Goal: Task Accomplishment & Management: Use online tool/utility

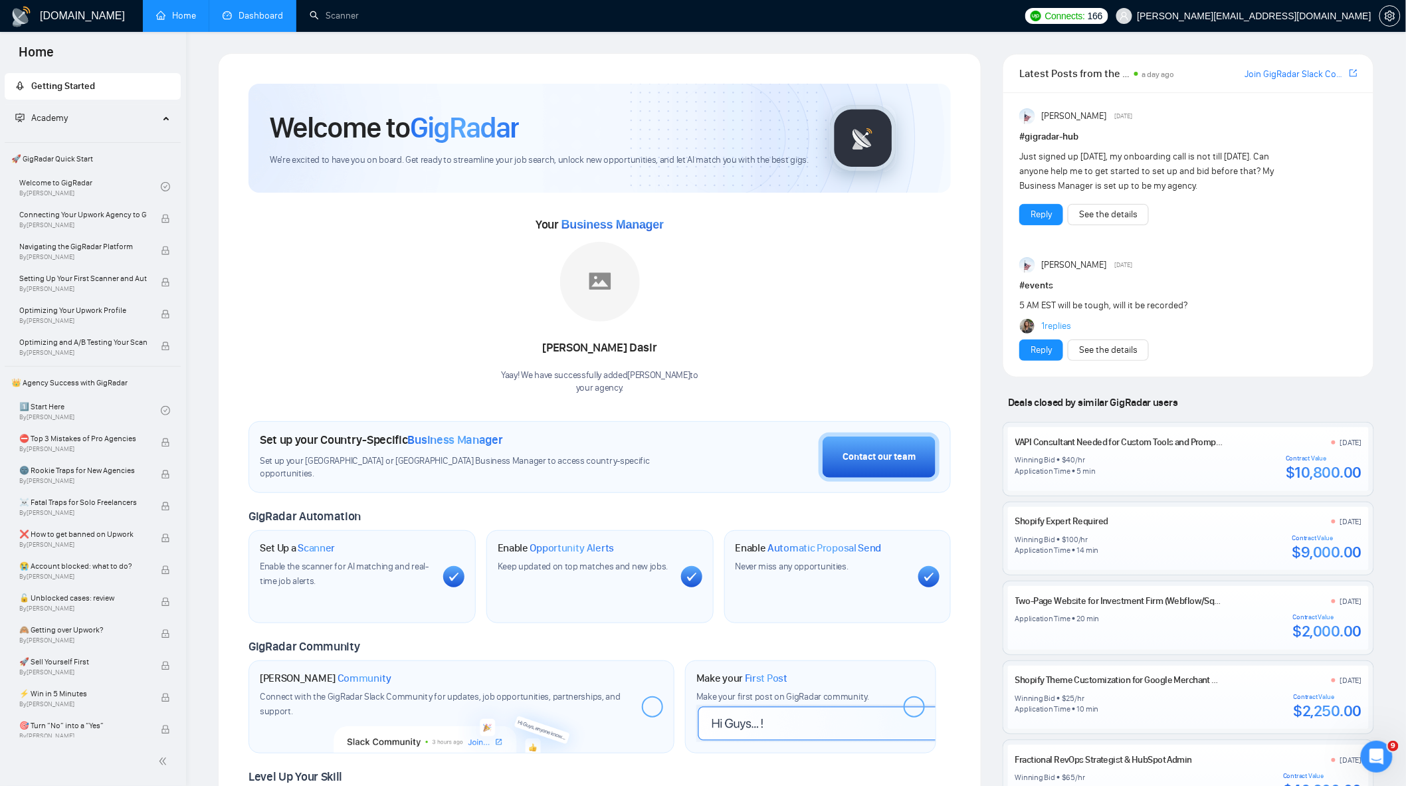
click at [240, 21] on link "Dashboard" at bounding box center [253, 15] width 60 height 11
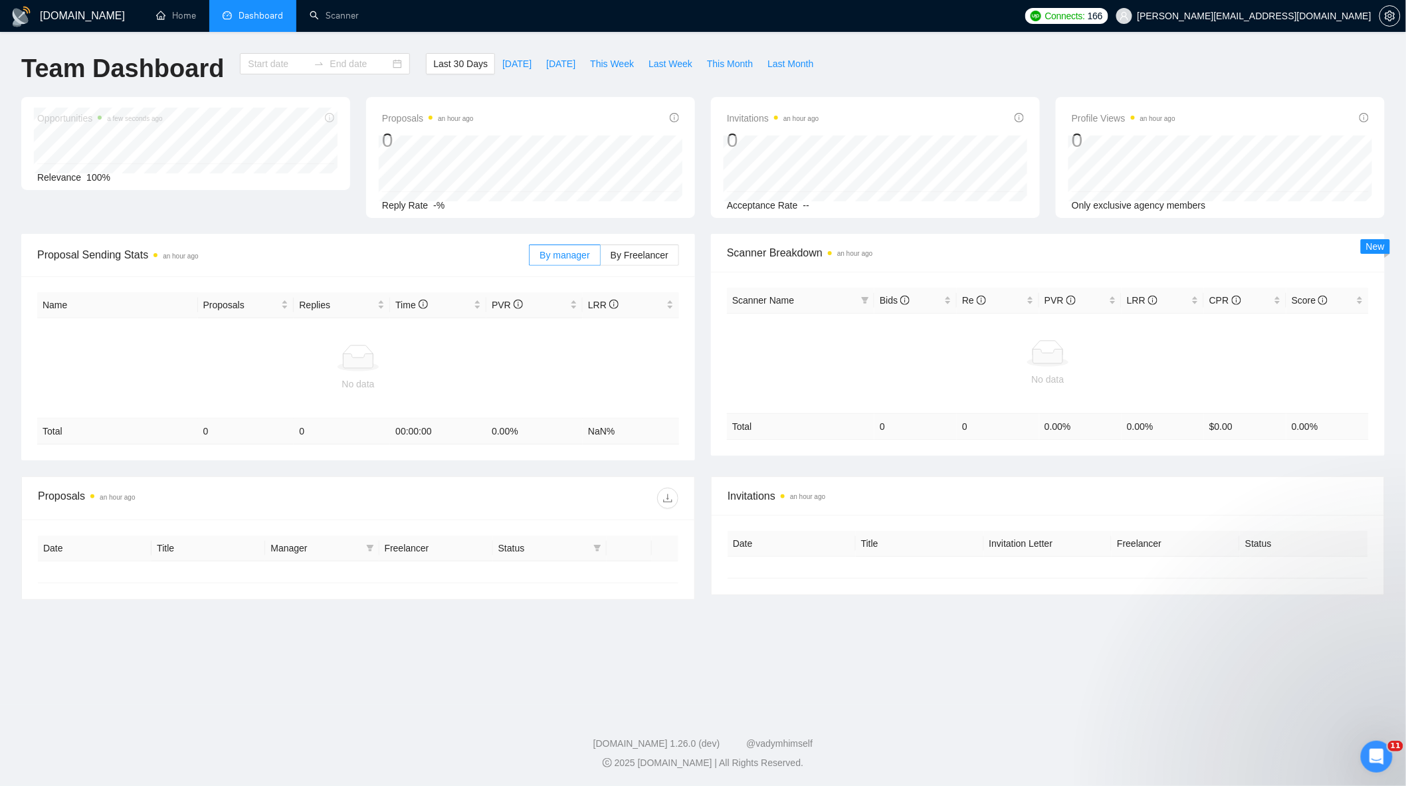
type input "[DATE]"
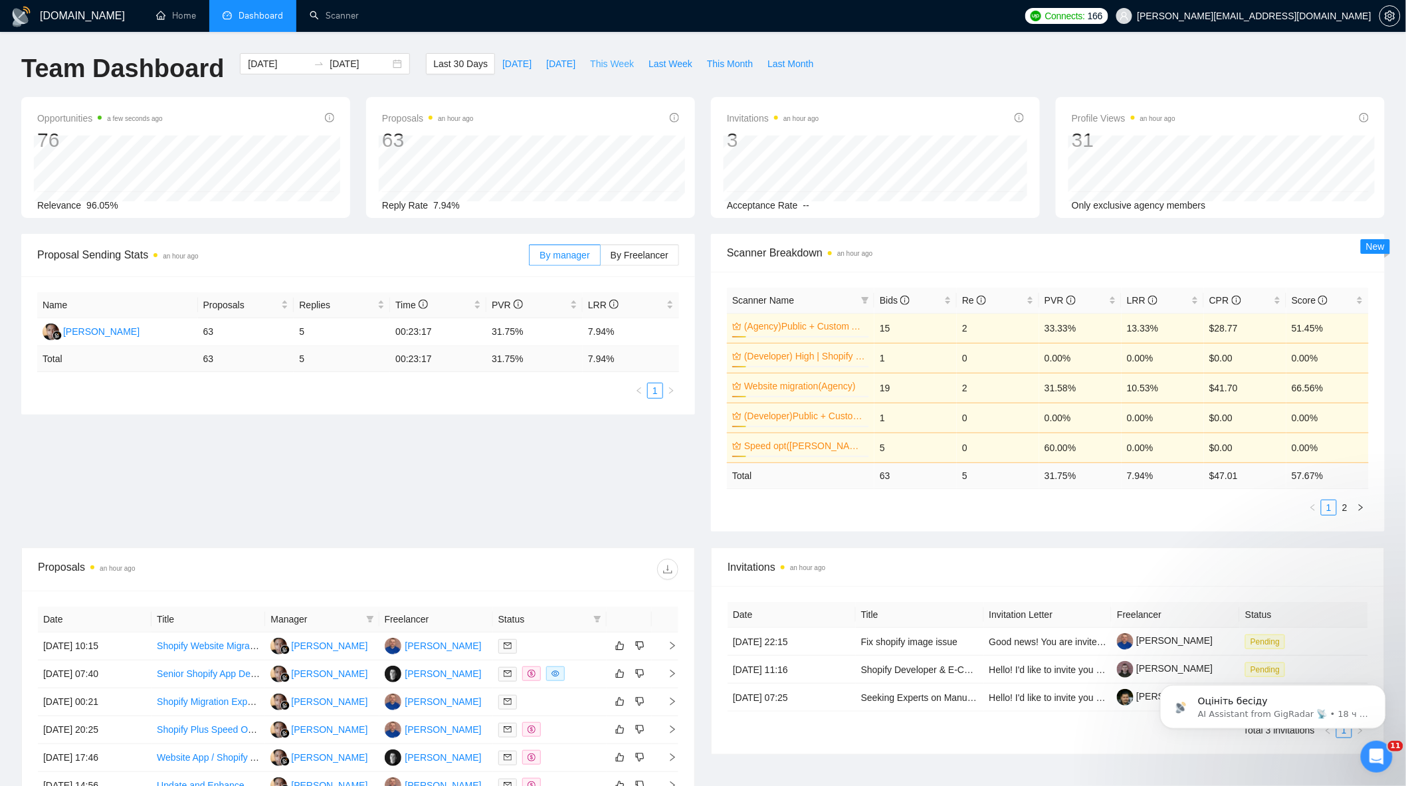
click at [607, 64] on span "This Week" at bounding box center [612, 63] width 44 height 15
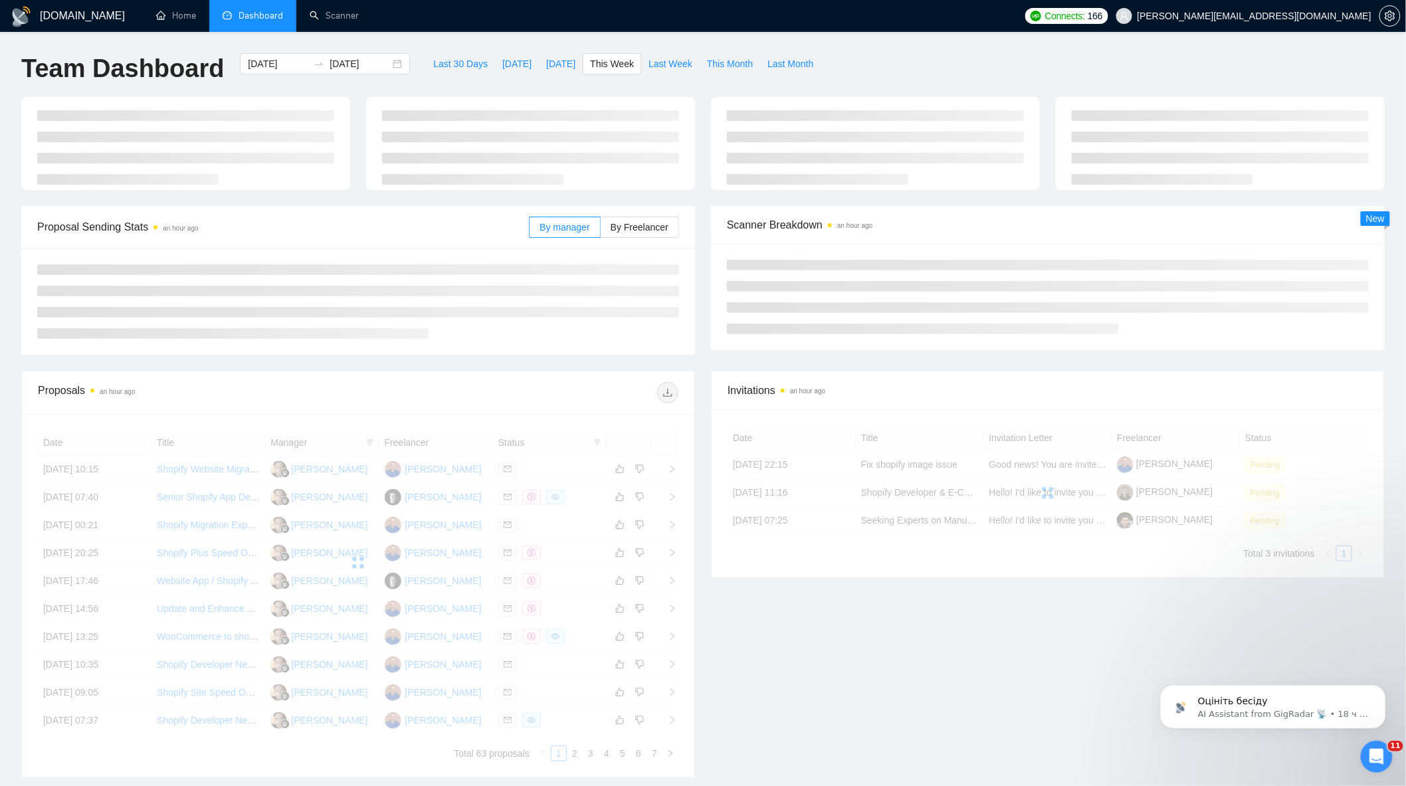
type input "[DATE]"
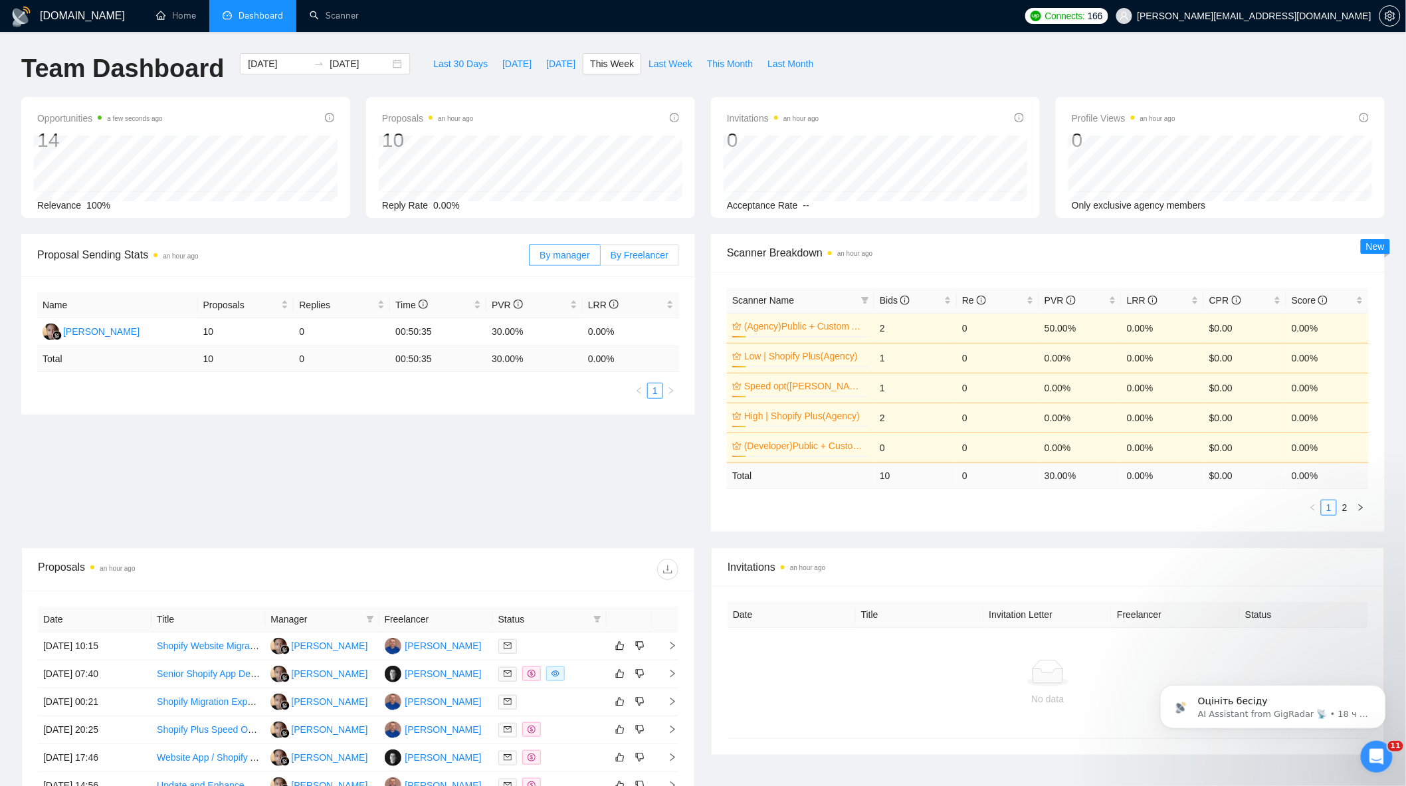
click at [646, 250] on label "By Freelancer" at bounding box center [640, 254] width 78 height 21
click at [601, 258] on input "By Freelancer" at bounding box center [601, 258] width 0 height 0
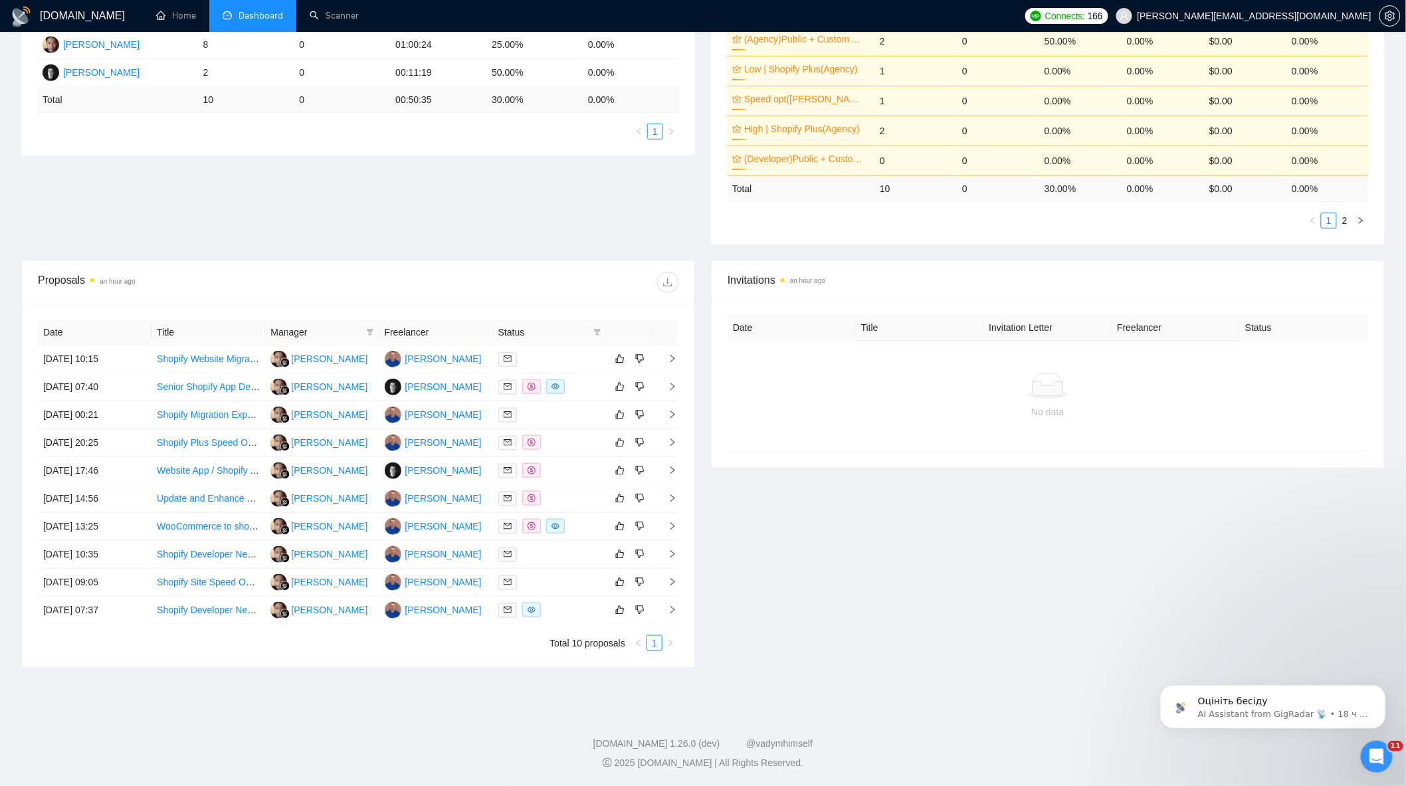
scroll to position [292, 0]
click at [576, 383] on div at bounding box center [549, 386] width 103 height 15
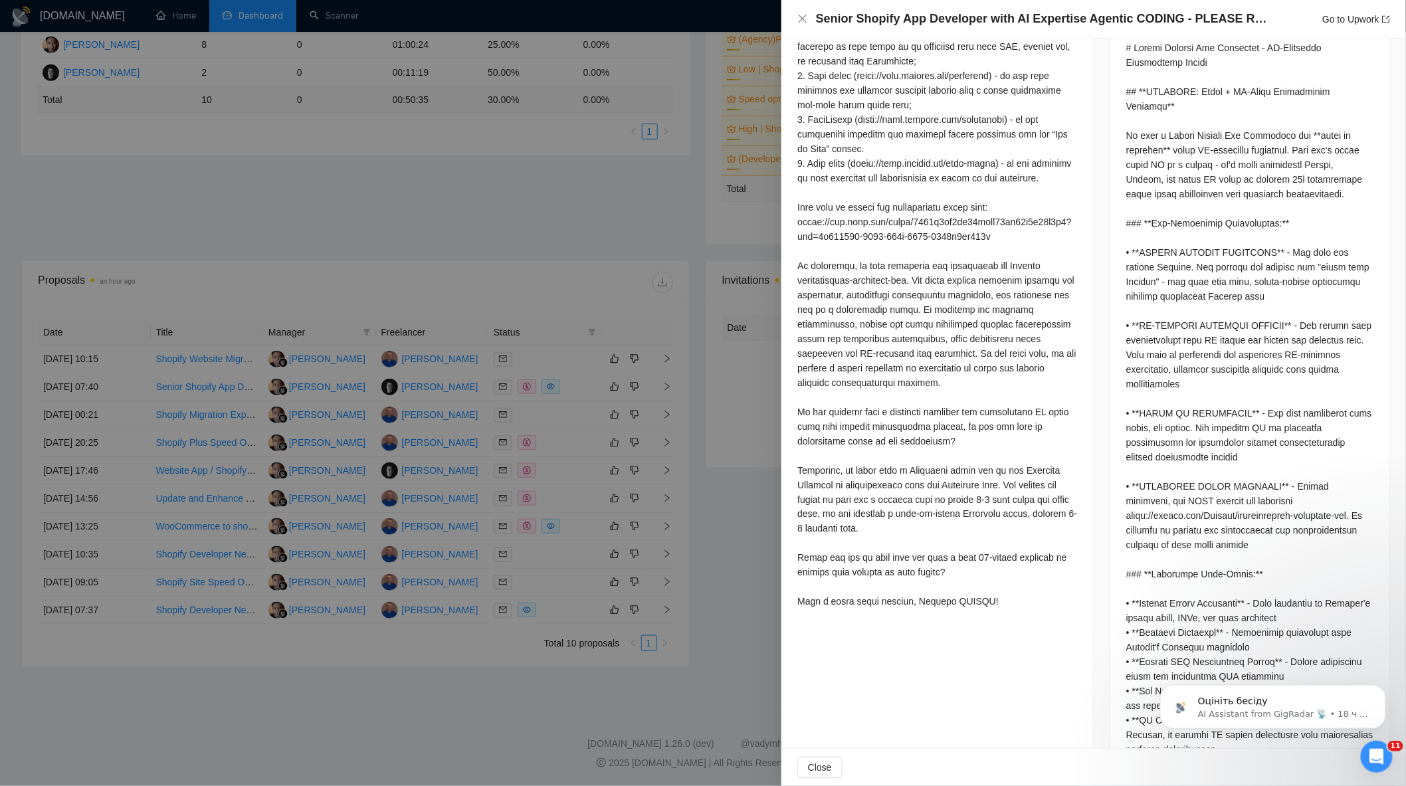
scroll to position [442, 0]
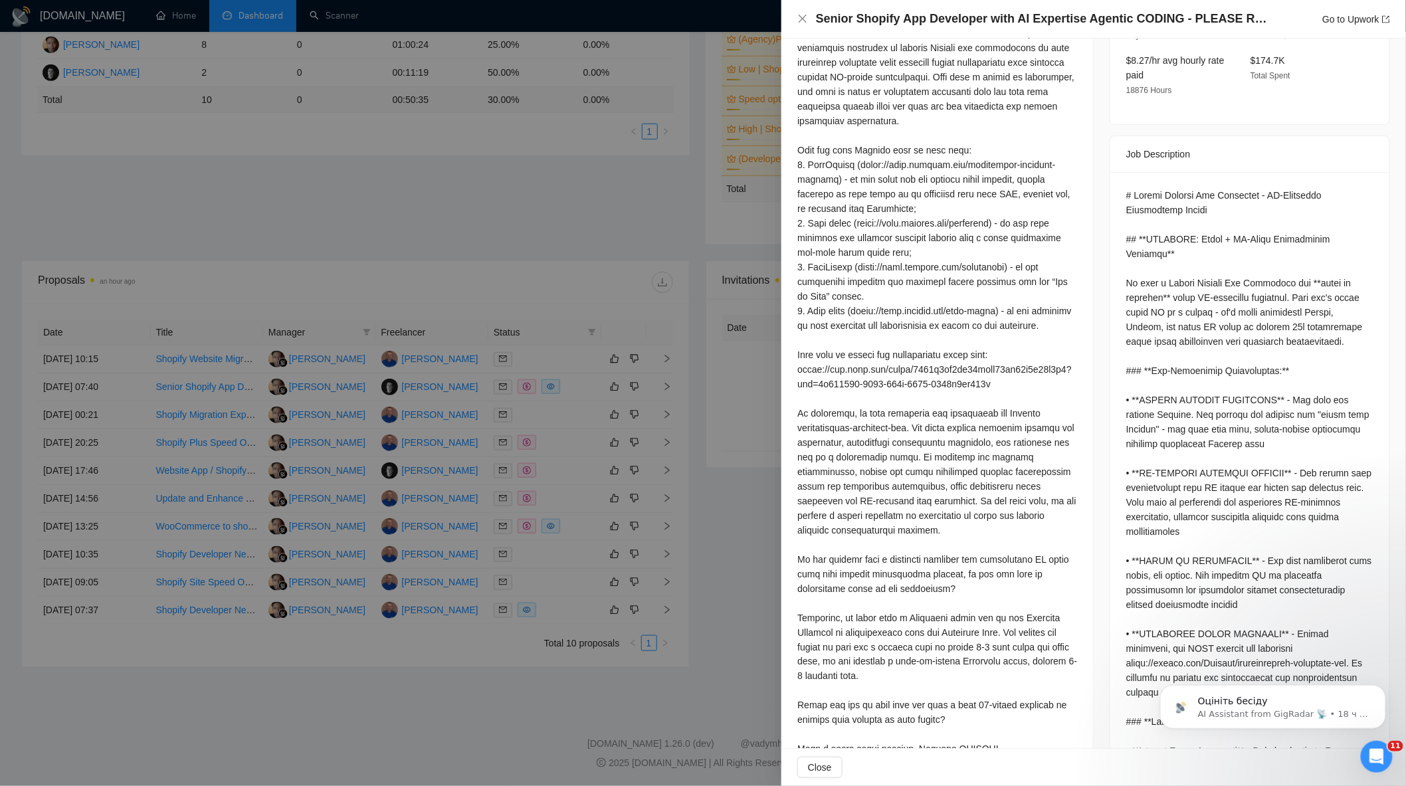
click at [560, 349] on div at bounding box center [703, 393] width 1406 height 786
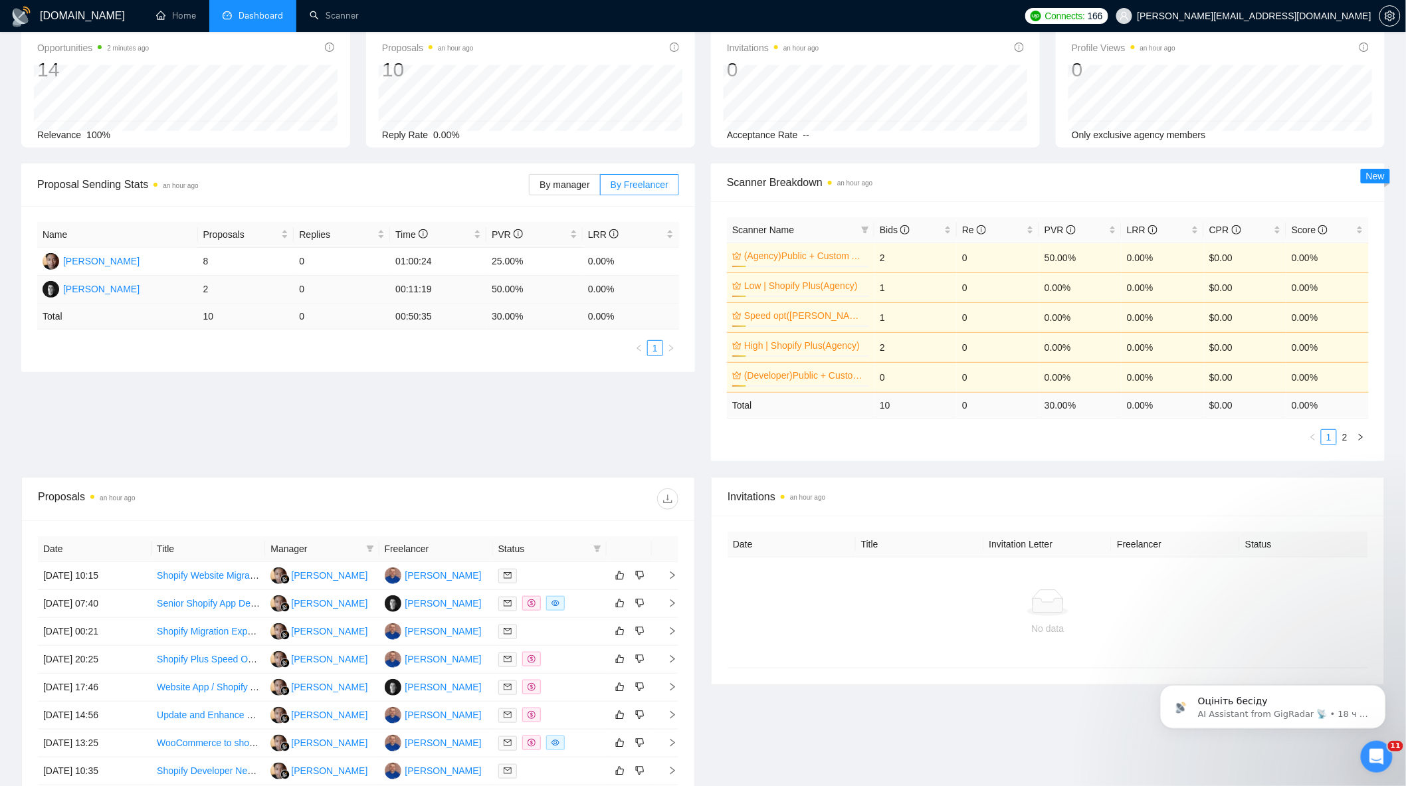
scroll to position [0, 0]
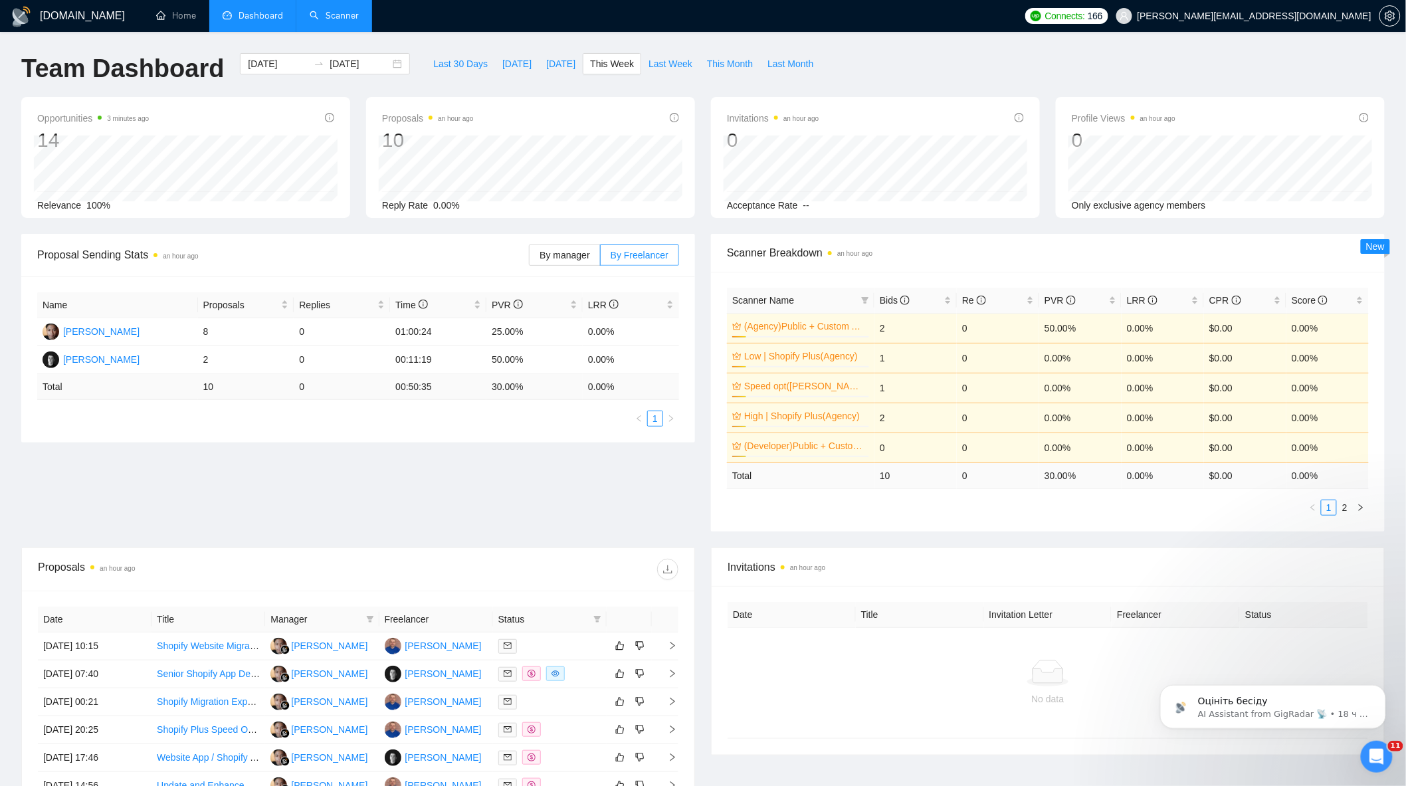
click at [295, 11] on ul "Home Dashboard Scanner" at bounding box center [578, 16] width 880 height 32
click at [326, 10] on link "Scanner" at bounding box center [334, 15] width 49 height 11
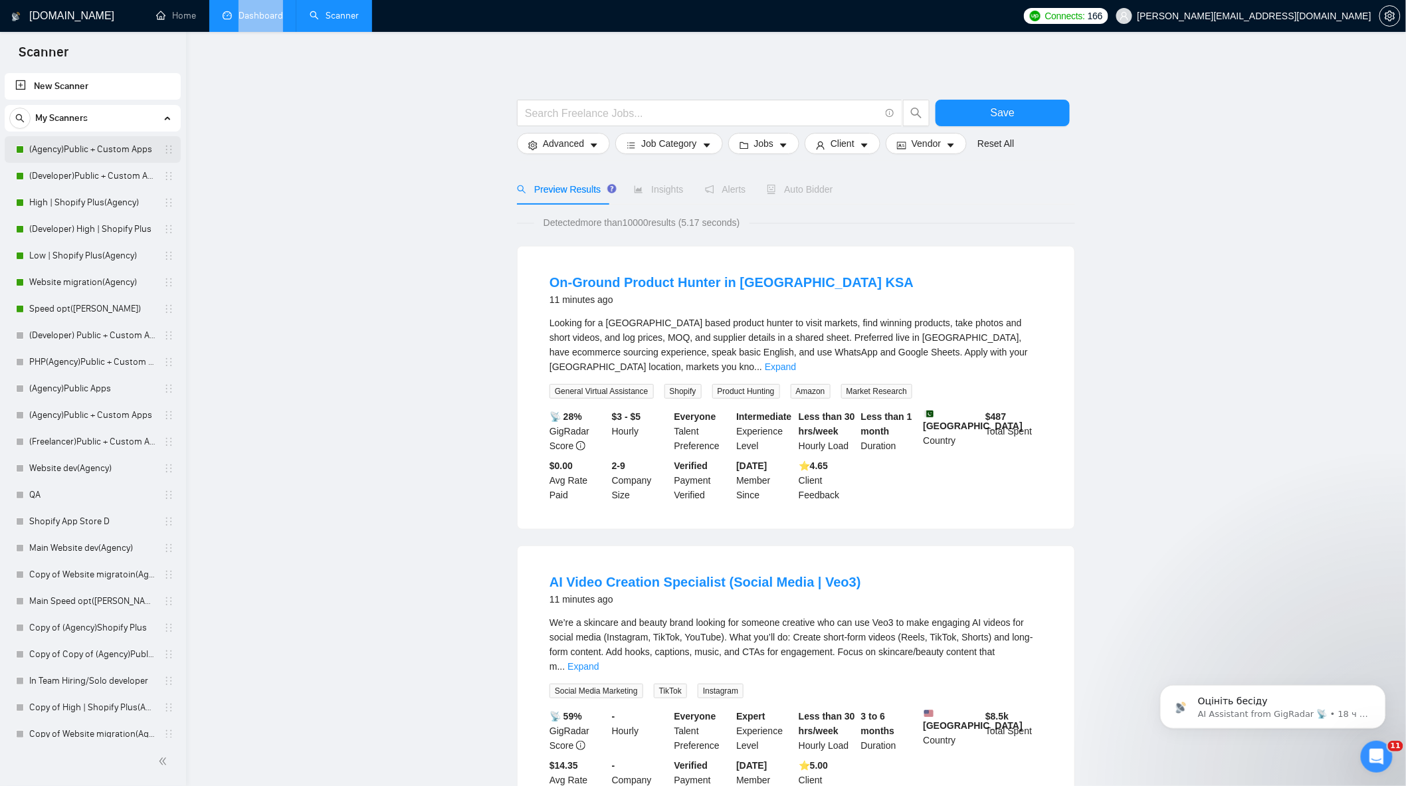
click at [116, 150] on link "(Agency)Public + Custom Apps" at bounding box center [92, 149] width 126 height 27
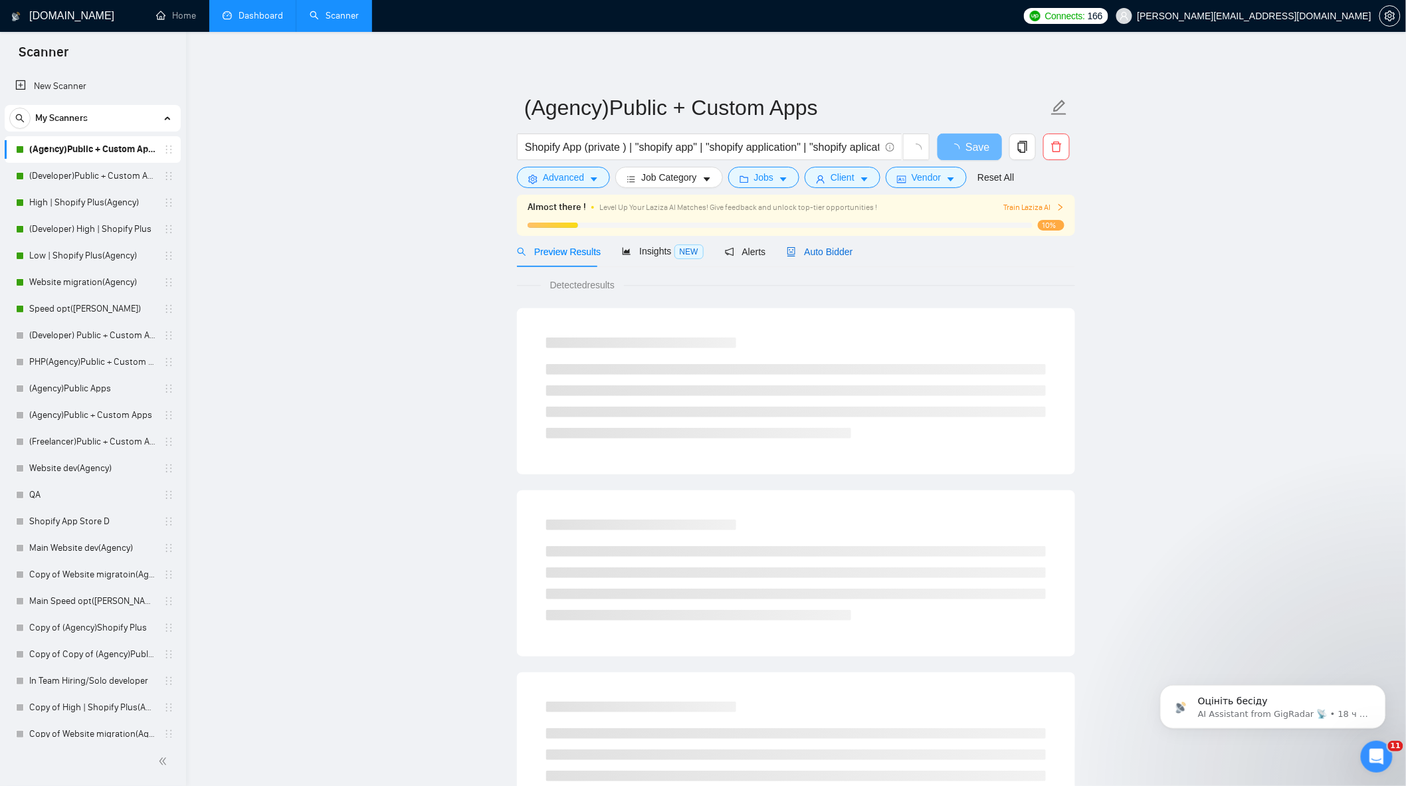
click at [833, 251] on span "Auto Bidder" at bounding box center [820, 251] width 66 height 11
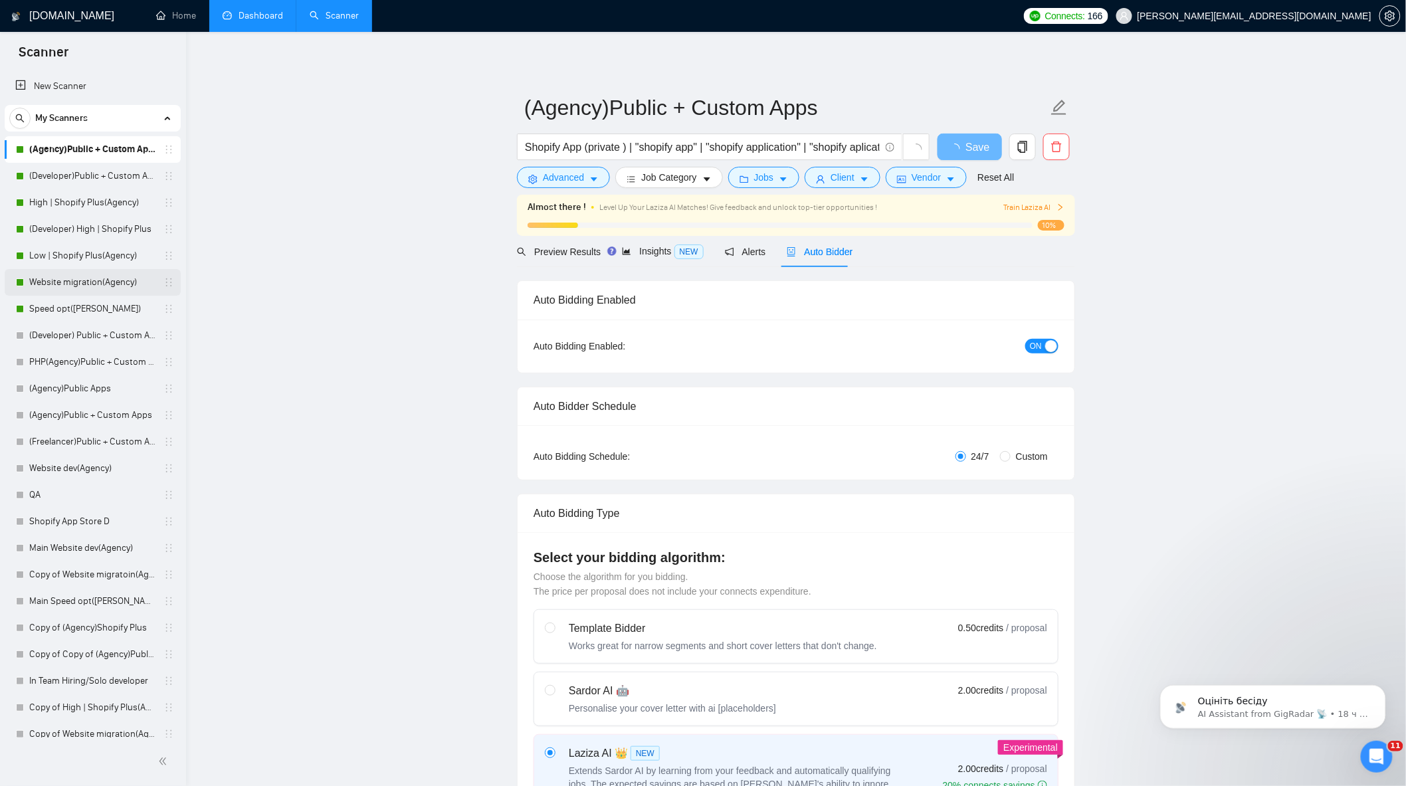
click at [91, 280] on link "Website migration(Agency)" at bounding box center [92, 282] width 126 height 27
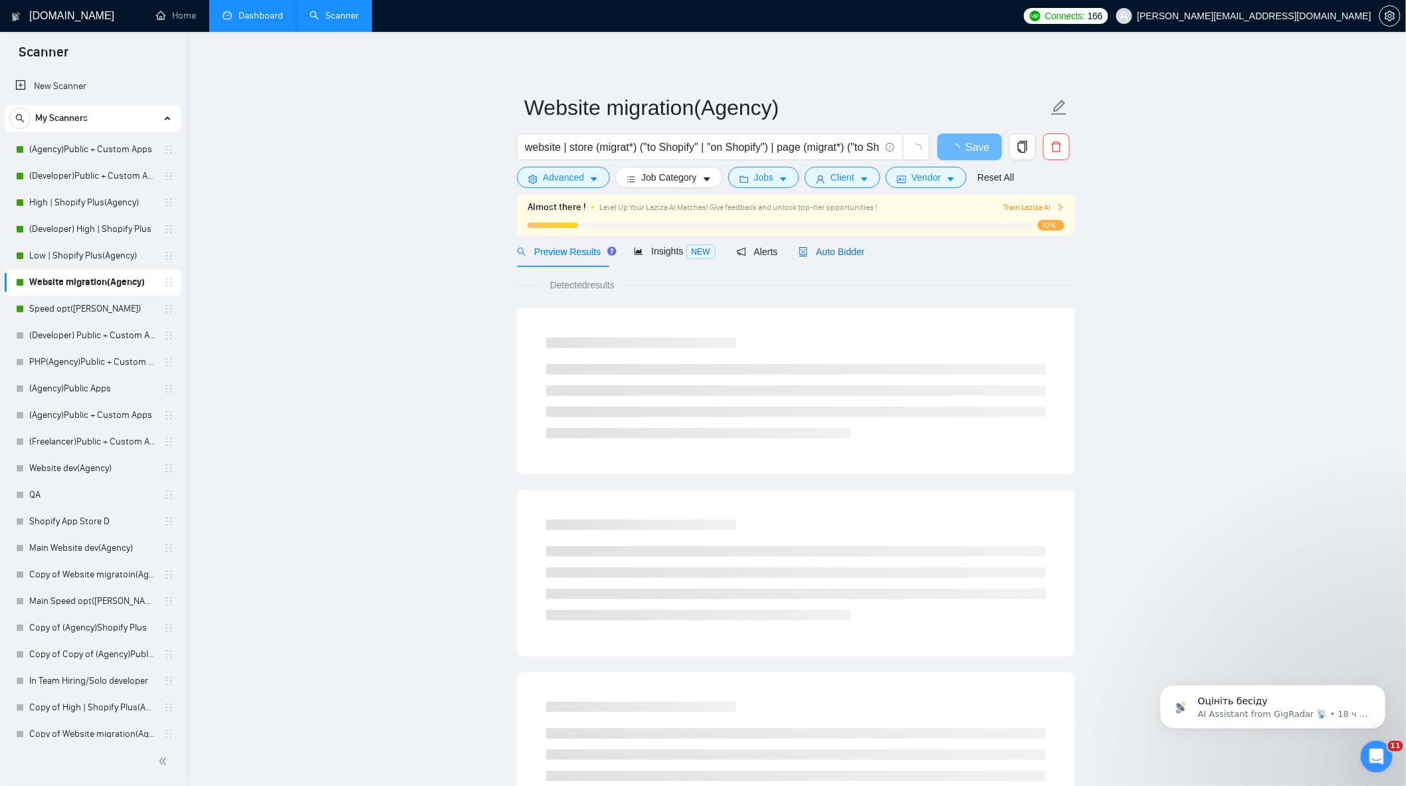
click at [818, 252] on span "Auto Bidder" at bounding box center [832, 251] width 66 height 11
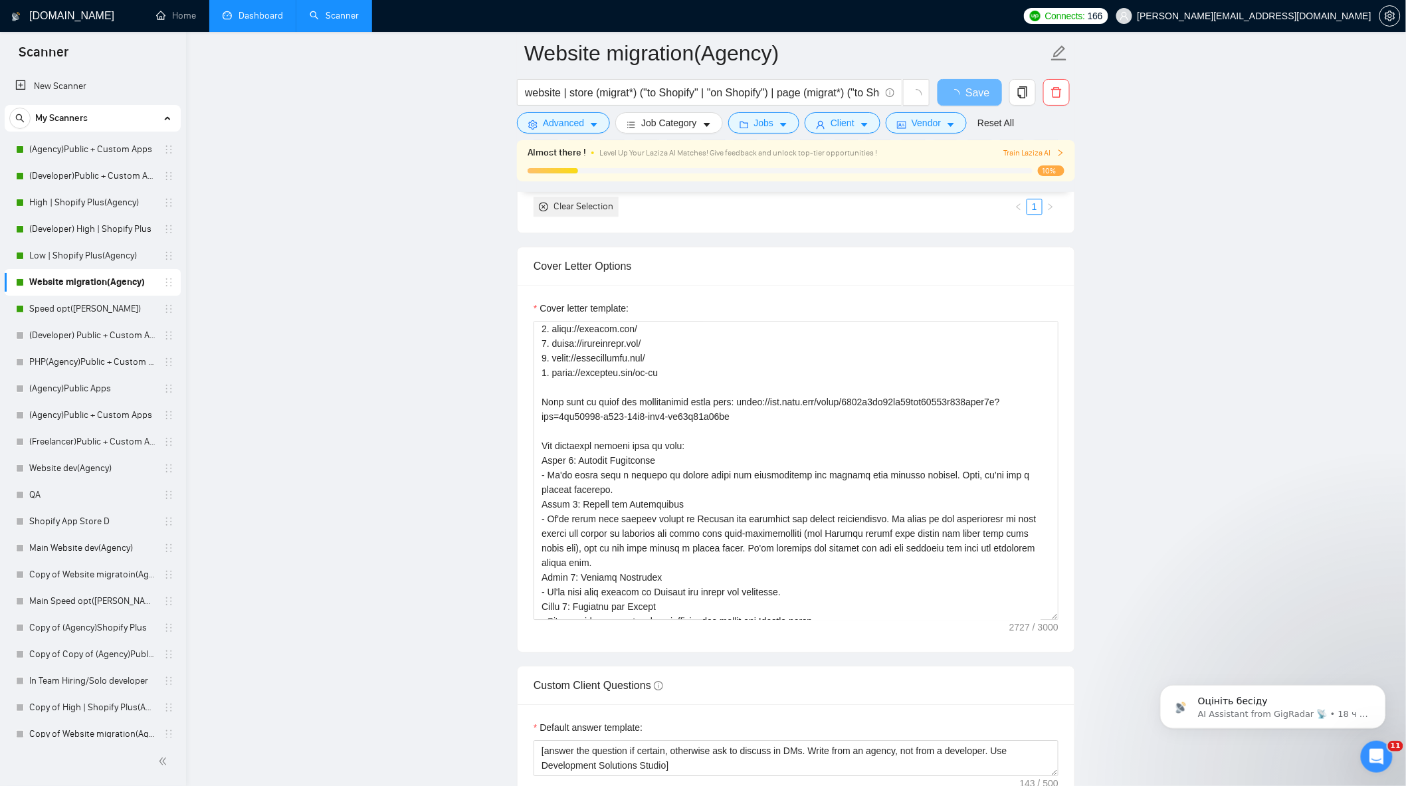
scroll to position [203, 0]
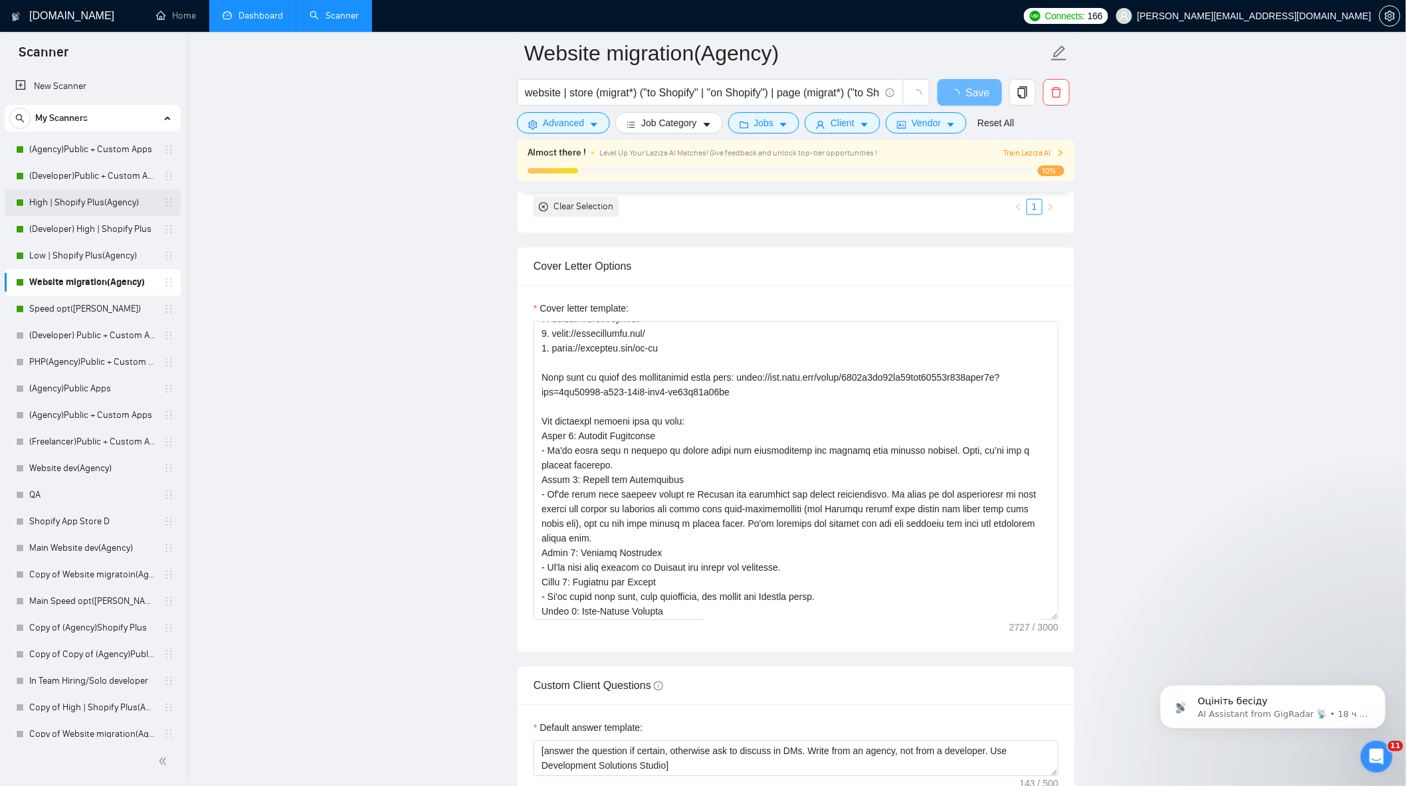
click at [102, 198] on link "High | Shopify Plus(Agency)" at bounding box center [92, 202] width 126 height 27
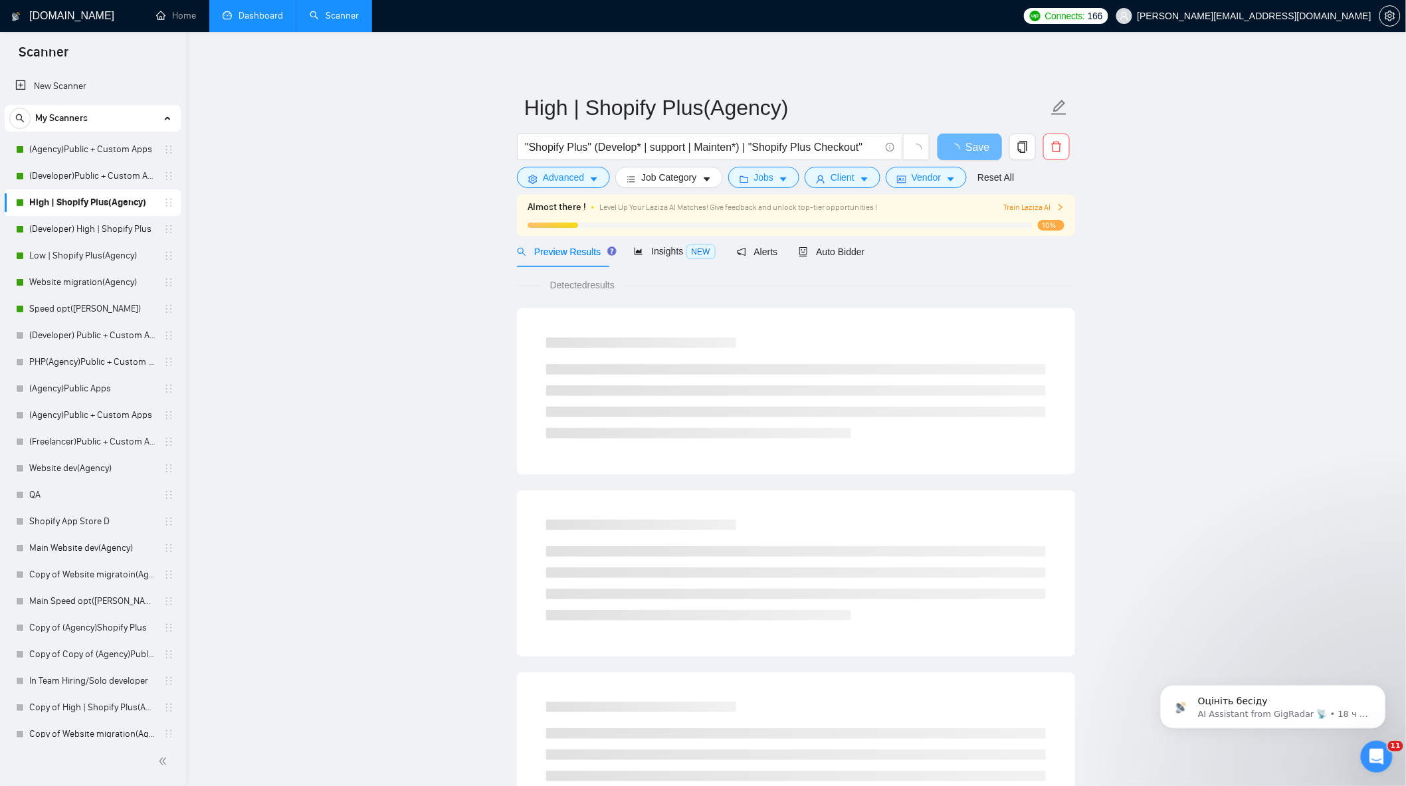
click at [867, 254] on div "Preview Results Insights NEW Alerts Auto Bidder" at bounding box center [796, 251] width 558 height 31
click at [834, 255] on span "Auto Bidder" at bounding box center [832, 251] width 66 height 11
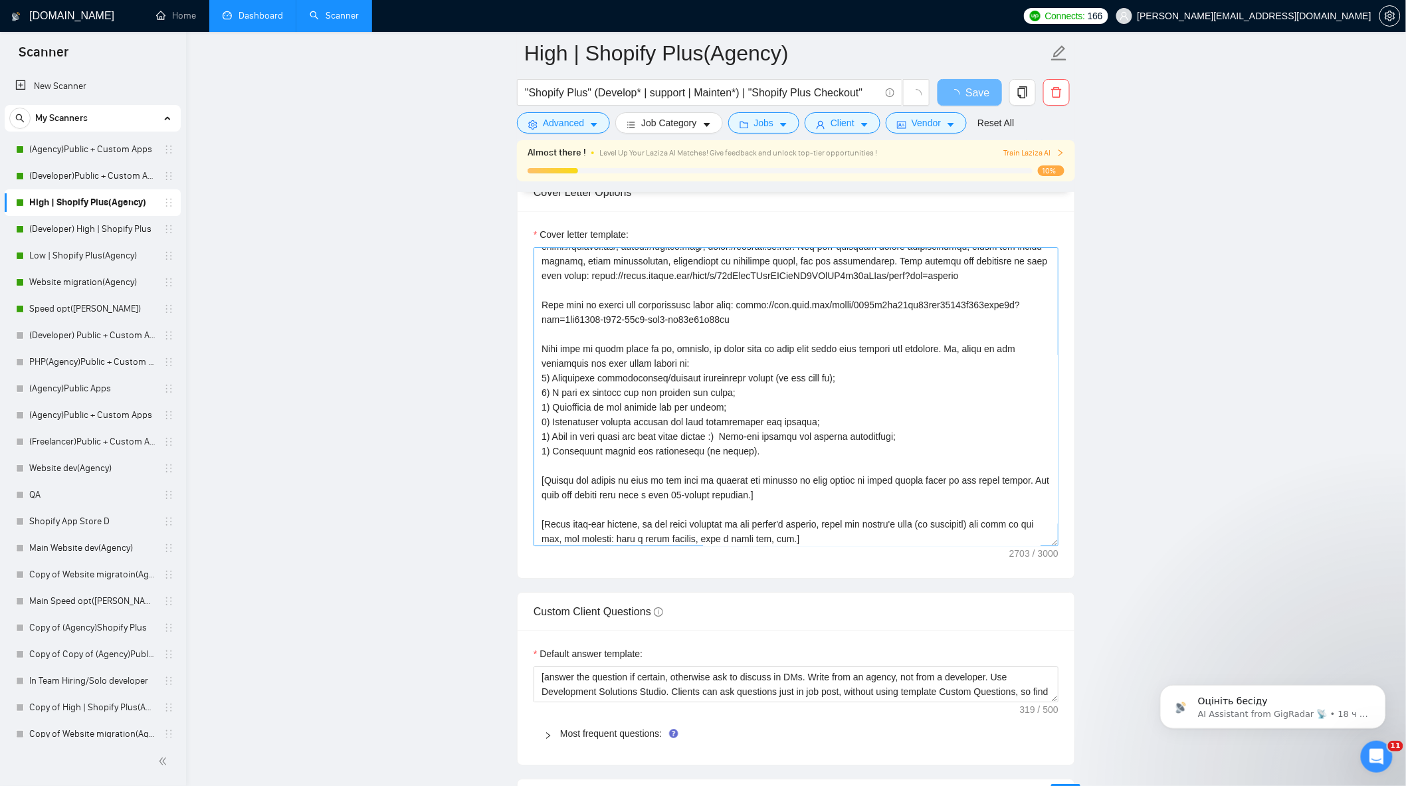
scroll to position [233, 0]
drag, startPoint x: 747, startPoint y: 455, endPoint x: 541, endPoint y: 375, distance: 220.8
click at [541, 375] on textarea "Cover letter template:" at bounding box center [795, 396] width 525 height 299
paste textarea ". Review of additional documentation/project description (if available); 2. Cal…"
type textarea "[Lorem i dolorsit ametcons adipi eli seddoe't inci ut laboree dolo (ma ali en a…"
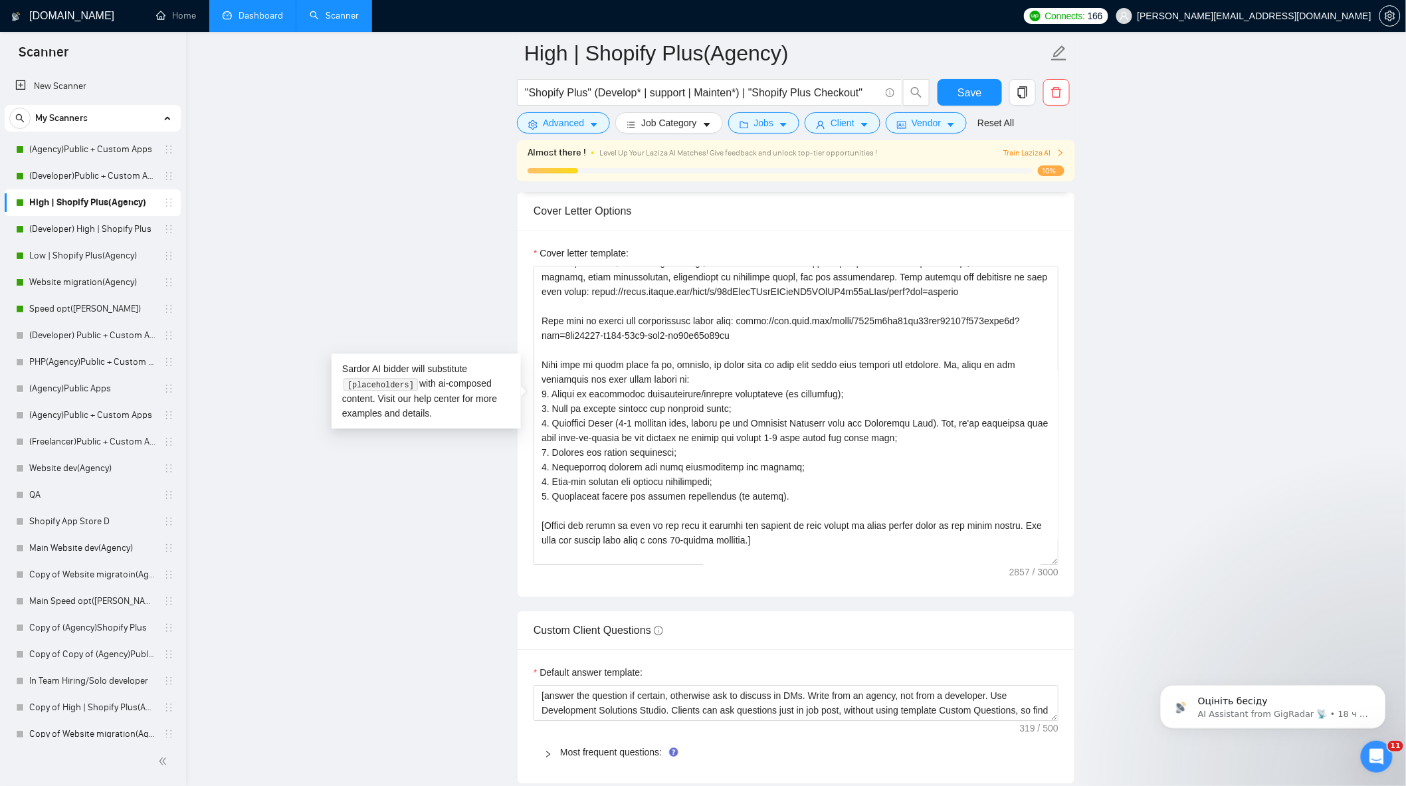
click at [1096, 217] on main "High | Shopify Plus(Agency) "Shopify Plus" (Develop* | support | Mainten*) | "S…" at bounding box center [795, 568] width 1177 height 3834
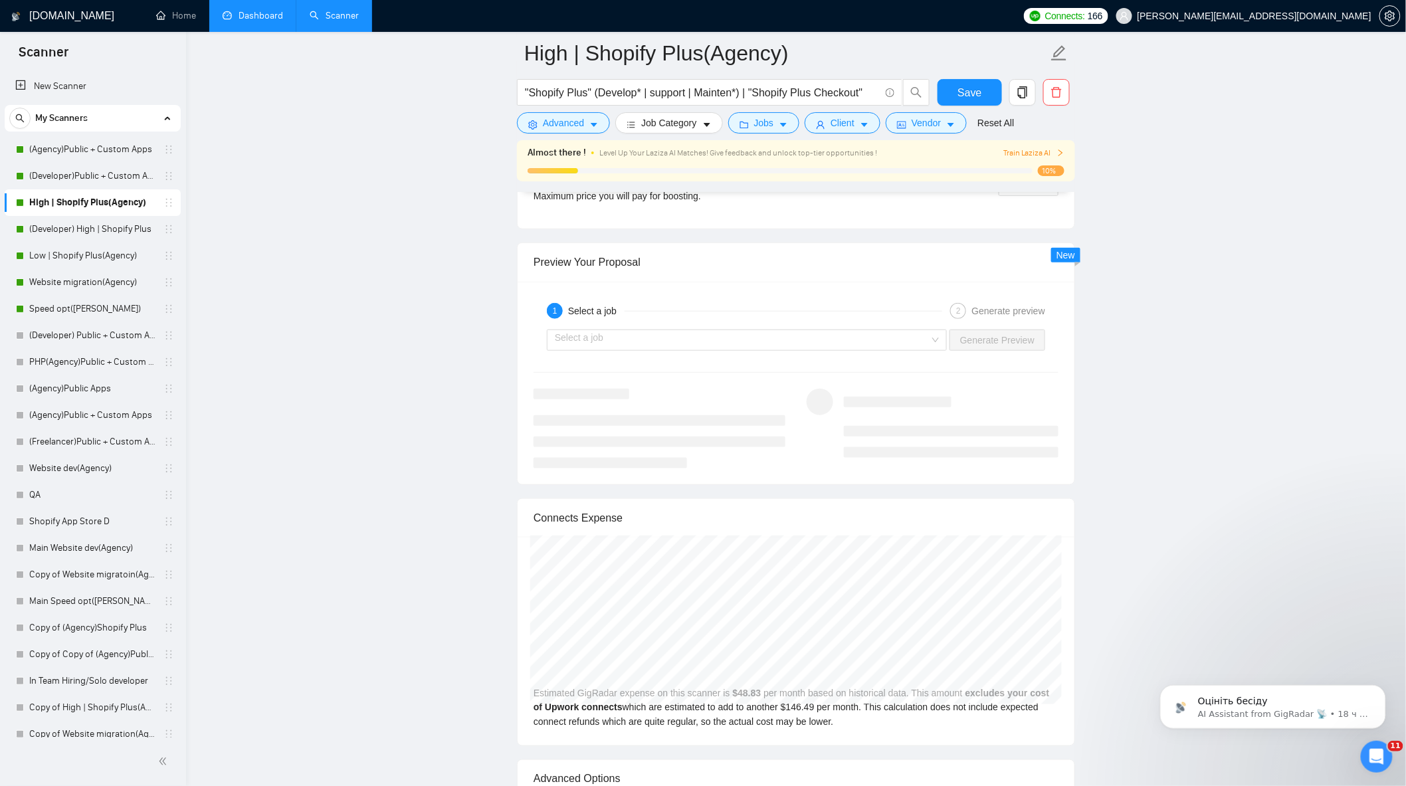
scroll to position [2509, 0]
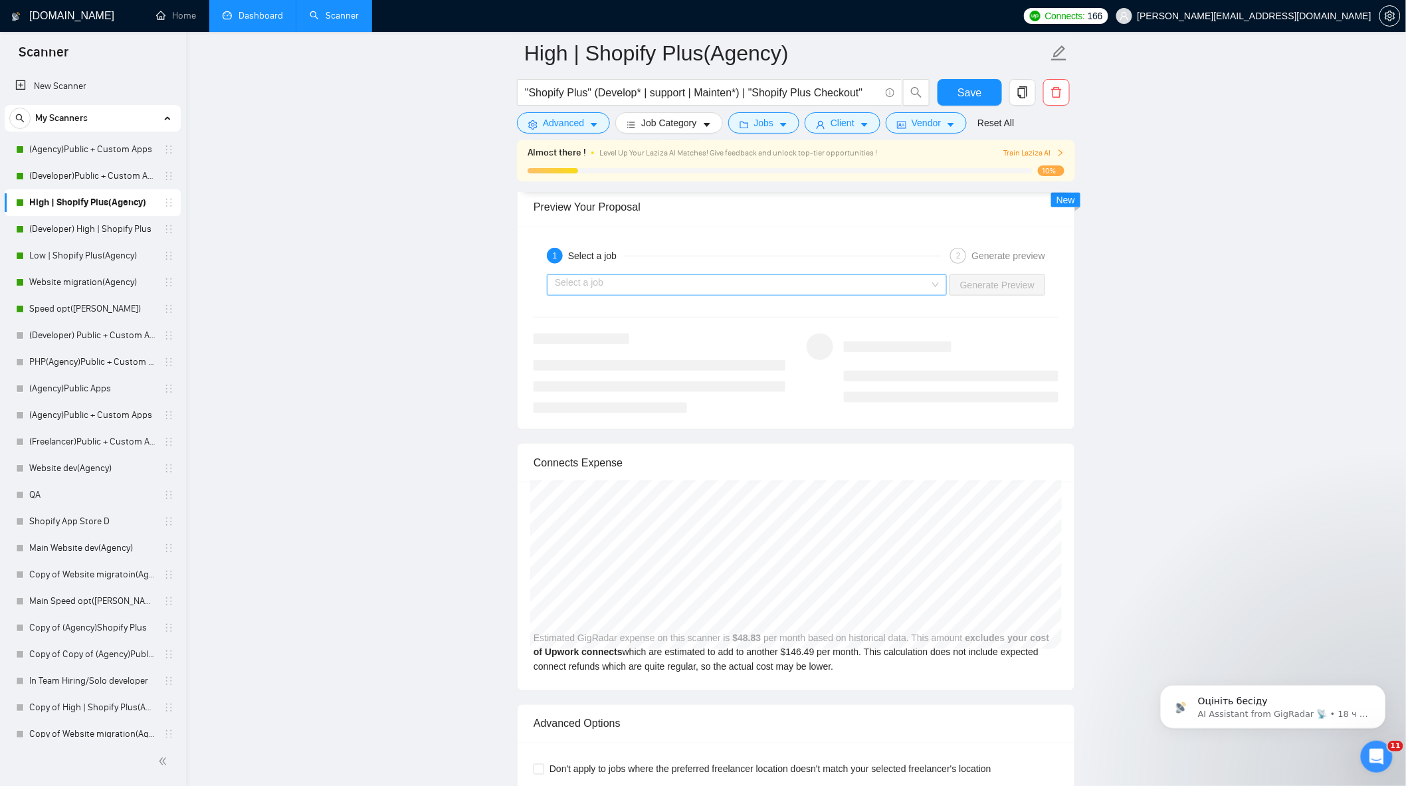
click at [914, 290] on input "search" at bounding box center [742, 285] width 375 height 20
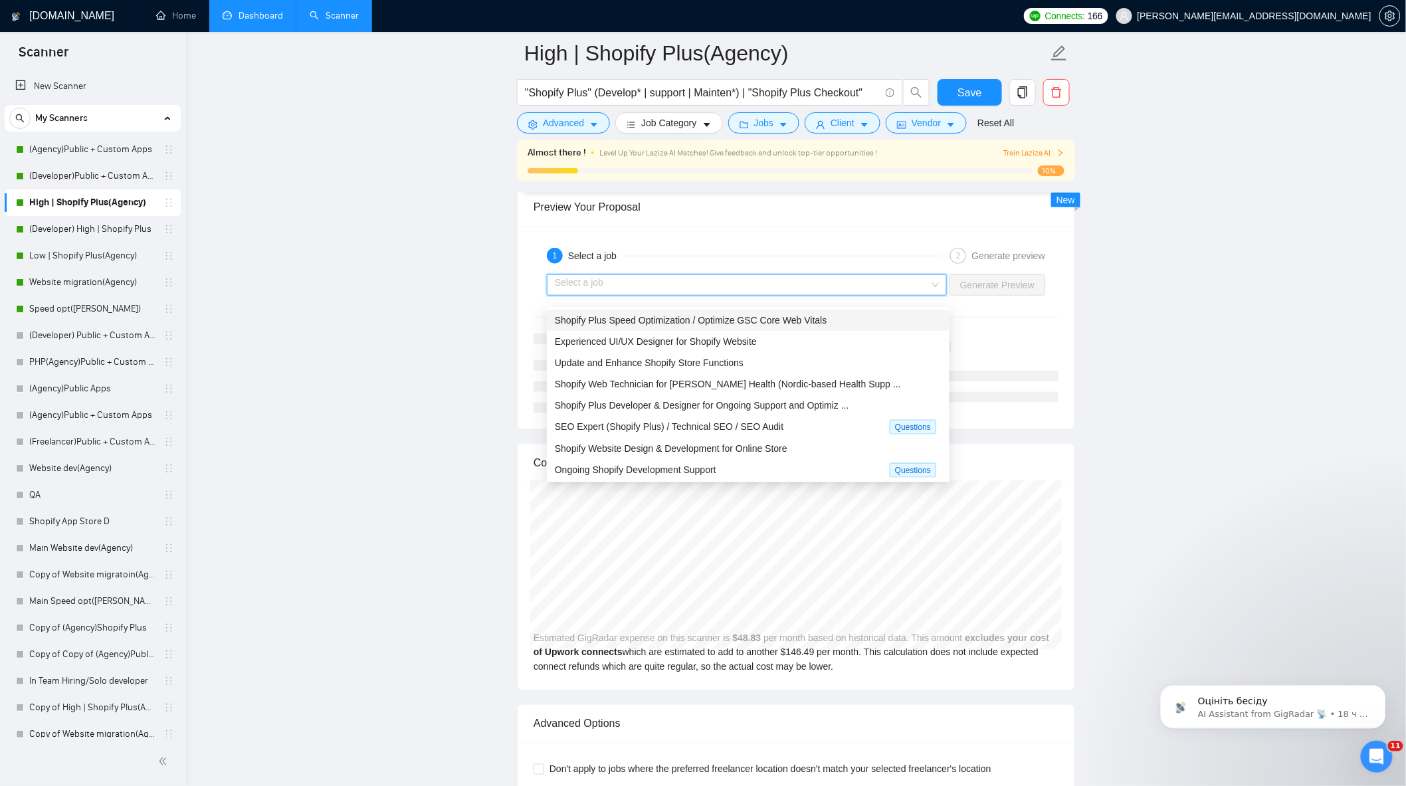
click at [731, 324] on span "Shopify Plus Speed Optimization / Optimize GSC Core Web Vitals" at bounding box center [691, 320] width 272 height 11
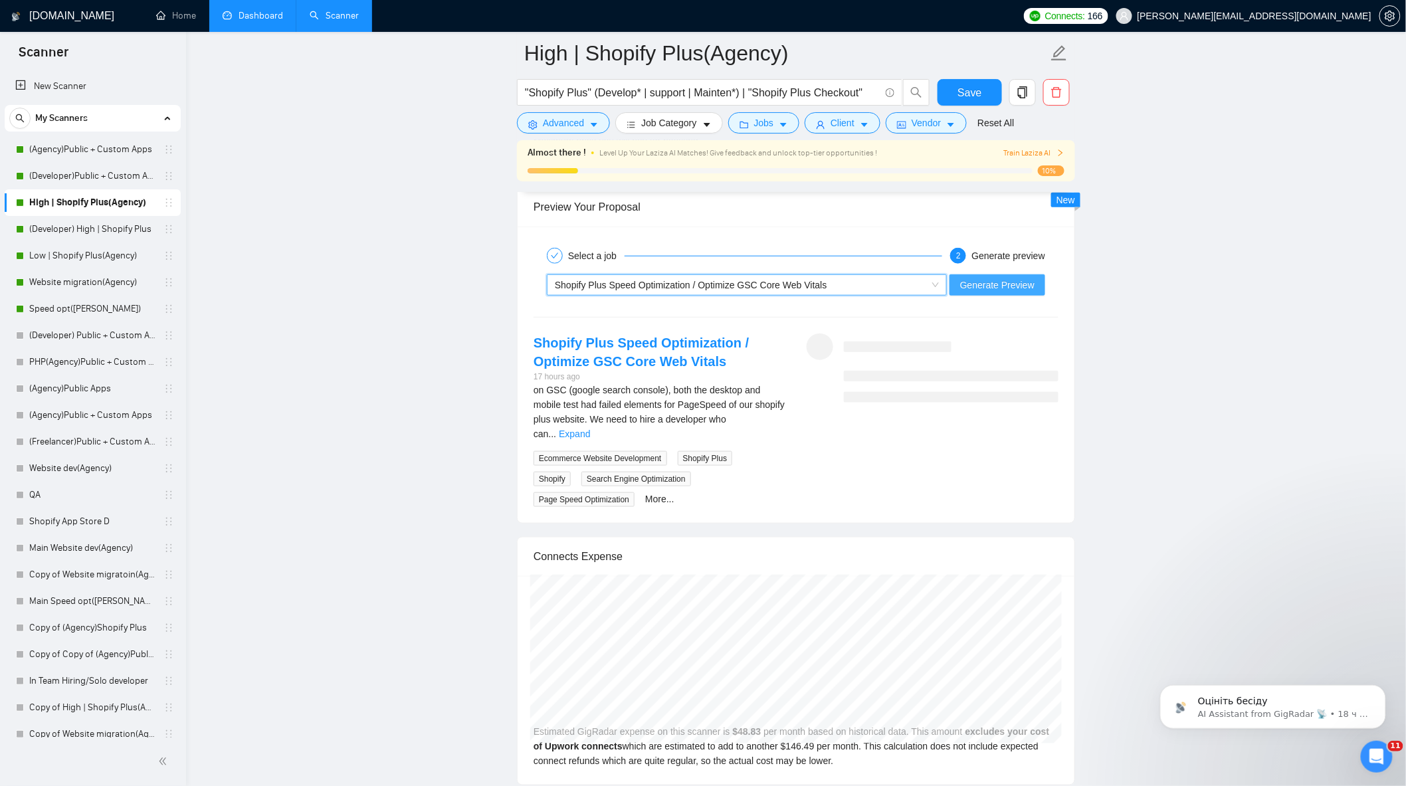
click at [1001, 292] on span "Generate Preview" at bounding box center [997, 285] width 74 height 15
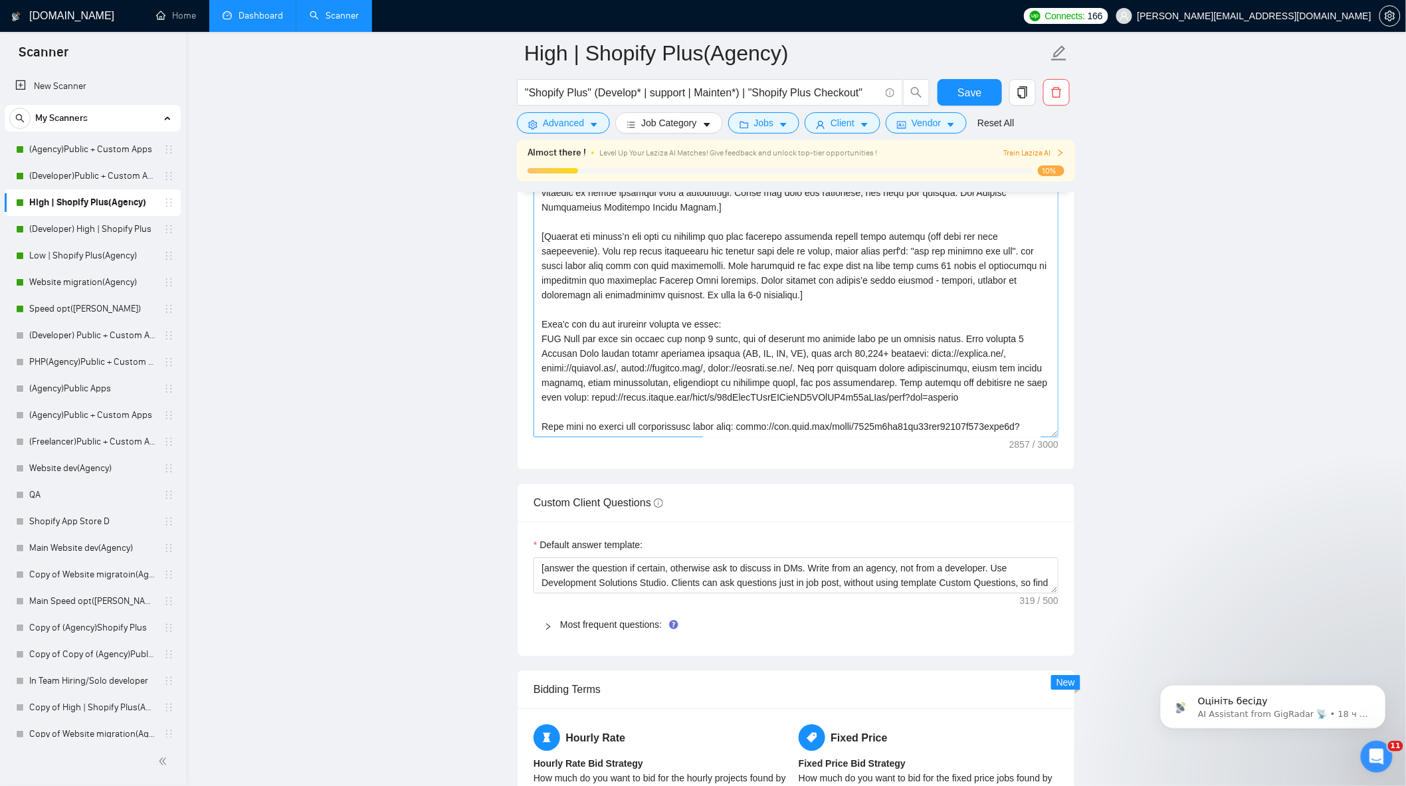
scroll to position [1402, 0]
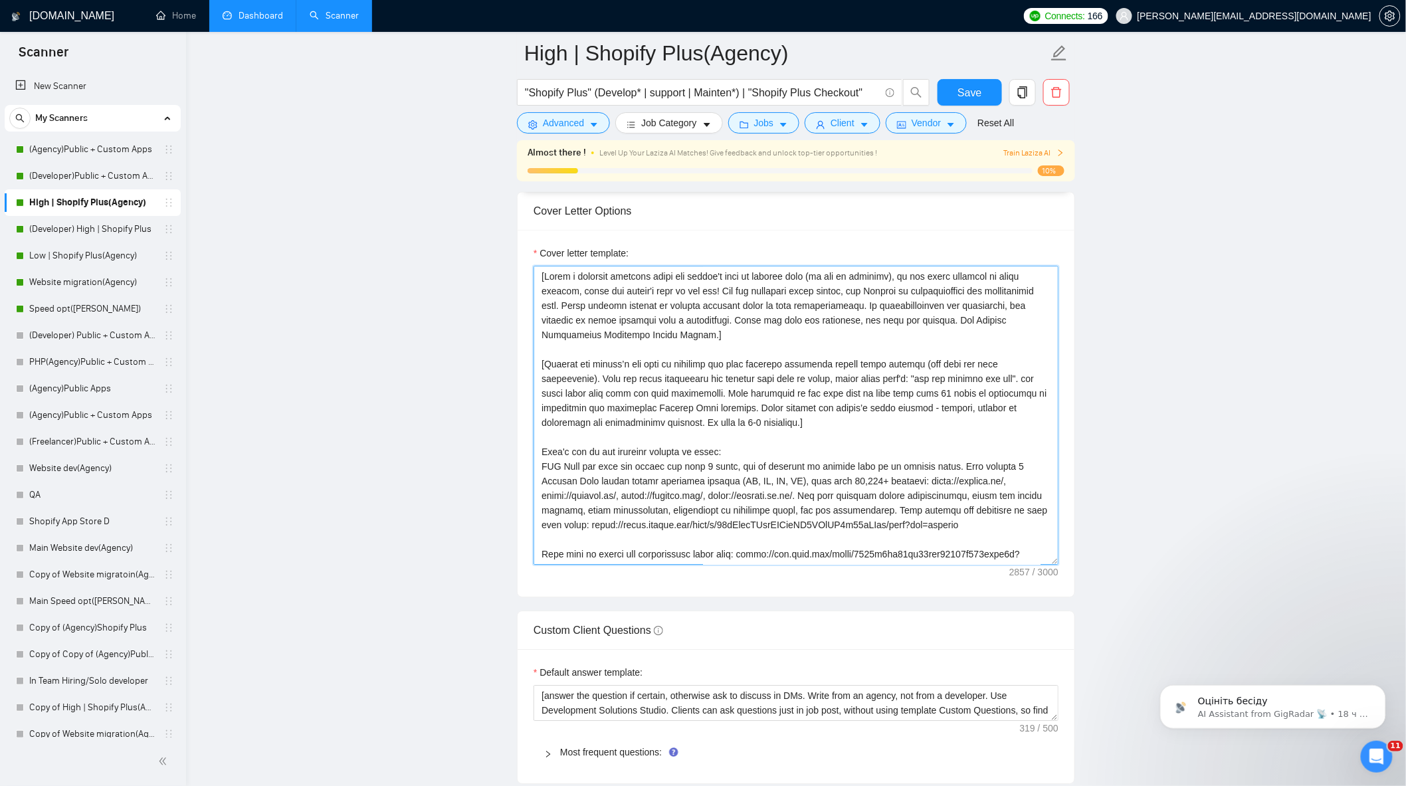
click at [880, 411] on textarea "Cover letter template:" at bounding box center [795, 415] width 525 height 299
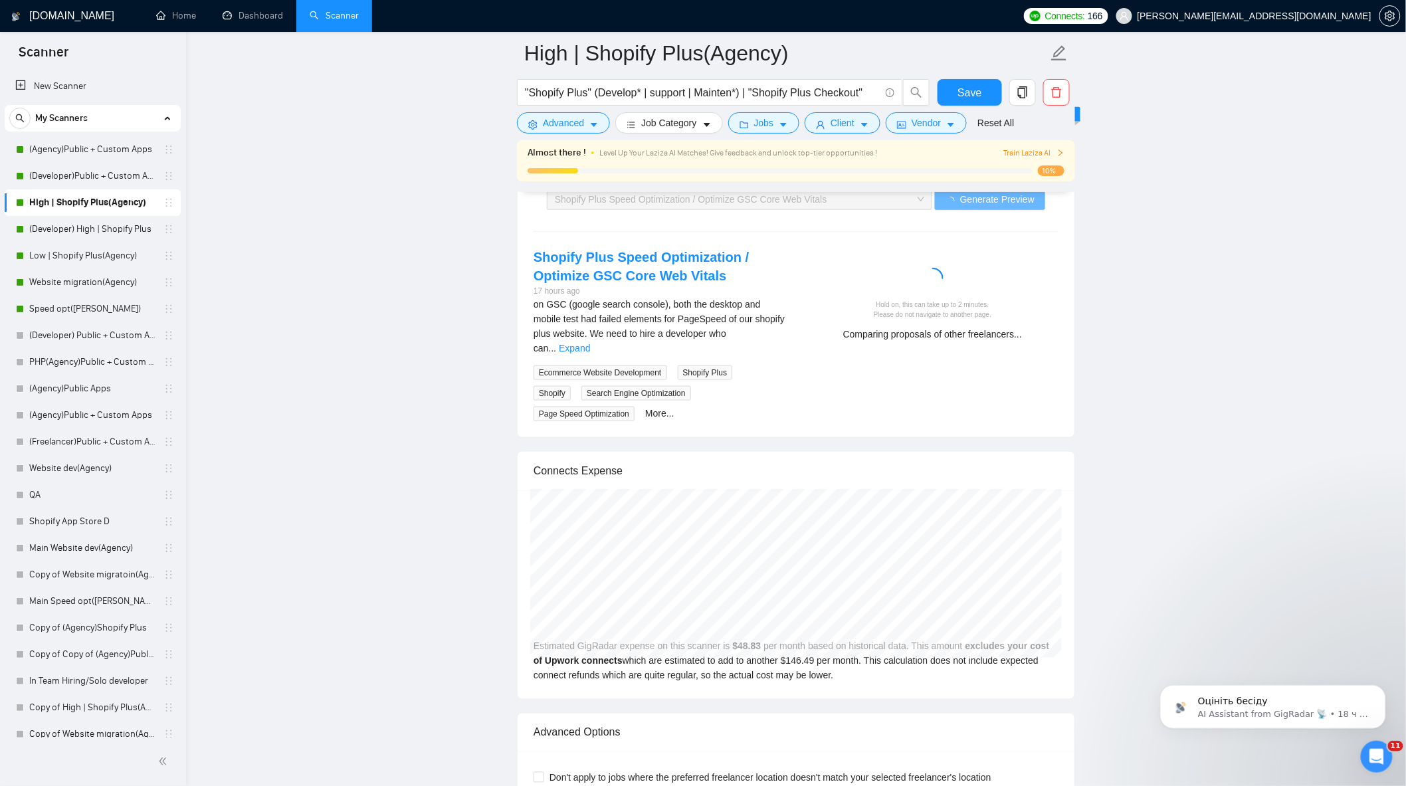
scroll to position [2509, 0]
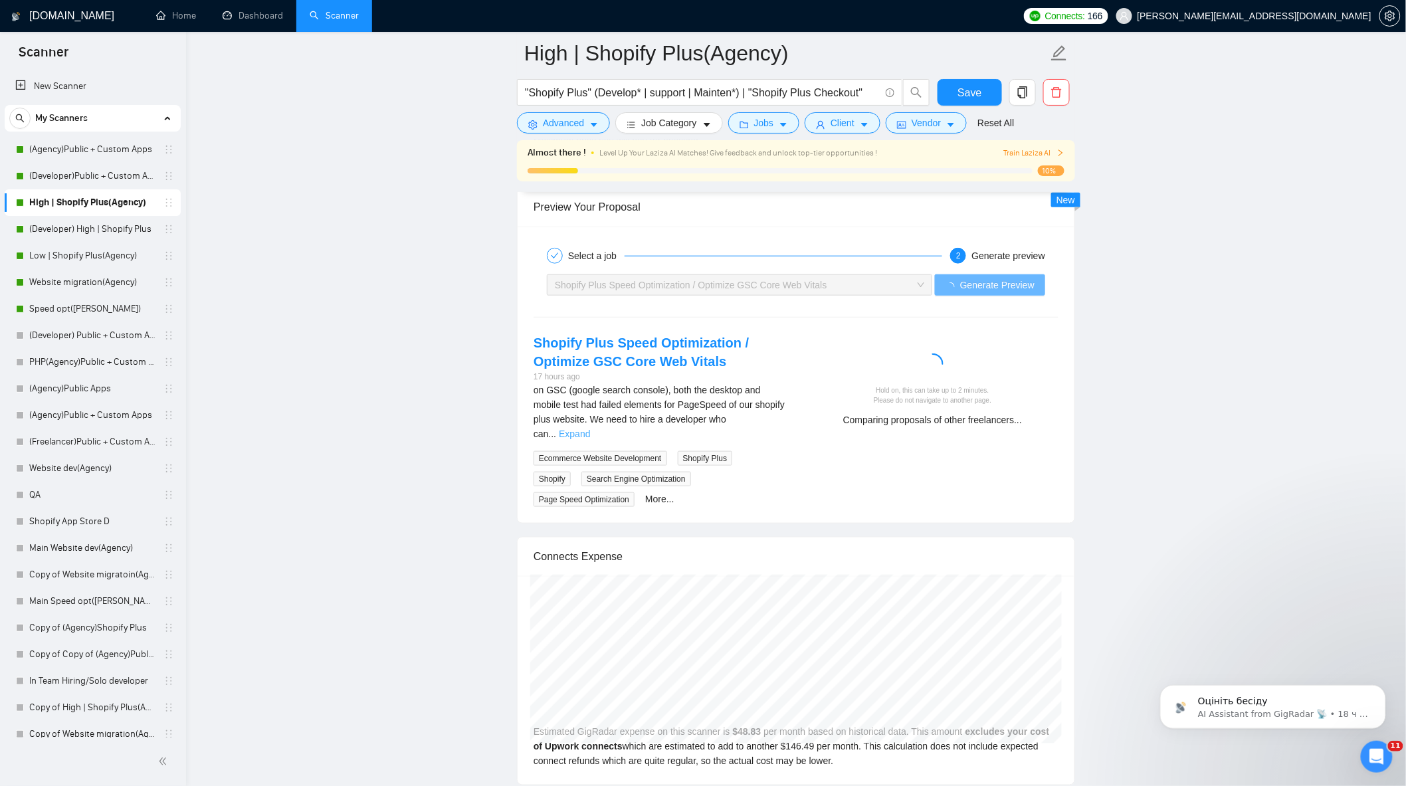
click at [590, 433] on link "Expand" at bounding box center [574, 434] width 31 height 11
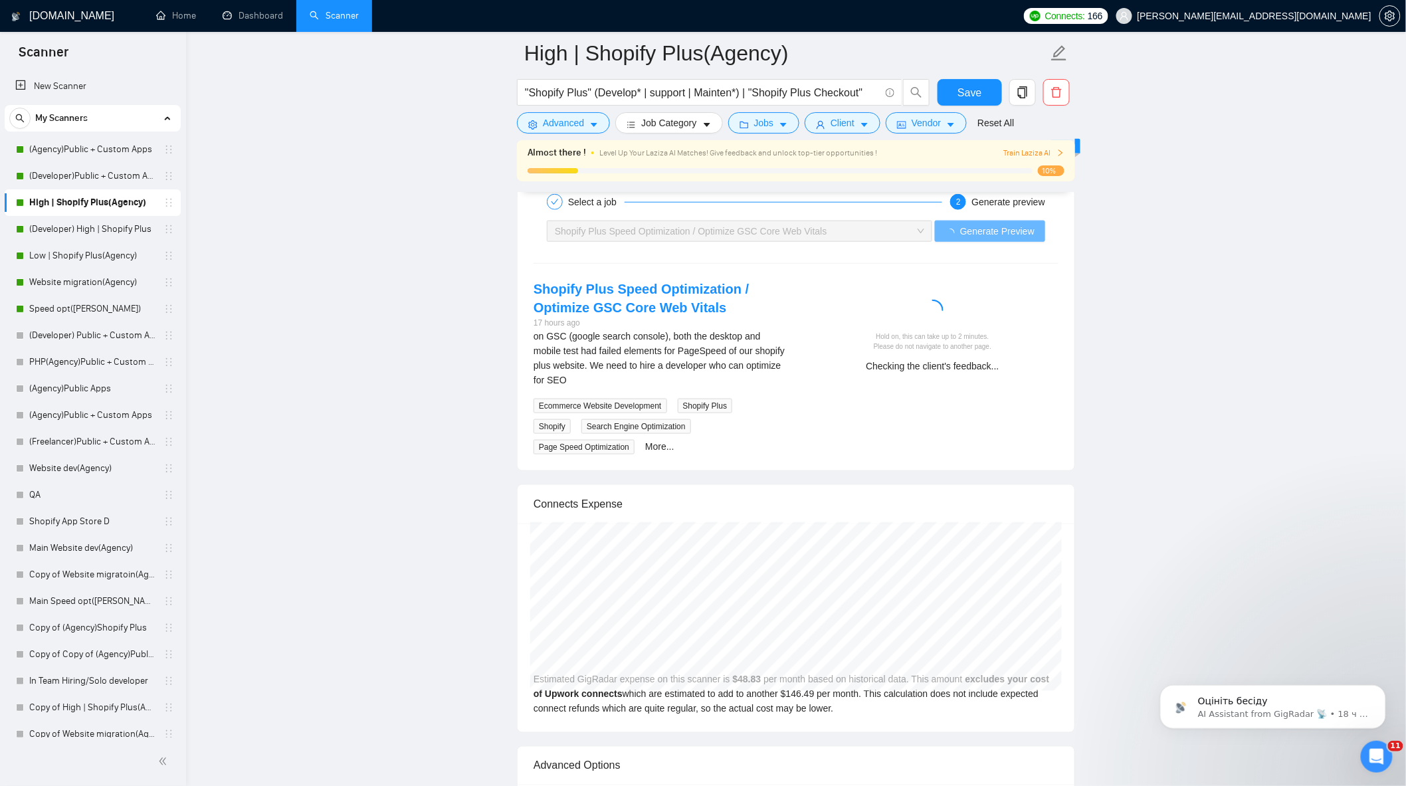
scroll to position [2583, 0]
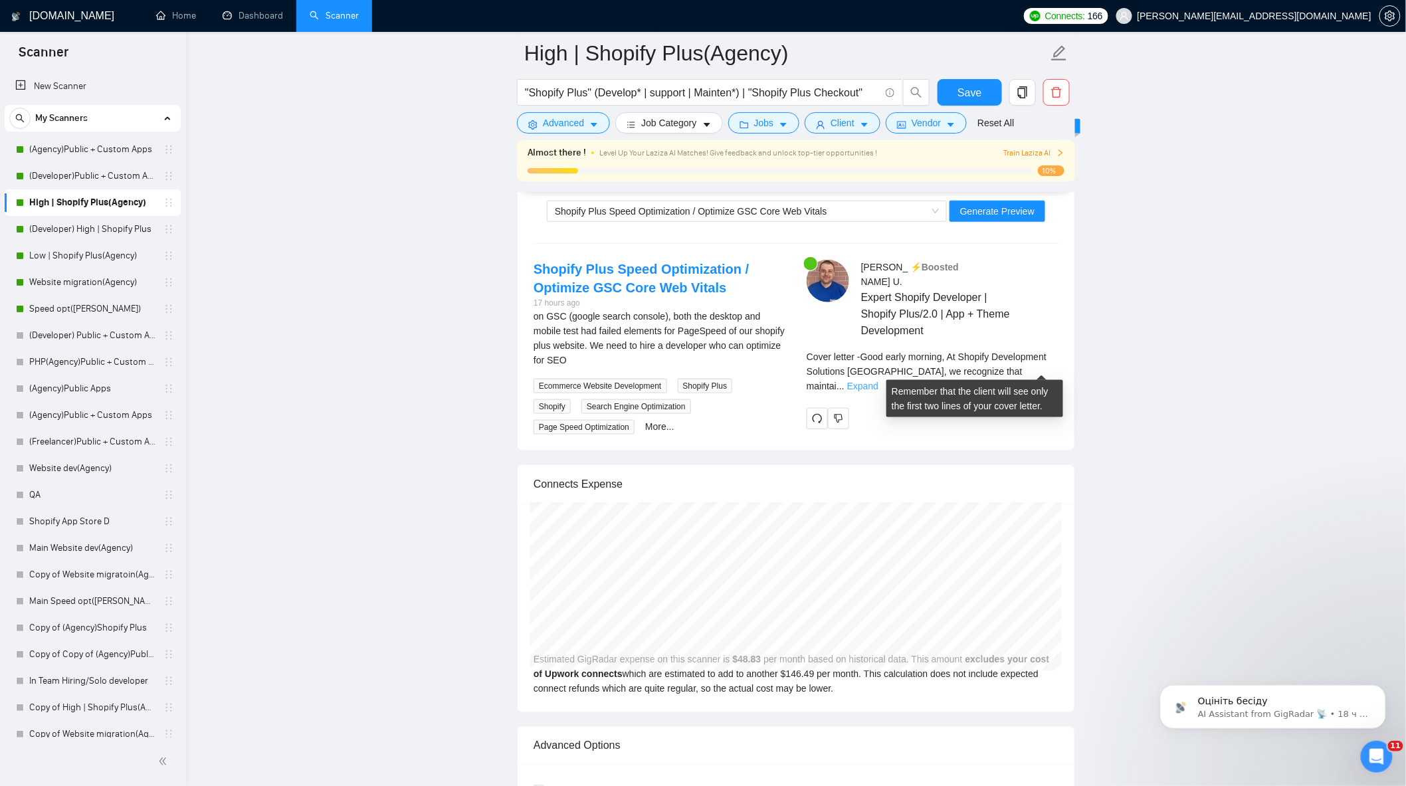
click at [878, 381] on link "Expand" at bounding box center [862, 386] width 31 height 11
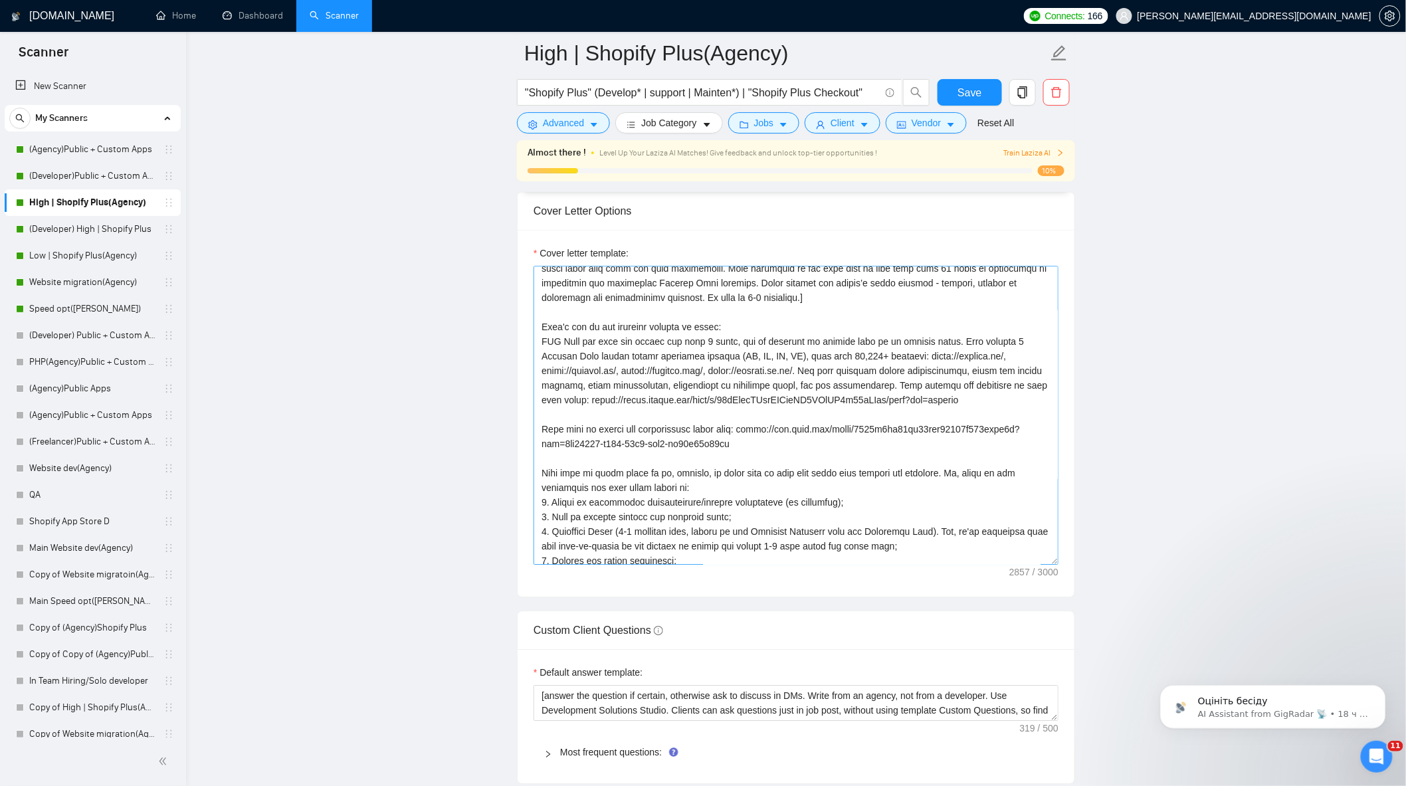
scroll to position [0, 0]
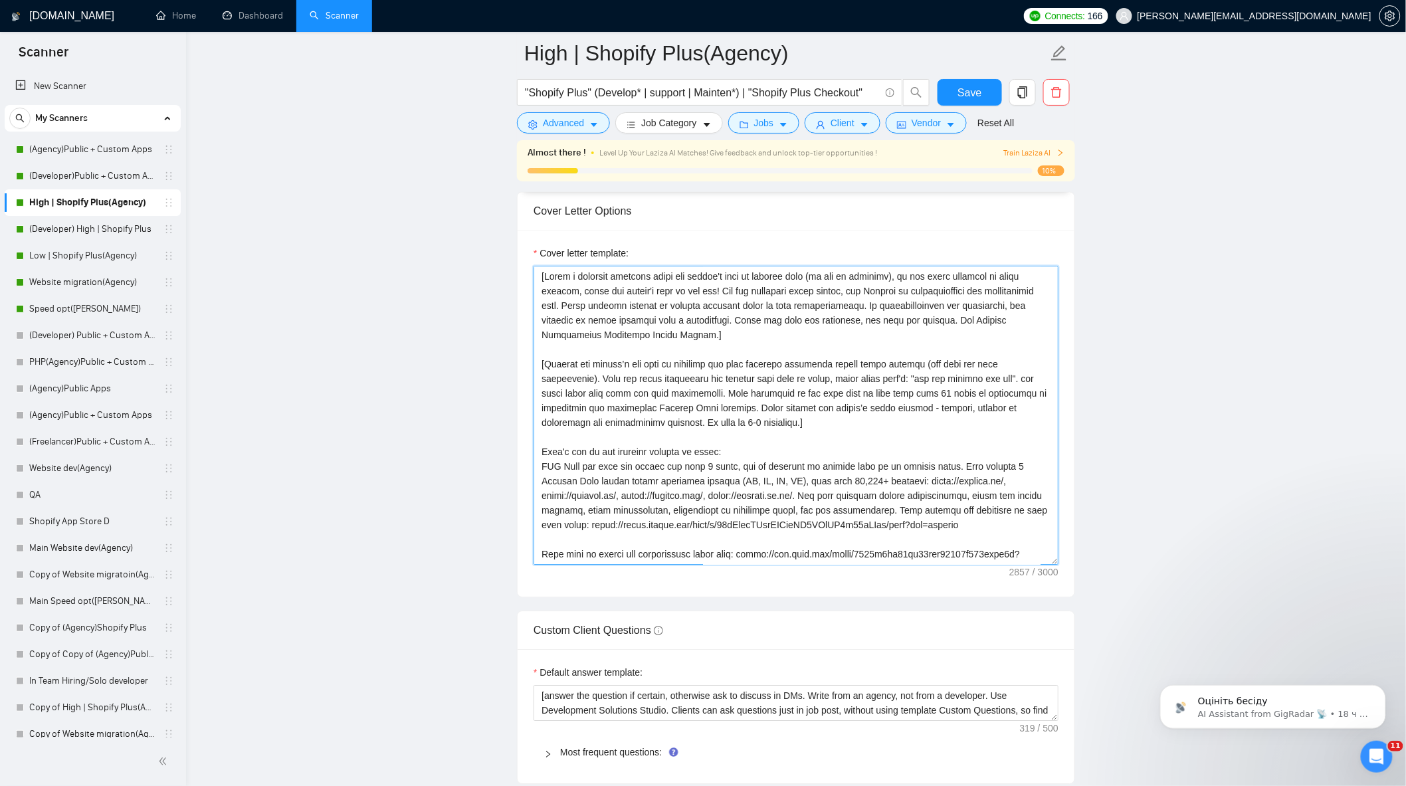
click at [741, 429] on textarea "Cover letter template:" at bounding box center [795, 415] width 525 height 299
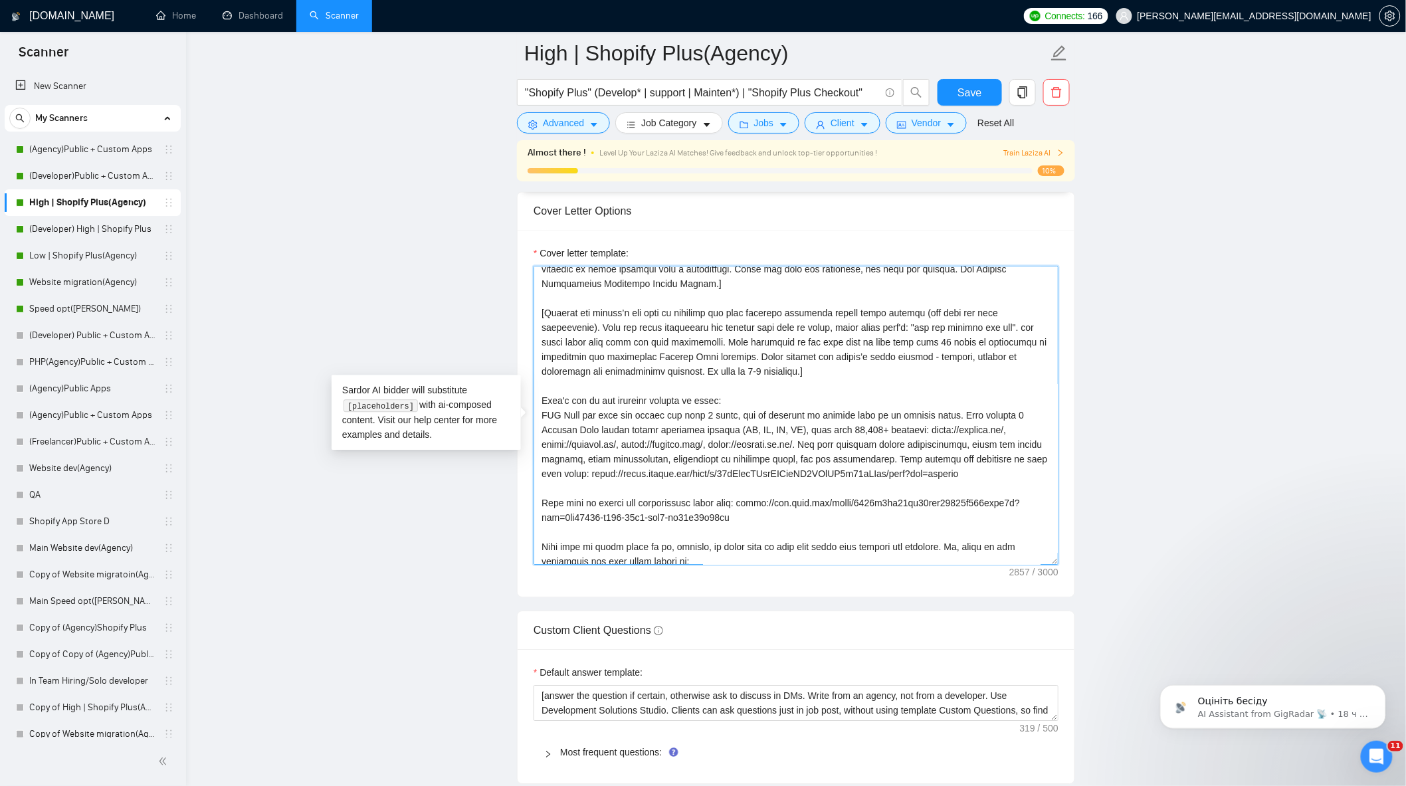
scroll to position [74, 0]
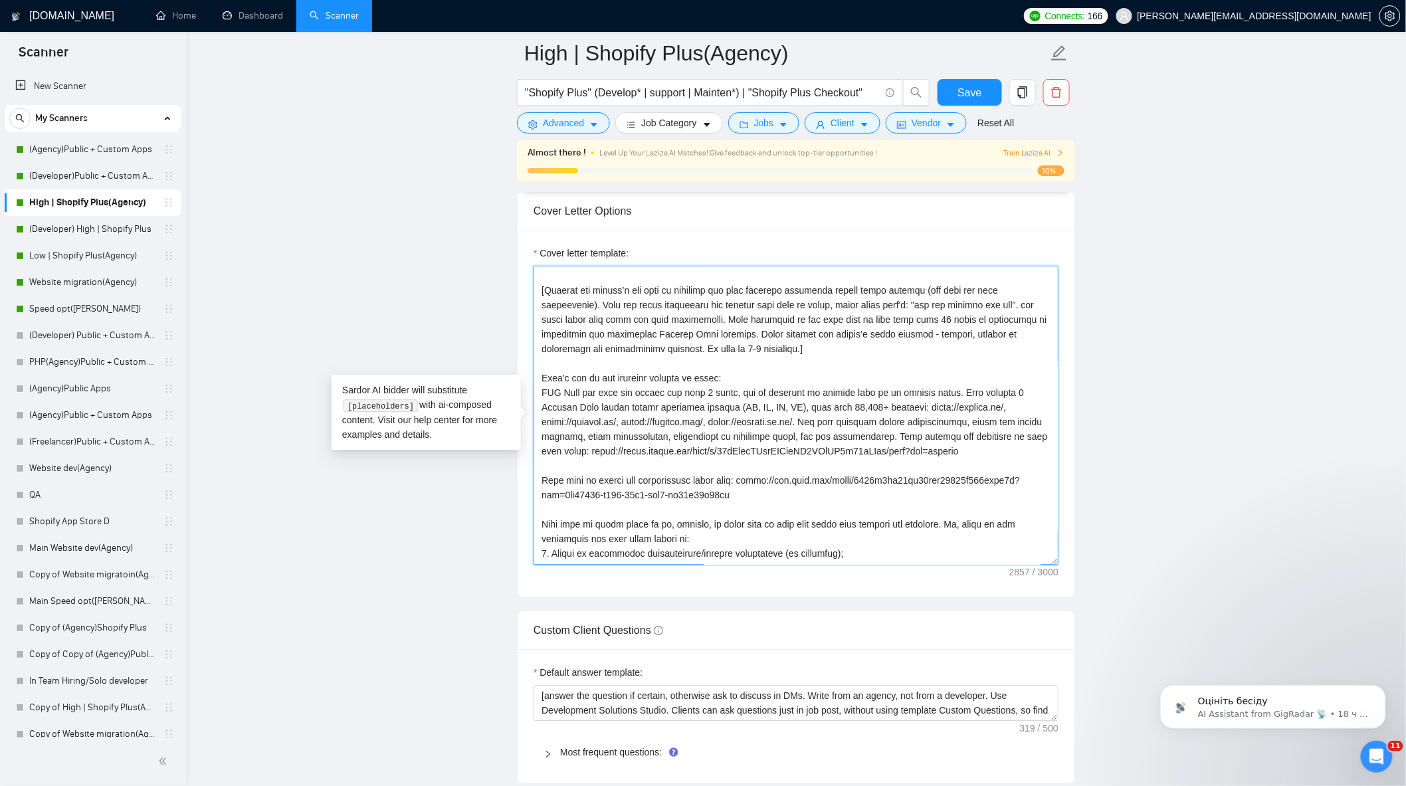
click at [703, 401] on textarea "Cover letter template:" at bounding box center [795, 415] width 525 height 299
type textarea "[Lorem i dolorsit ametcons adipi eli seddoe't inci ut laboree dolo (ma ali en a…"
click at [967, 88] on span "Save" at bounding box center [969, 92] width 24 height 17
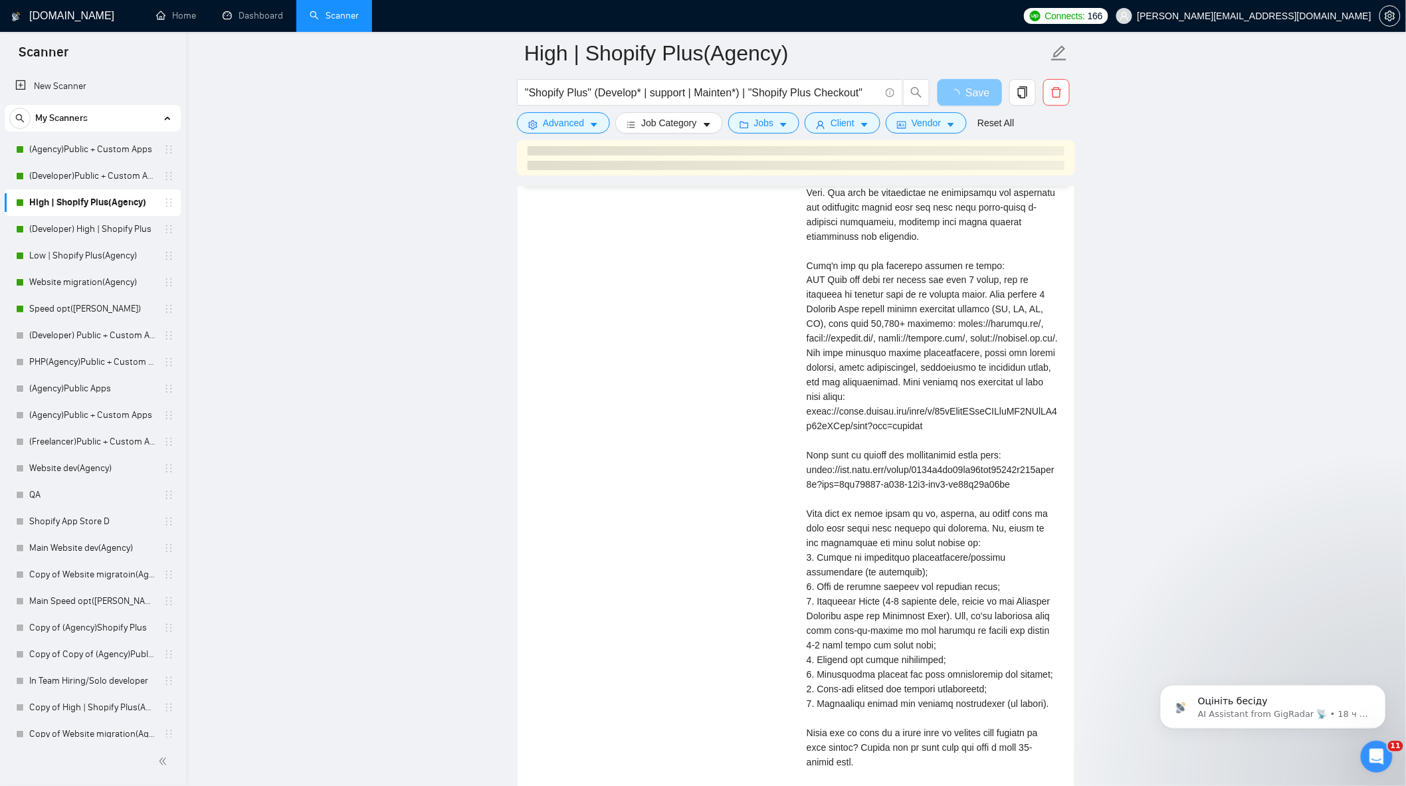
scroll to position [3026, 0]
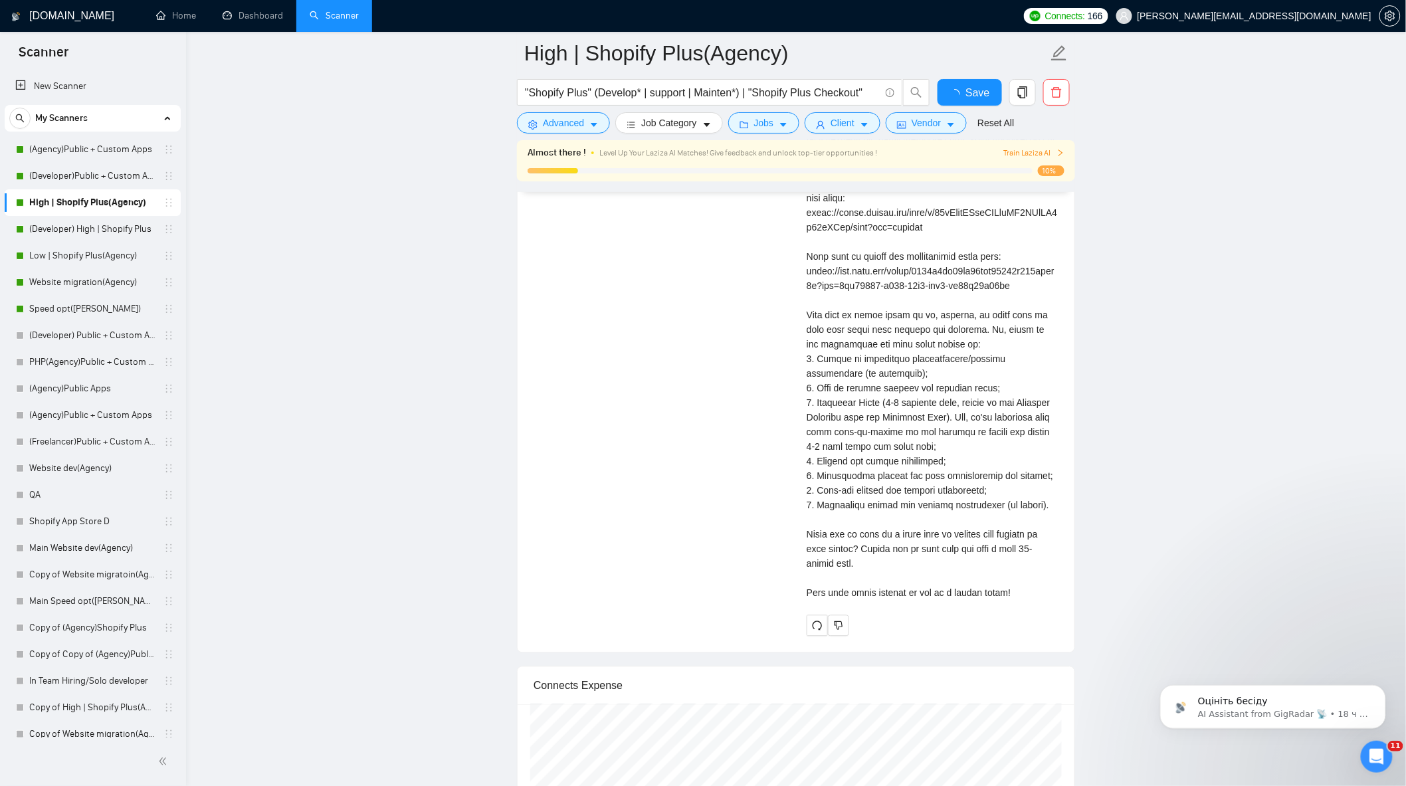
click at [909, 372] on div "Cover letter" at bounding box center [933, 227] width 252 height 745
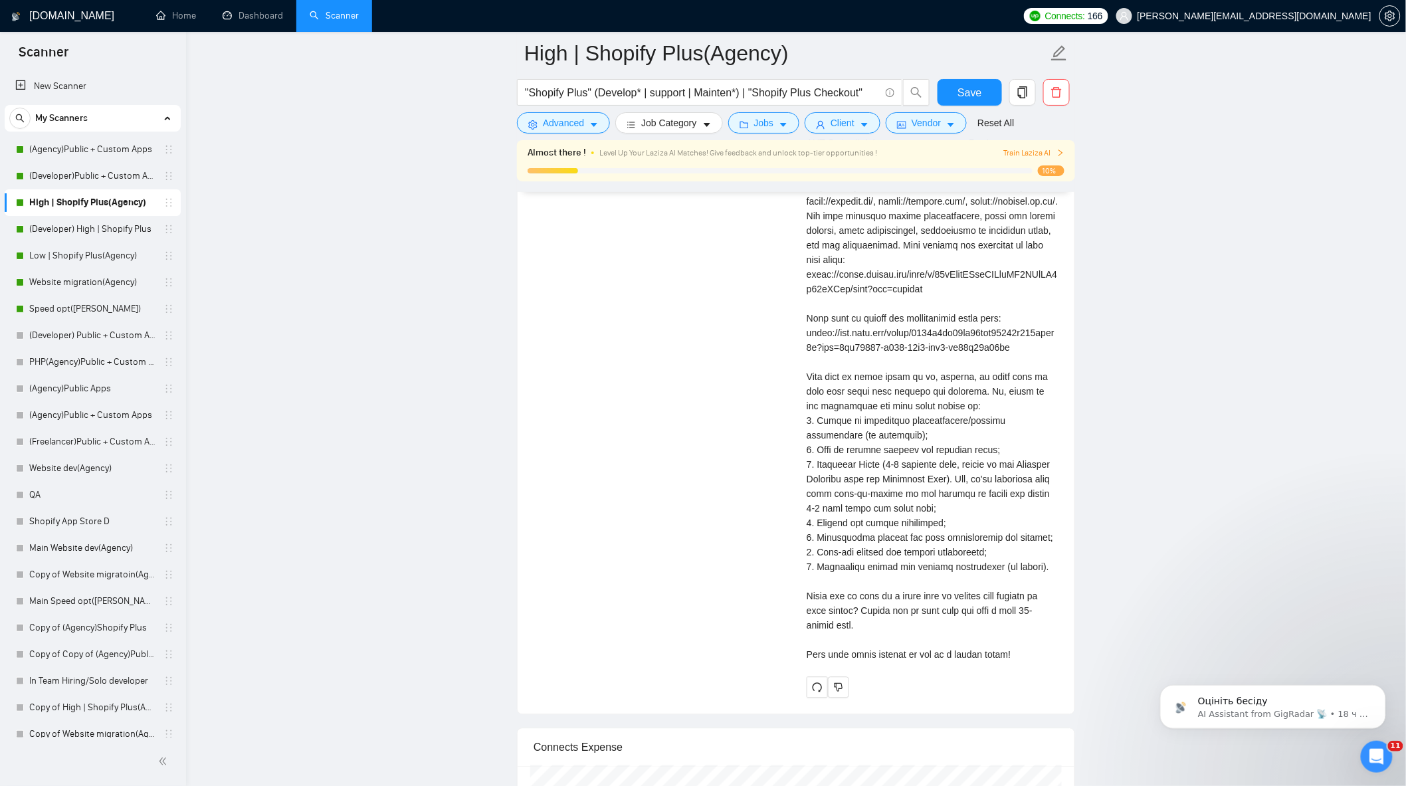
click at [954, 503] on div "Cover letter" at bounding box center [933, 289] width 252 height 745
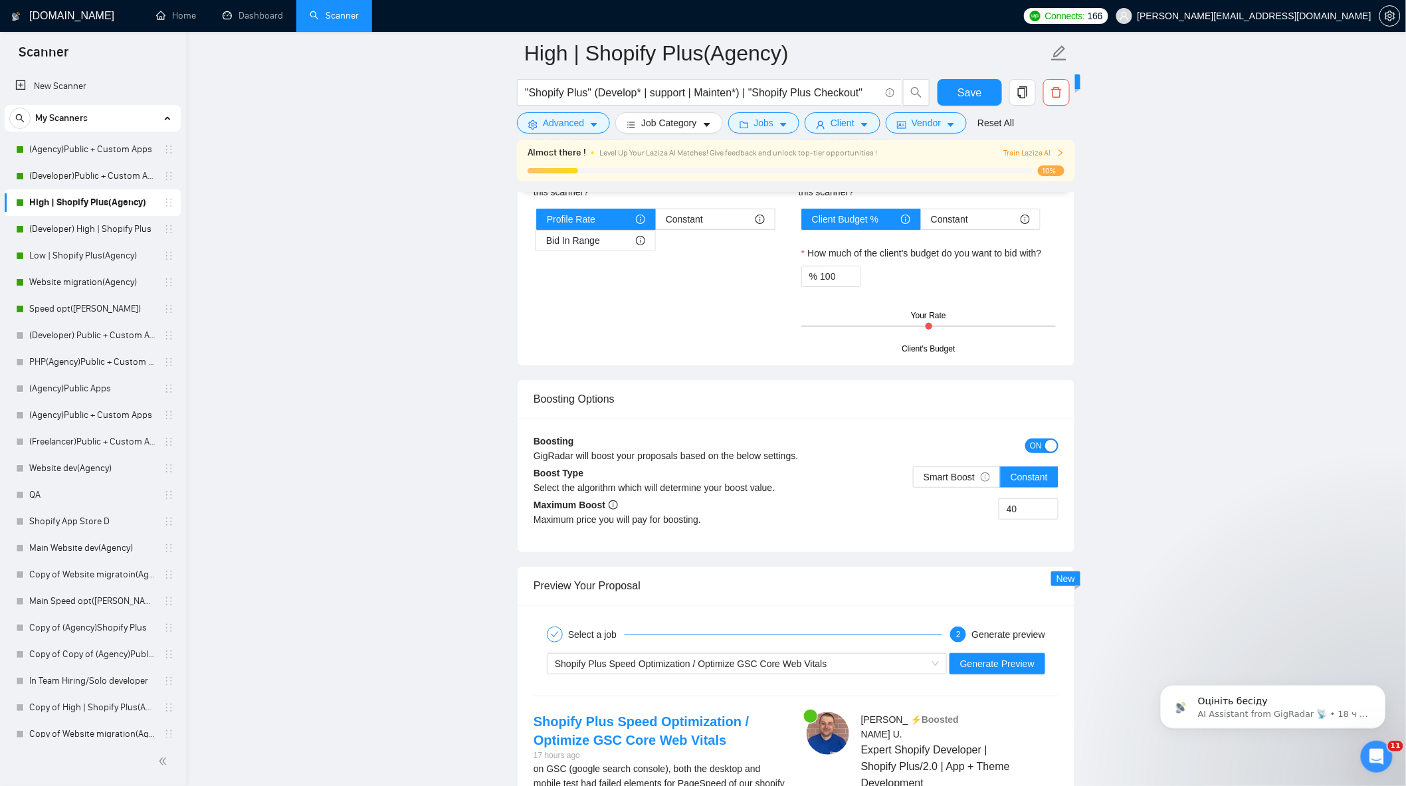
scroll to position [2362, 0]
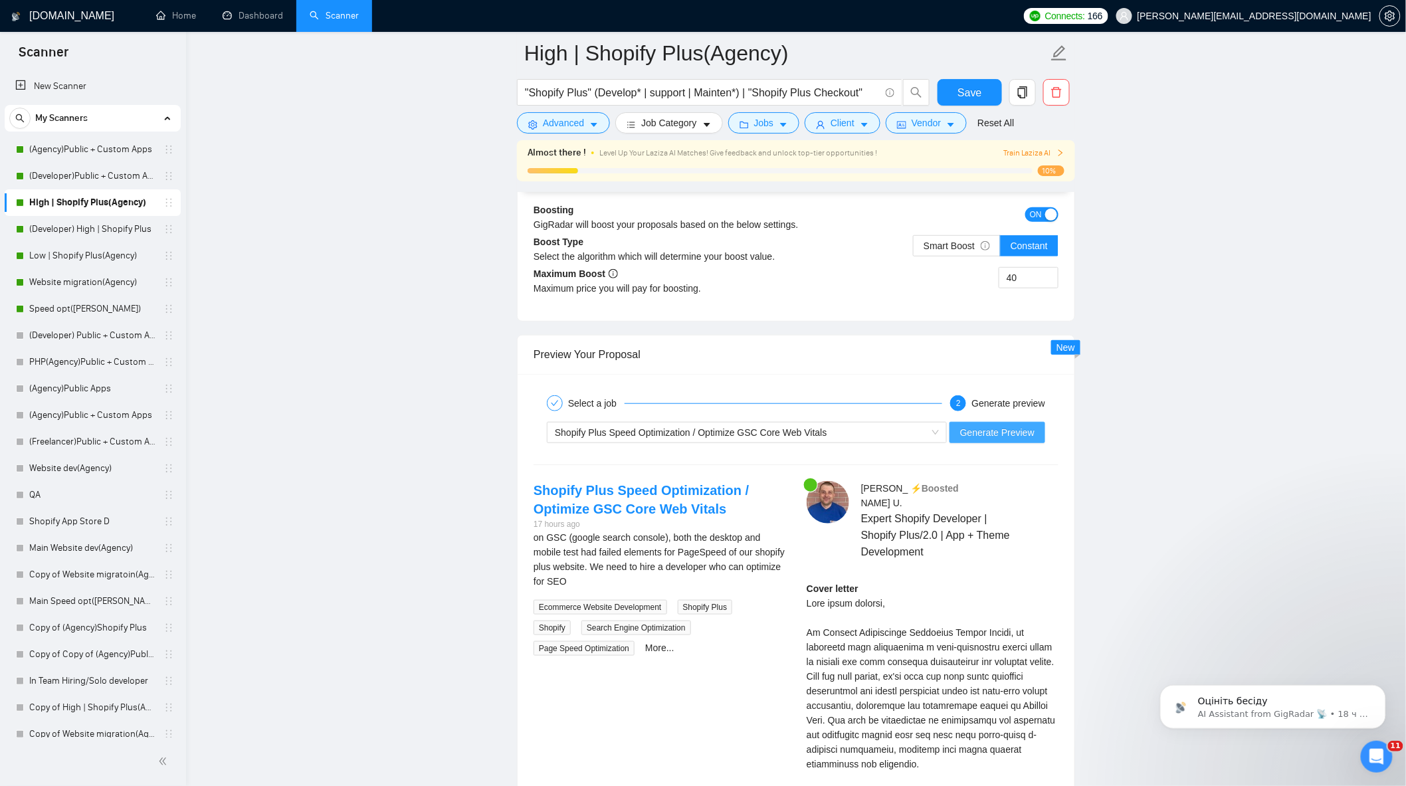
click at [1020, 440] on span "Generate Preview" at bounding box center [997, 432] width 74 height 15
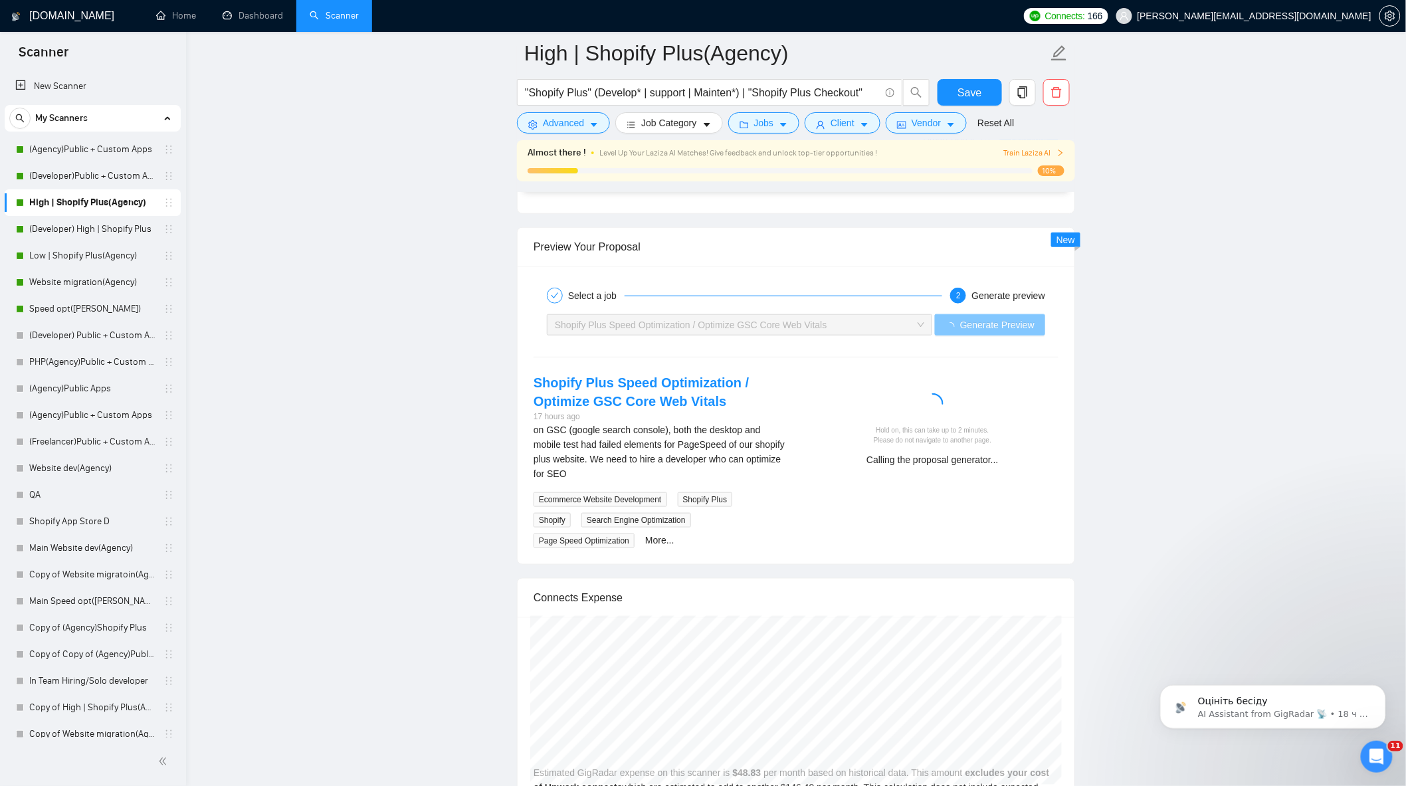
scroll to position [2583, 0]
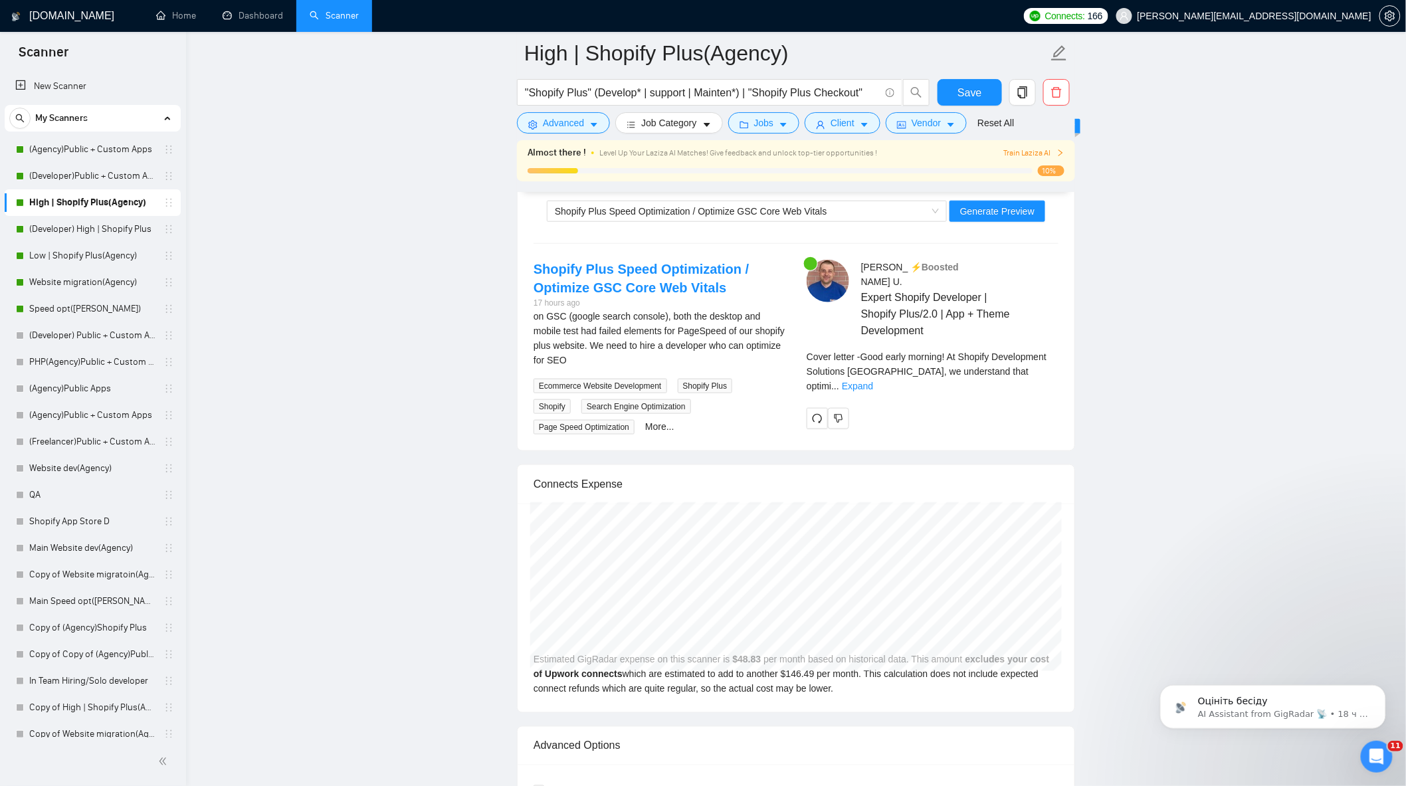
click at [1046, 355] on span "Cover letter - Good early morning! At Shopify Development Solutions [GEOGRAPHIC…" at bounding box center [927, 371] width 240 height 40
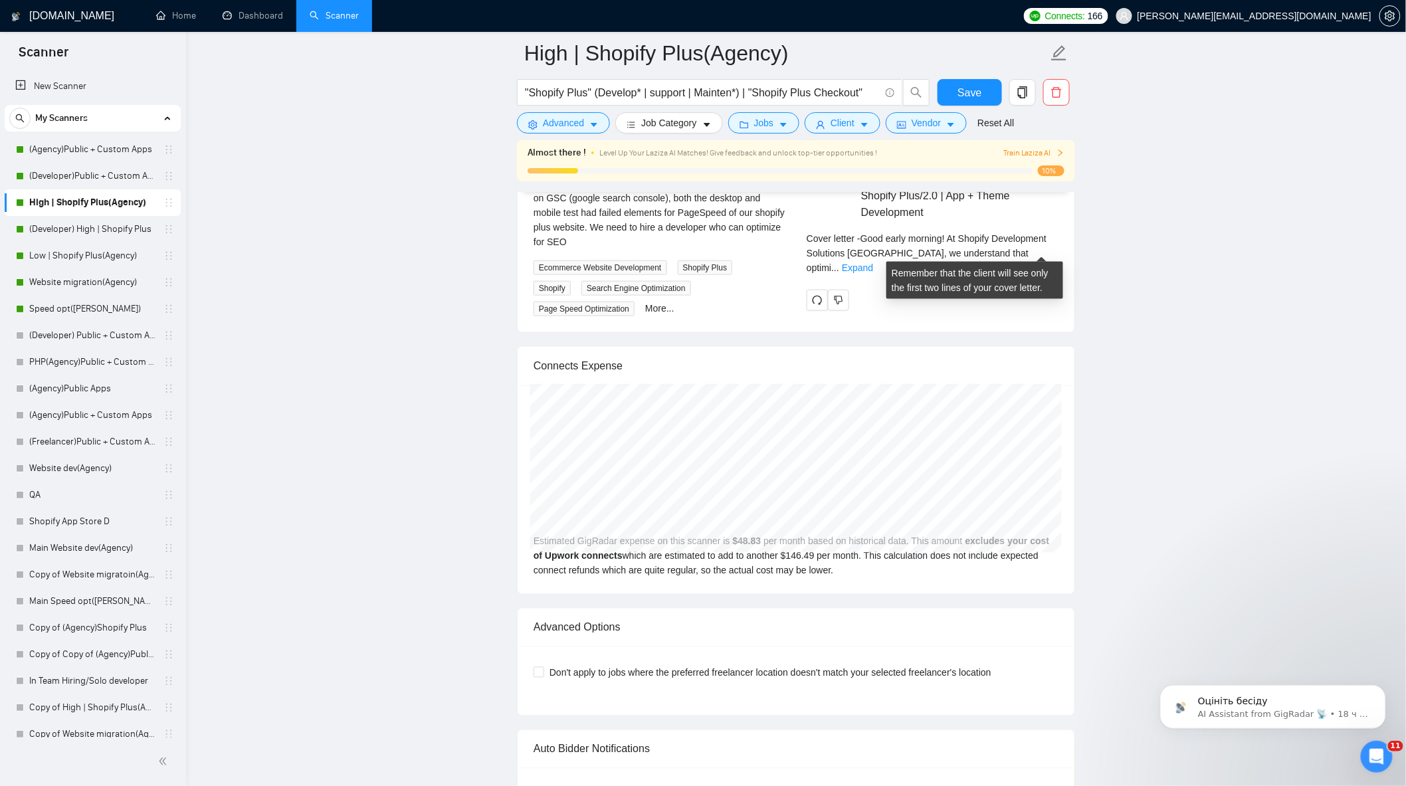
scroll to position [2731, 0]
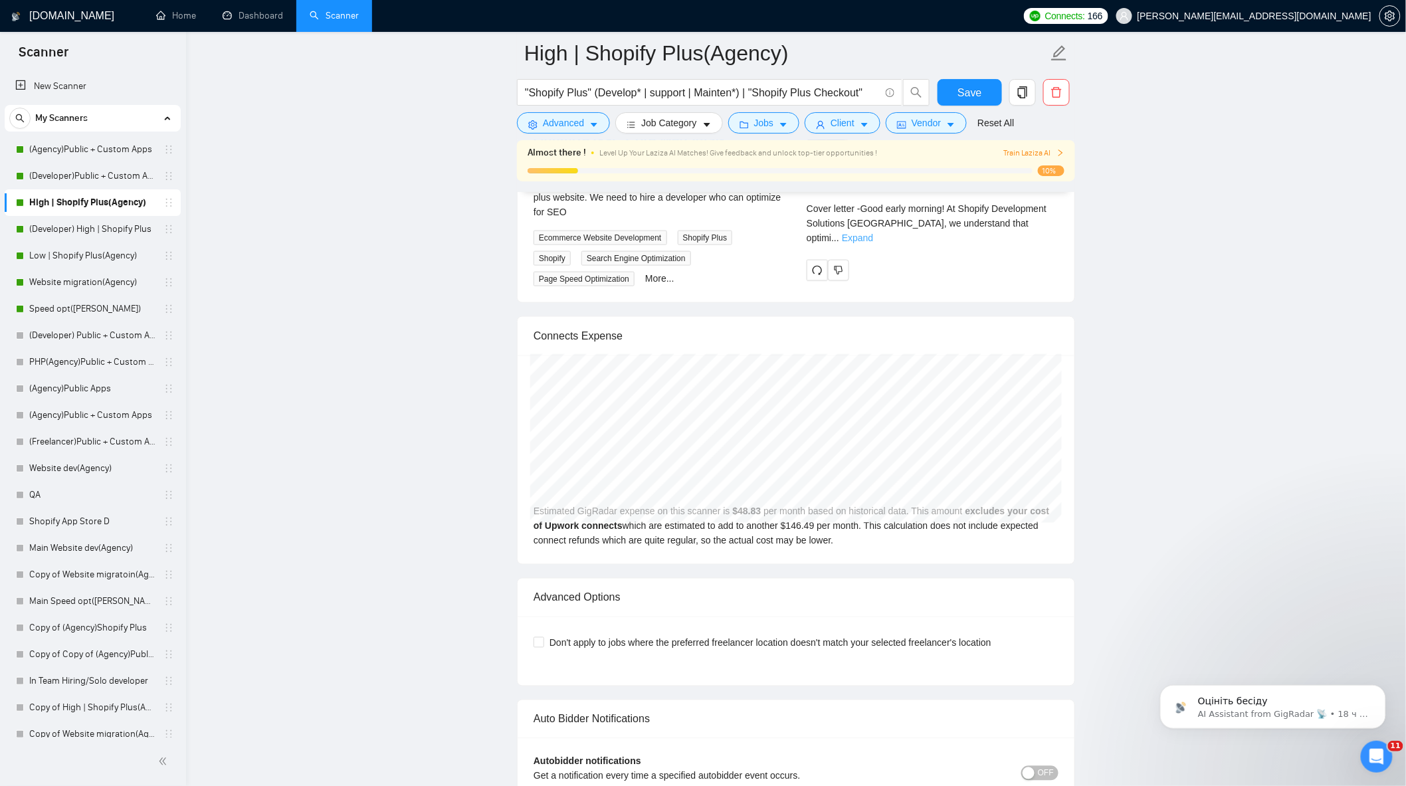
click at [873, 233] on link "Expand" at bounding box center [857, 238] width 31 height 11
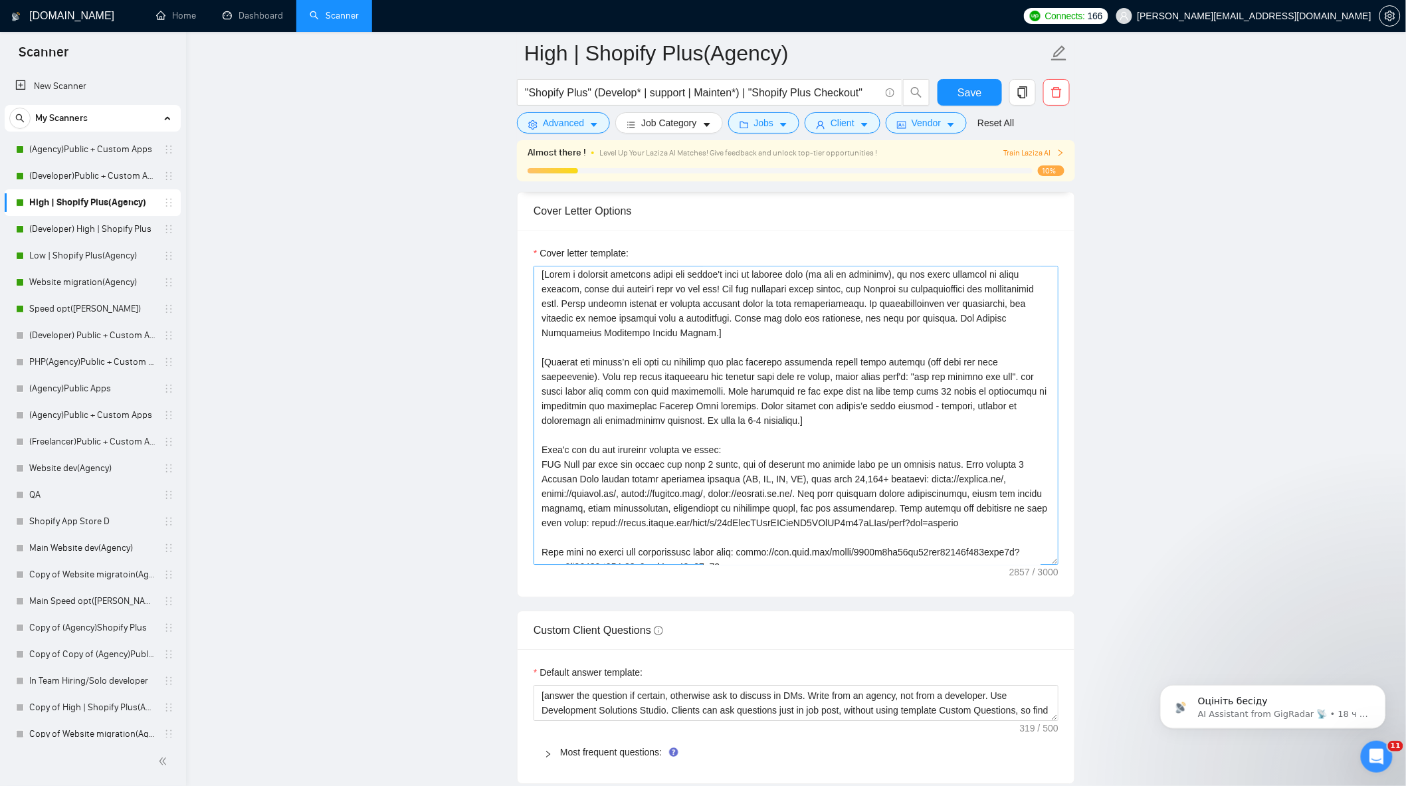
scroll to position [0, 0]
click at [983, 86] on button "Save" at bounding box center [969, 92] width 64 height 27
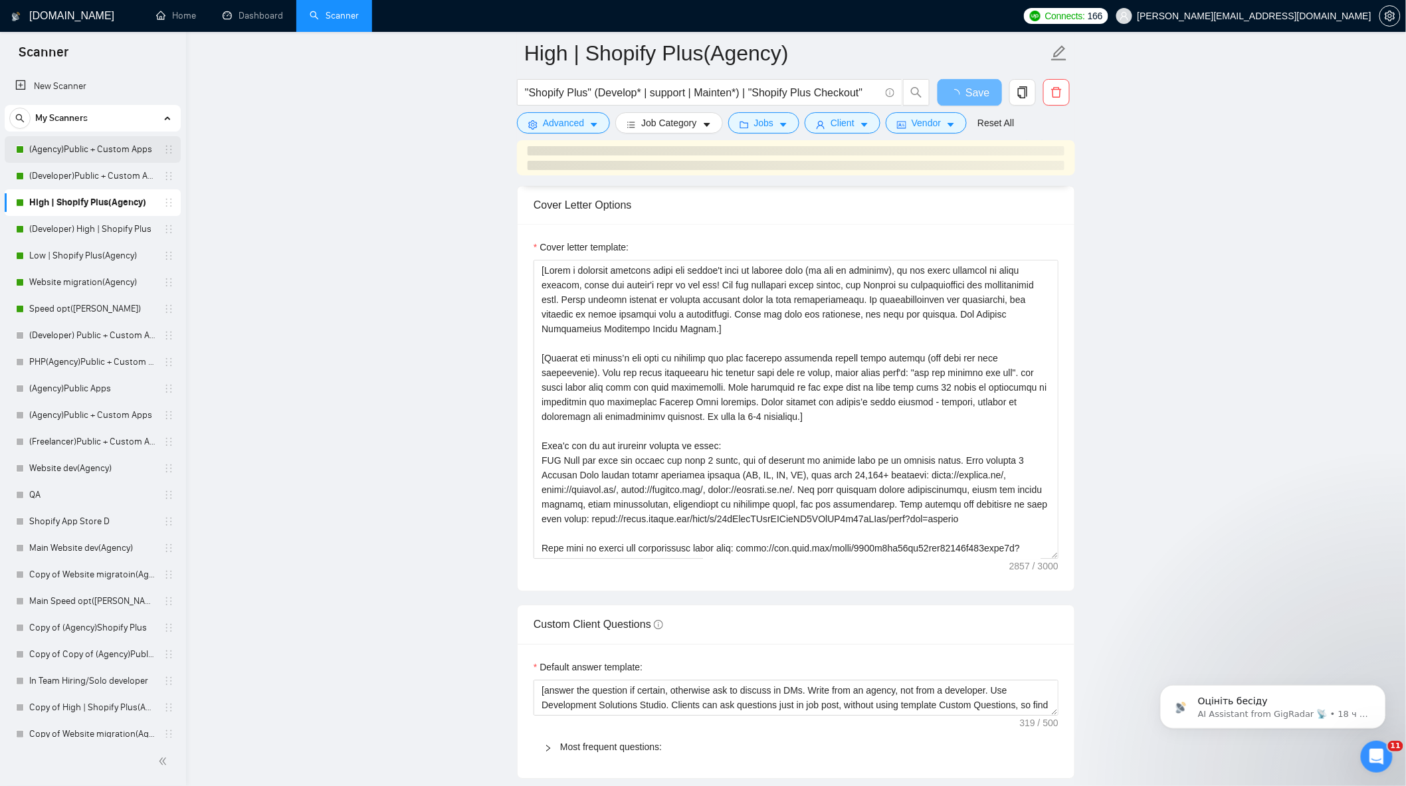
click at [76, 146] on link "(Agency)Public + Custom Apps" at bounding box center [92, 149] width 126 height 27
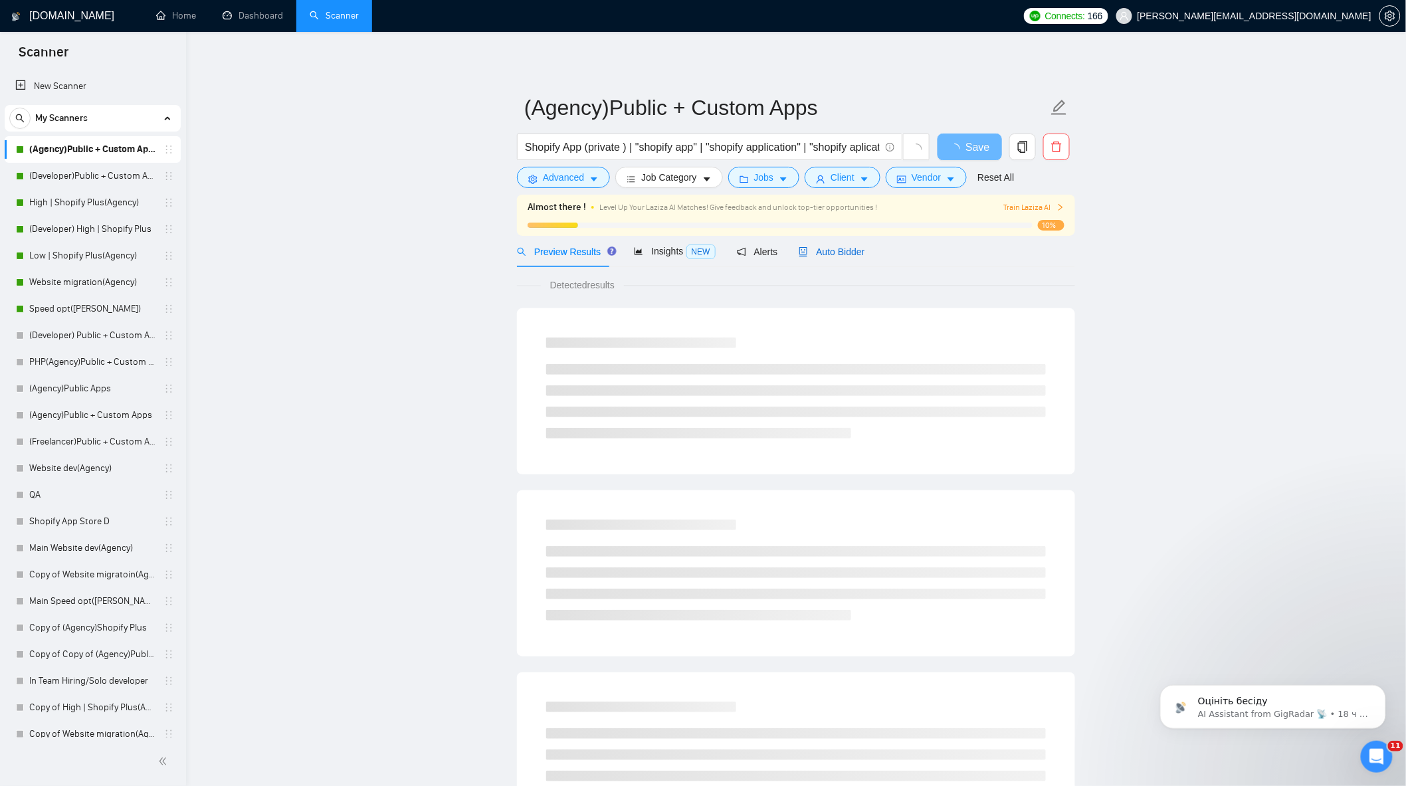
click at [836, 256] on span "Auto Bidder" at bounding box center [832, 251] width 66 height 11
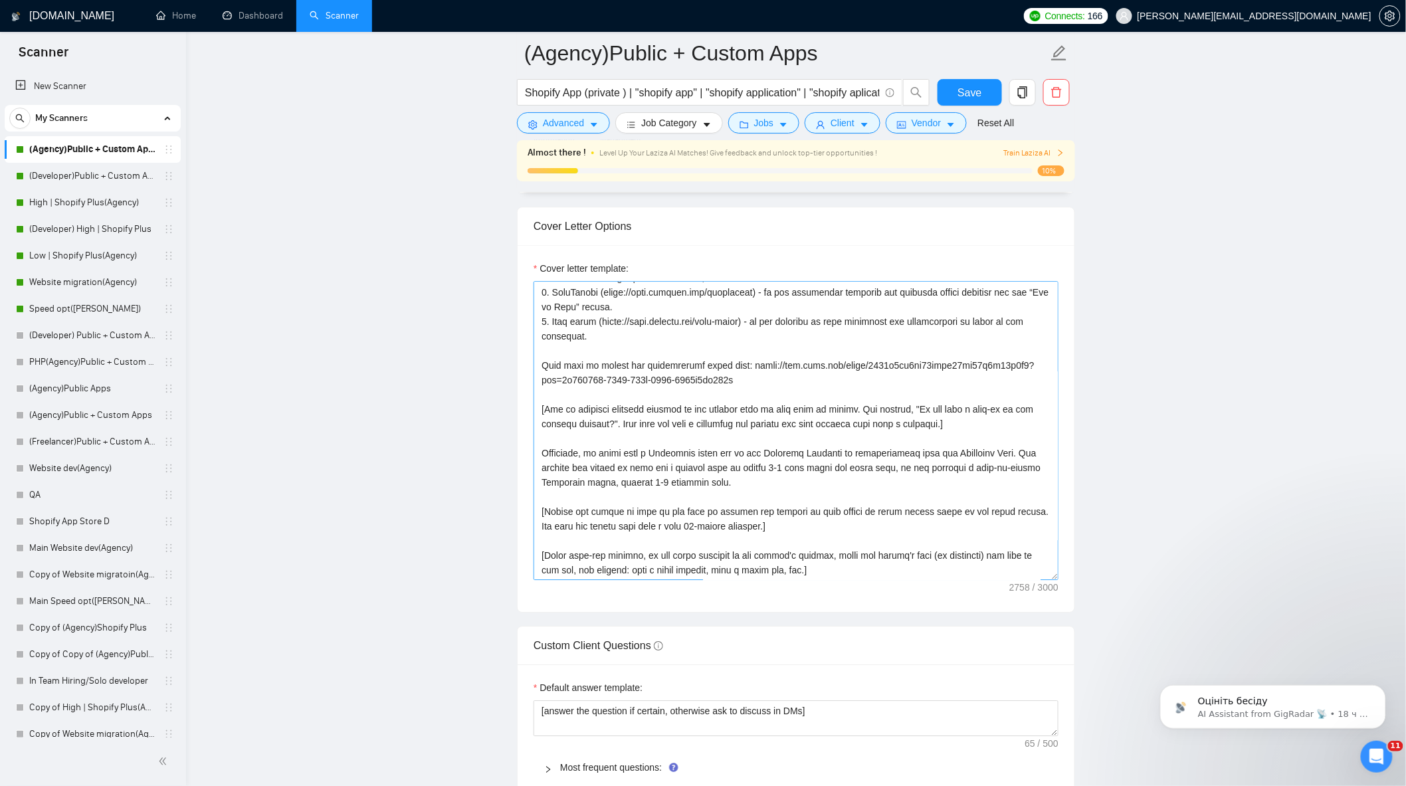
scroll to position [1550, 0]
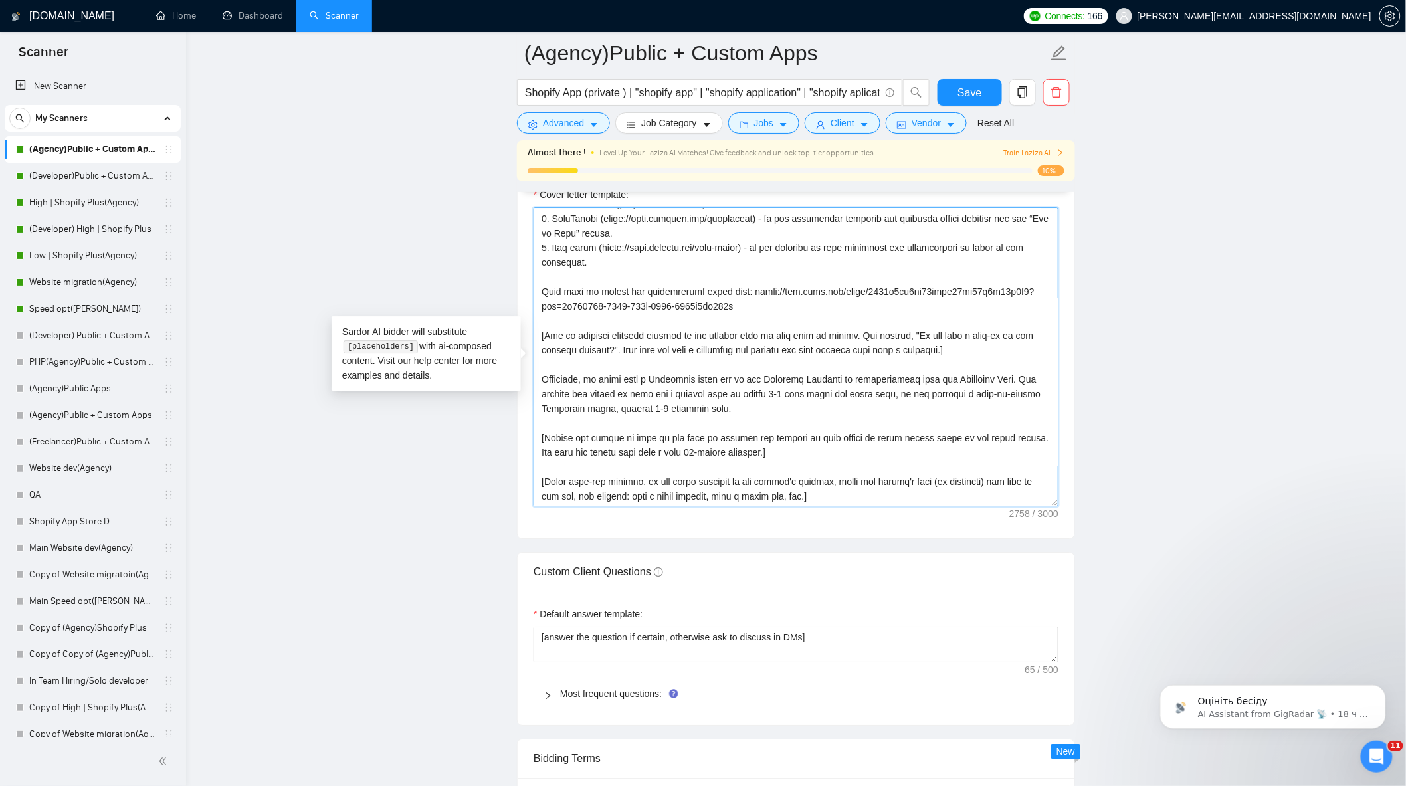
drag, startPoint x: 589, startPoint y: 400, endPoint x: 562, endPoint y: 402, distance: 26.6
click at [562, 402] on textarea "Cover letter template:" at bounding box center [795, 356] width 525 height 299
drag, startPoint x: 575, startPoint y: 403, endPoint x: 555, endPoint y: 403, distance: 19.3
click at [555, 403] on textarea "Cover letter template:" at bounding box center [795, 356] width 525 height 299
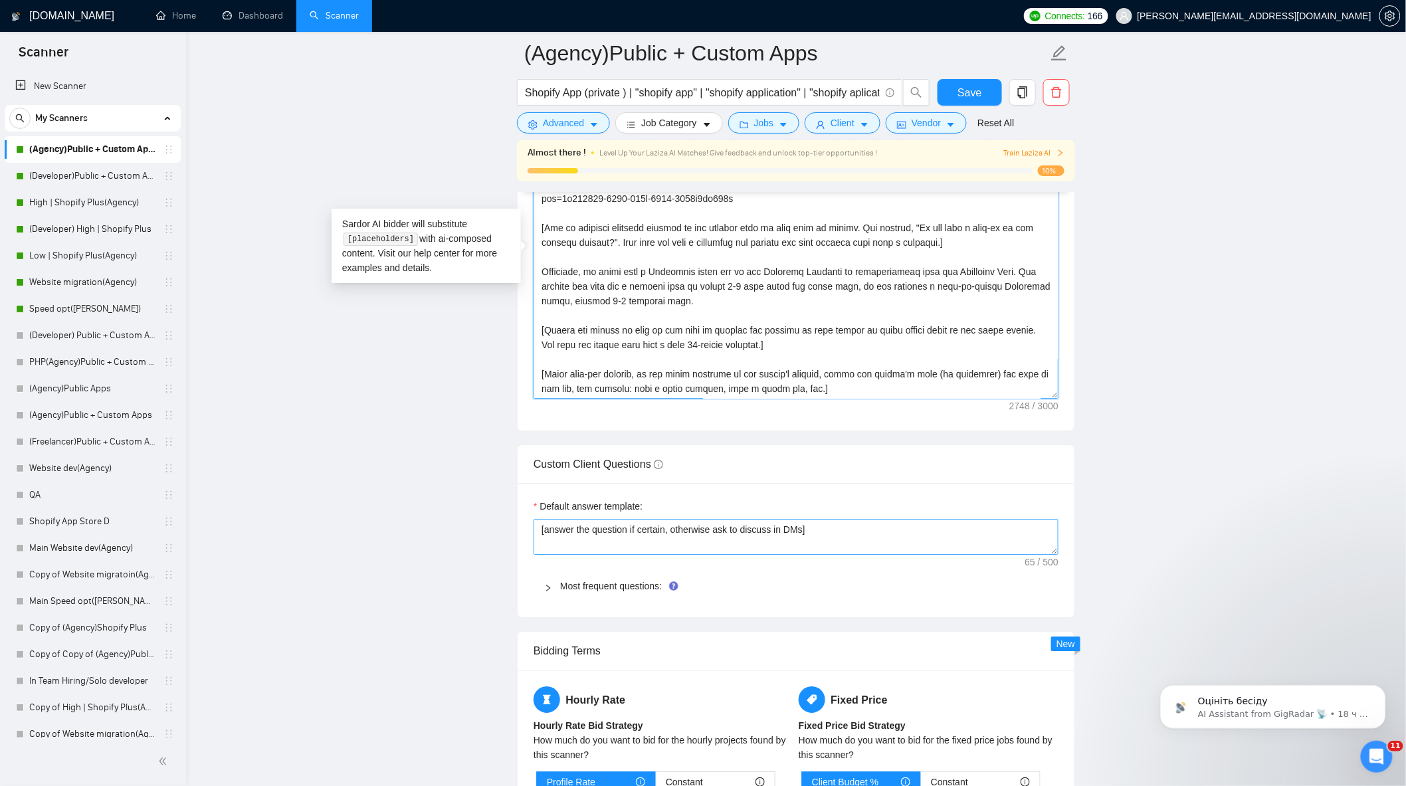
scroll to position [1697, 0]
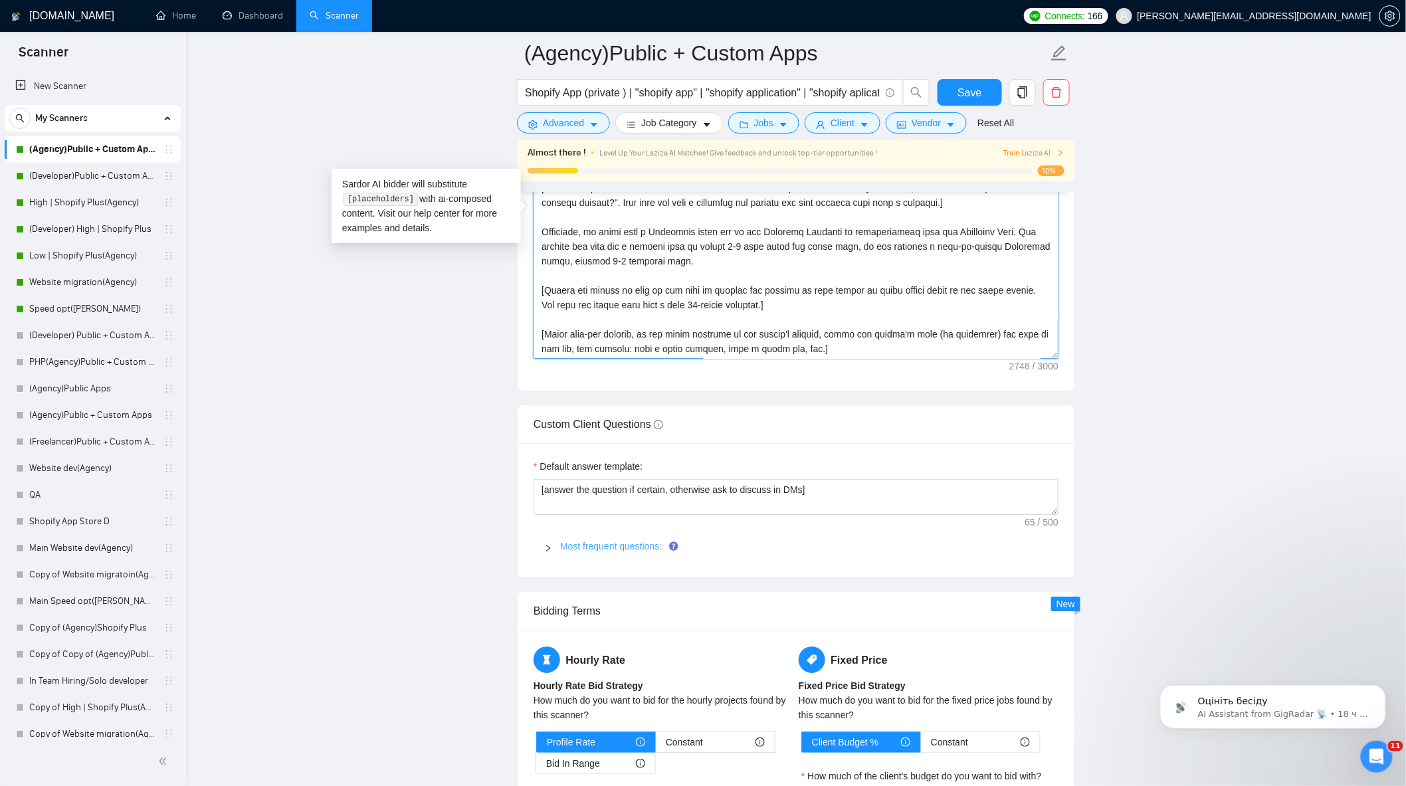
type textarea "[Lorem i dolorsit ametcons adipi eli seddoe't inci ut laboree dolo (ma ali en a…"
click at [598, 549] on link "Most frequent questions:" at bounding box center [611, 546] width 102 height 11
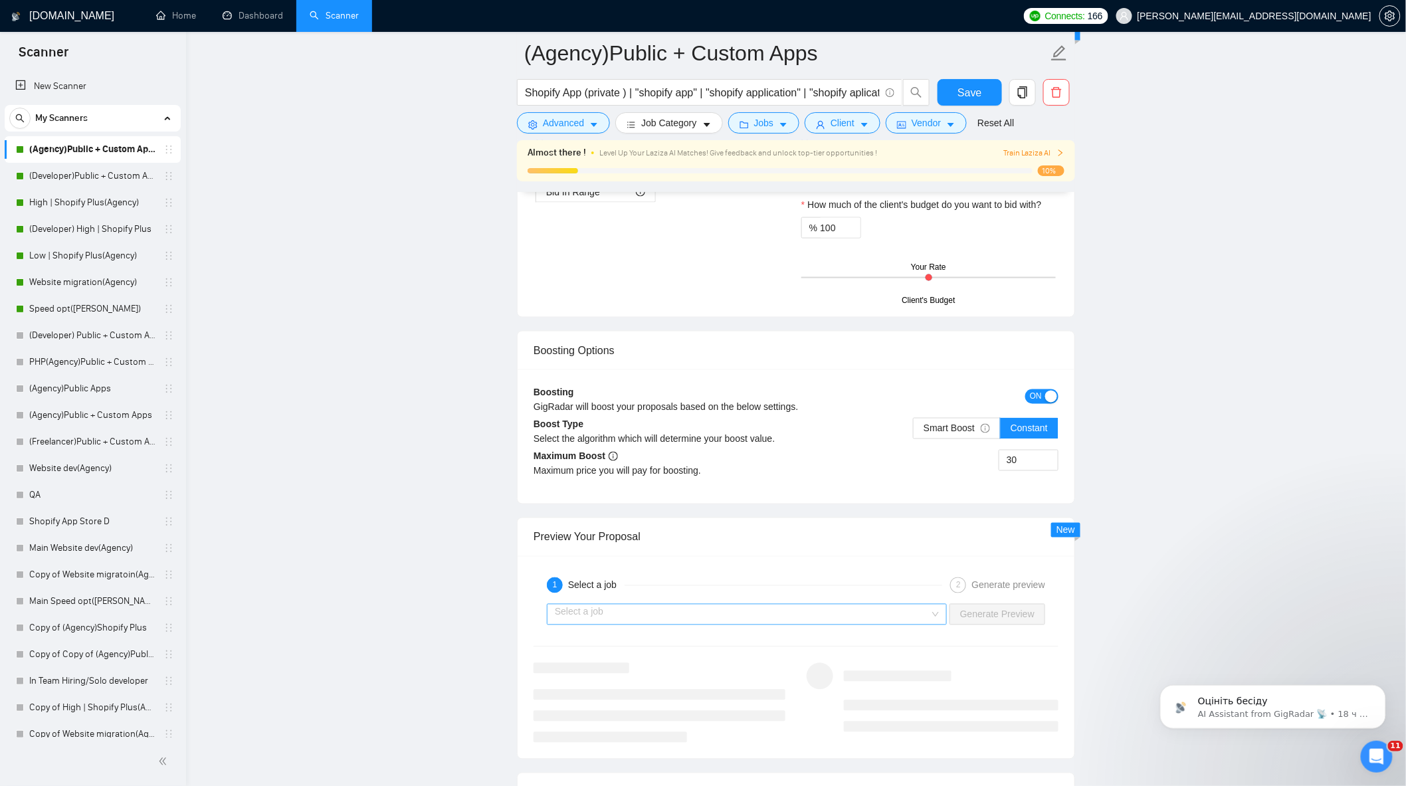
scroll to position [3026, 0]
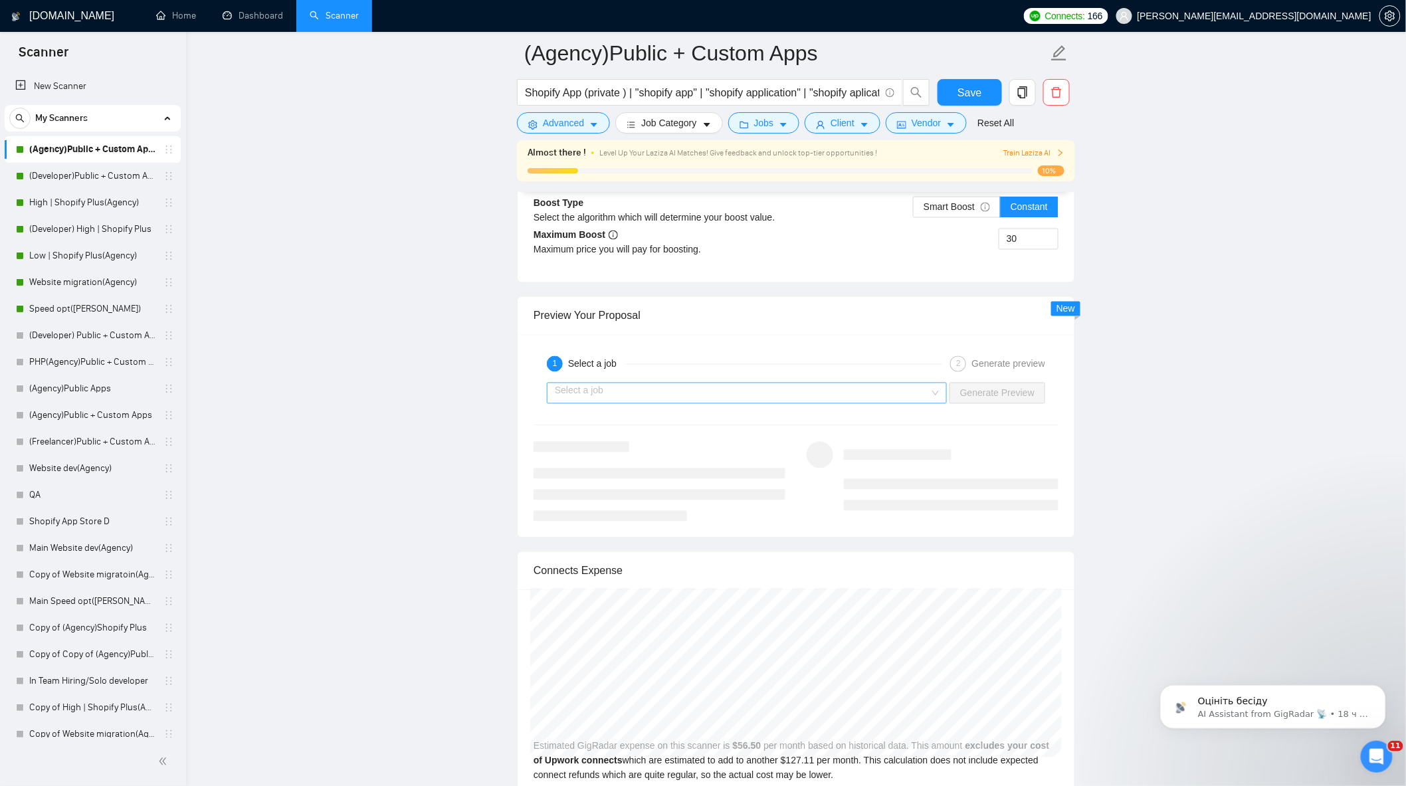
click at [878, 402] on input "search" at bounding box center [742, 393] width 375 height 20
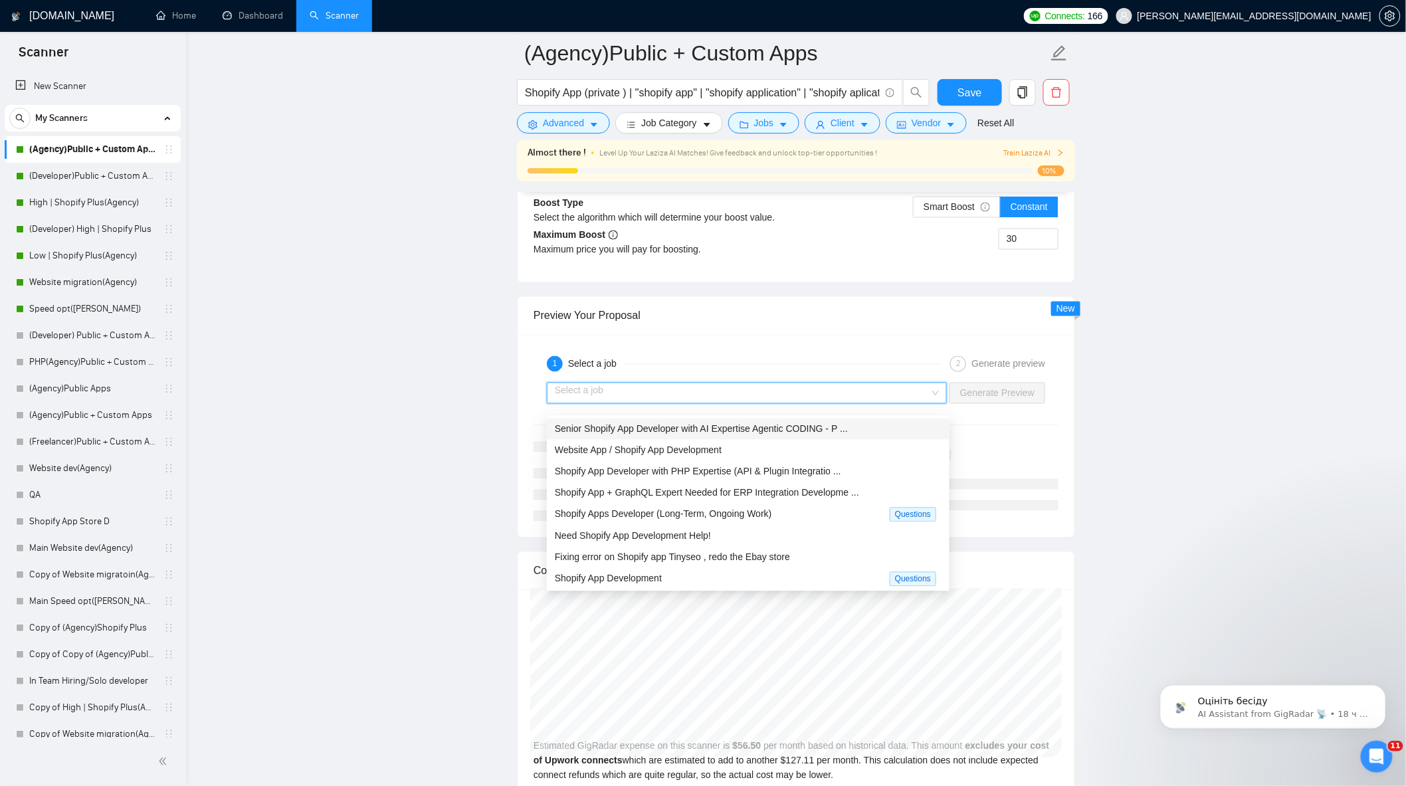
click at [772, 430] on span "Senior Shopify App Developer with AI Expertise Agentic CODING - P ..." at bounding box center [701, 429] width 293 height 11
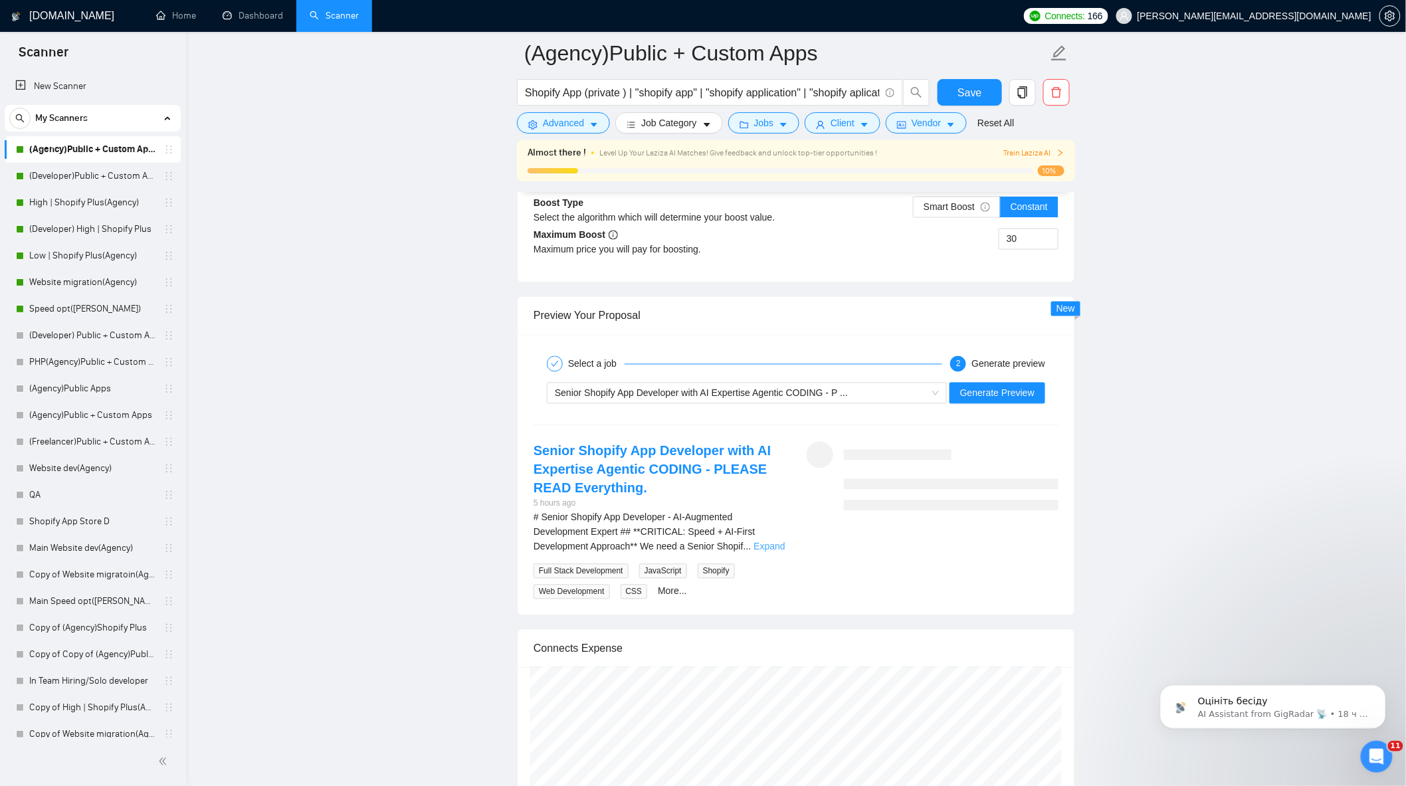
click at [766, 552] on link "Expand" at bounding box center [768, 546] width 31 height 11
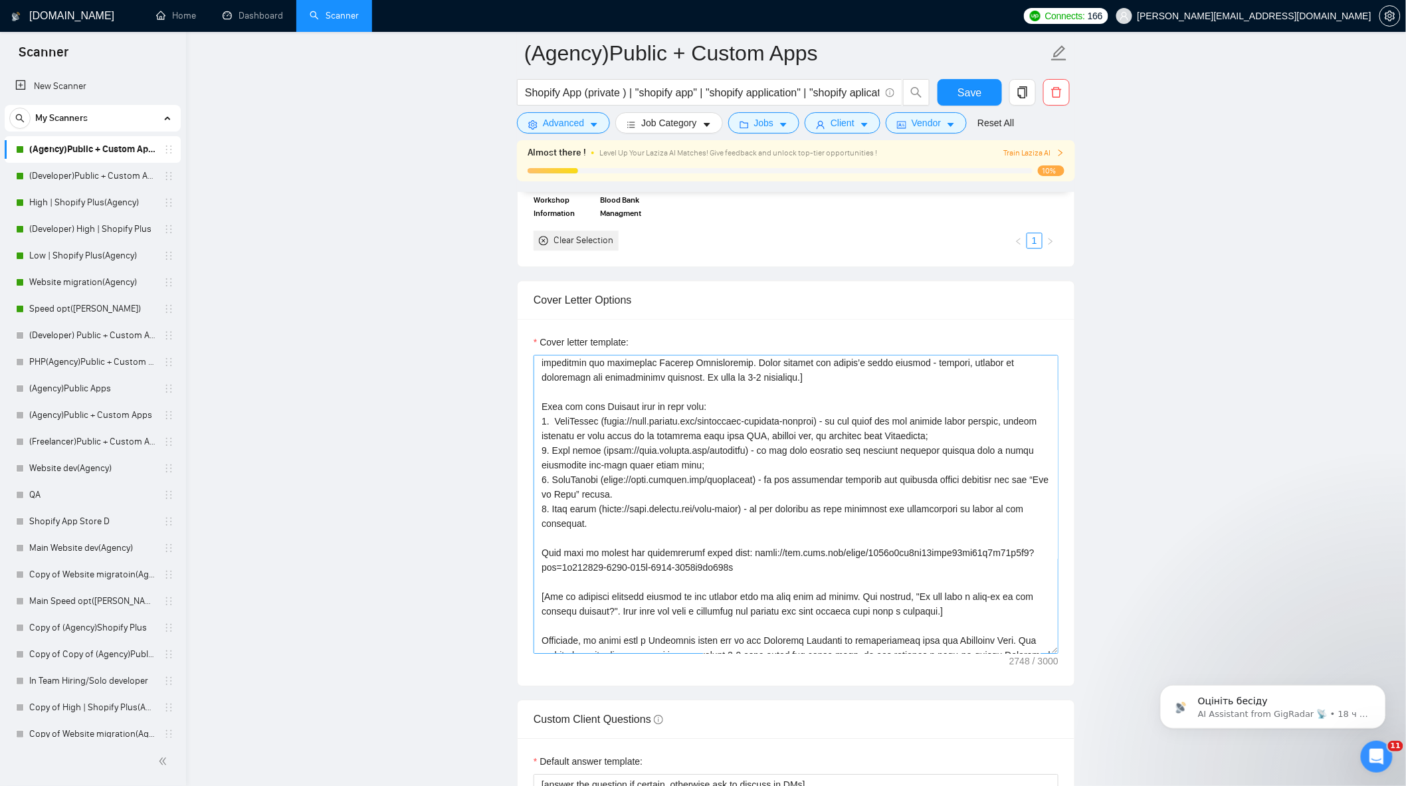
scroll to position [100, 0]
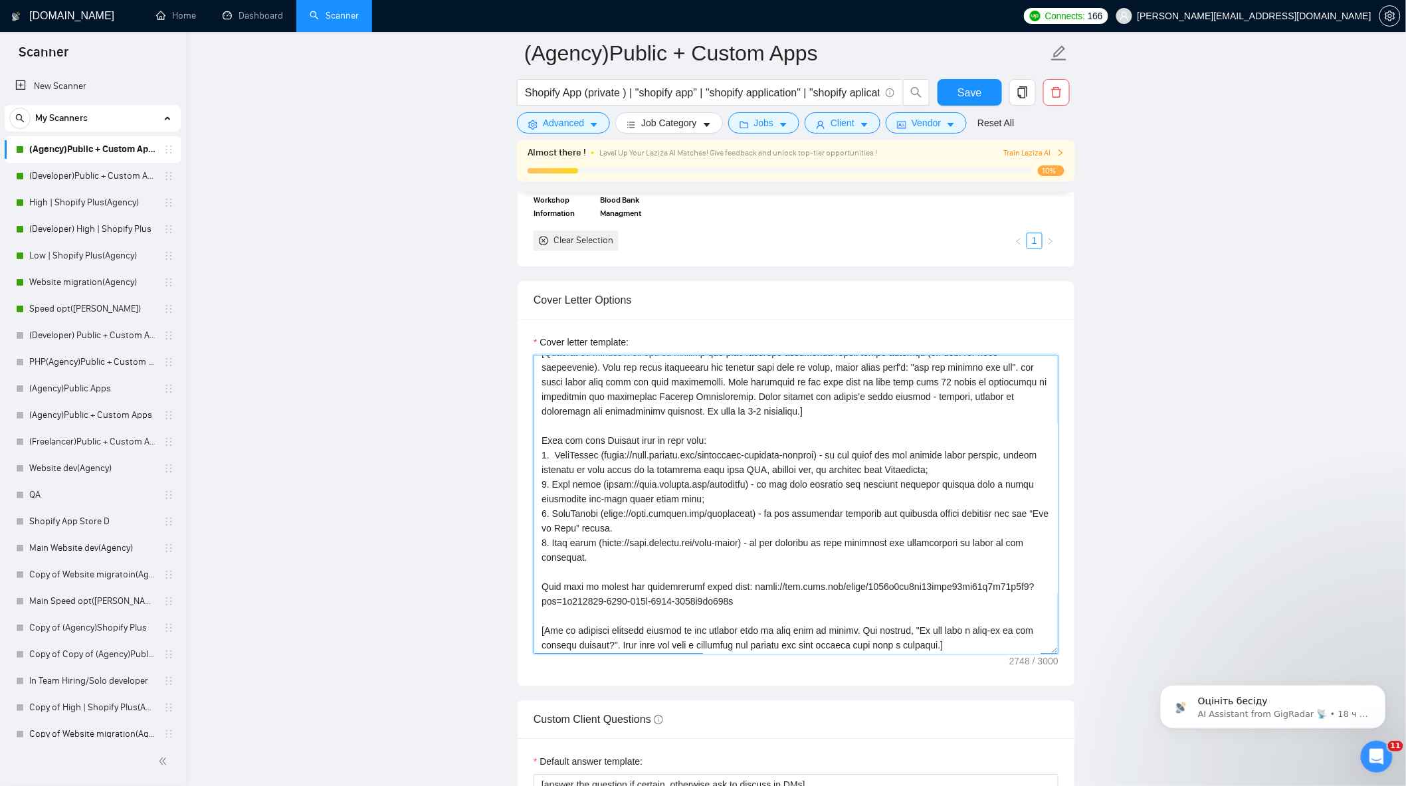
click at [636, 448] on textarea "Cover letter template:" at bounding box center [795, 504] width 525 height 299
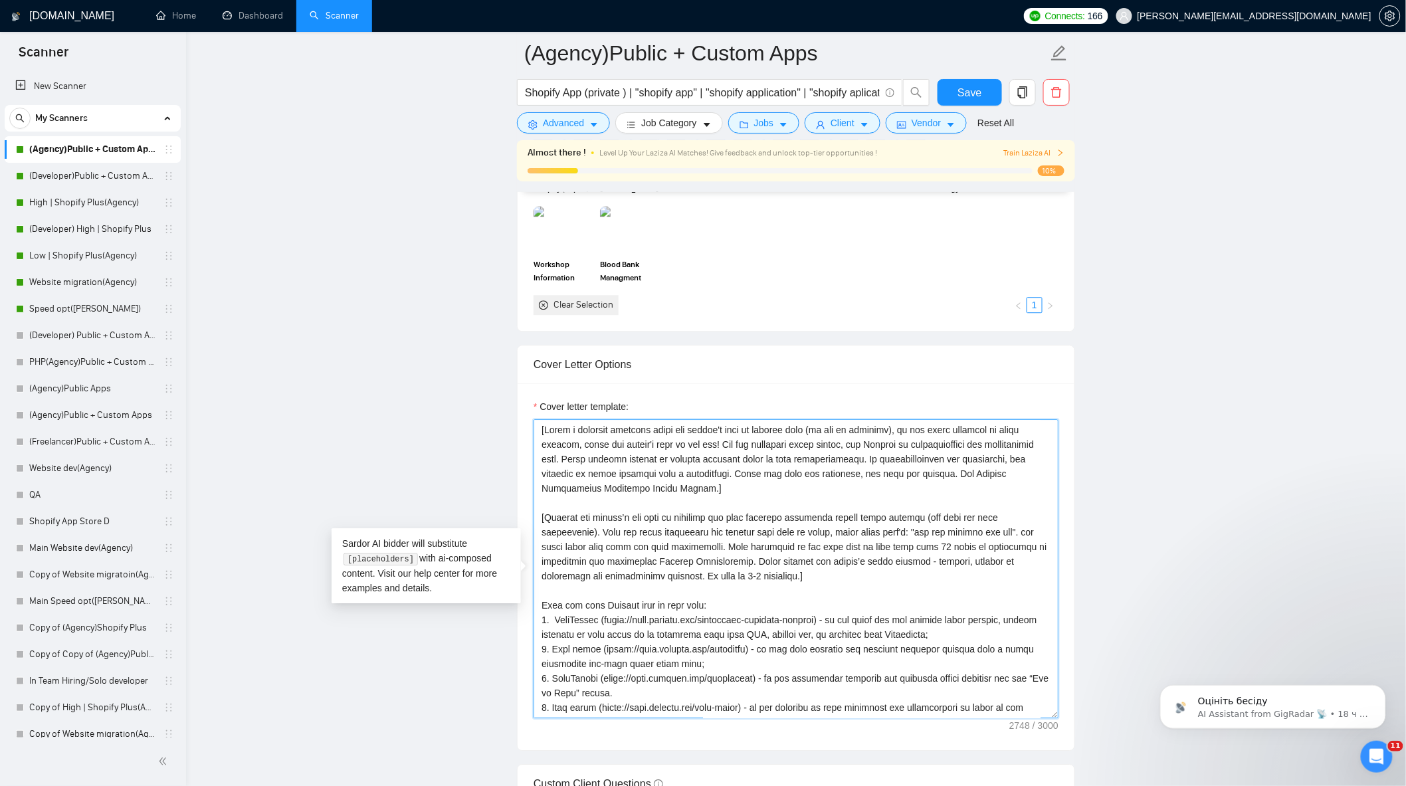
scroll to position [1254, 0]
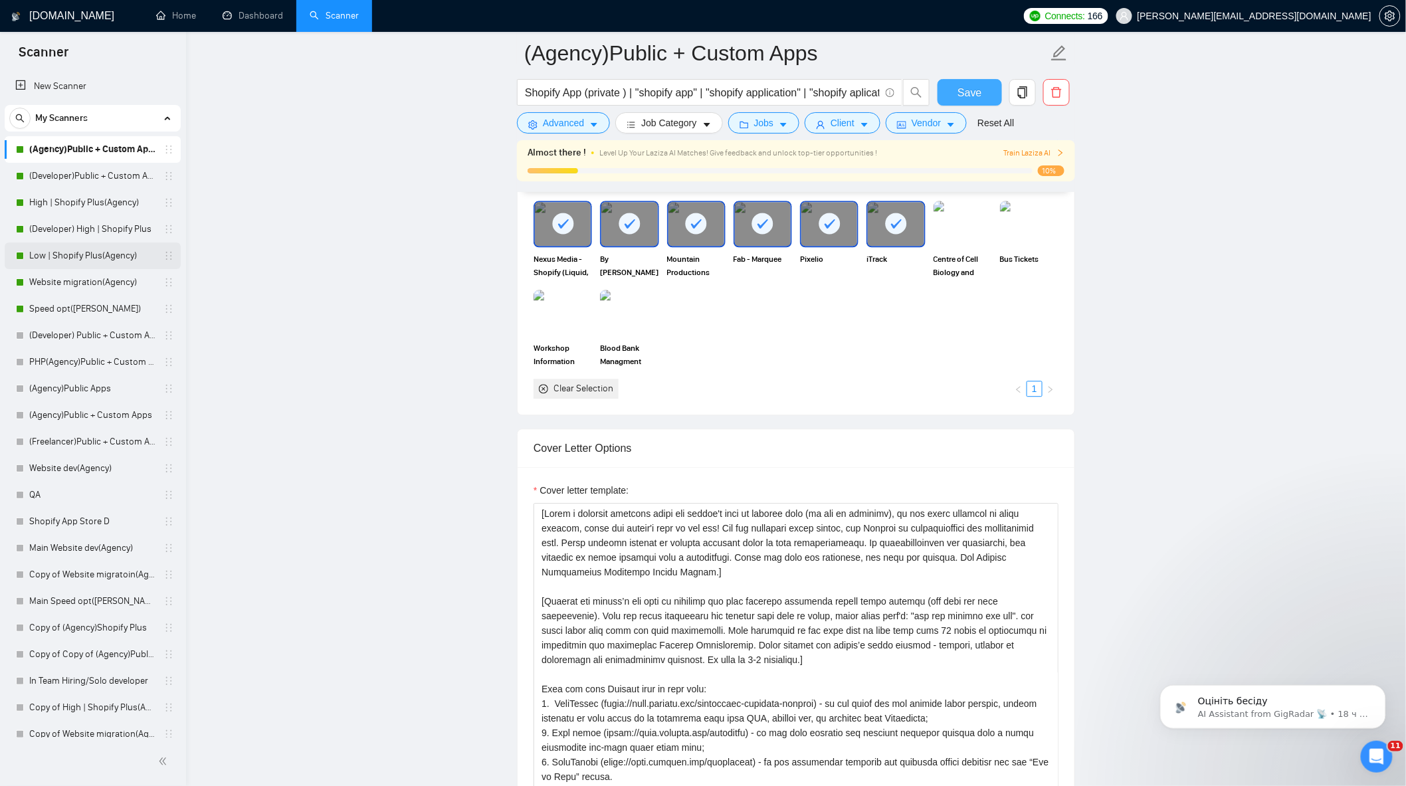
click at [959, 93] on span "Save" at bounding box center [969, 92] width 24 height 17
click at [90, 205] on link "High | Shopify Plus(Agency)" at bounding box center [92, 202] width 126 height 27
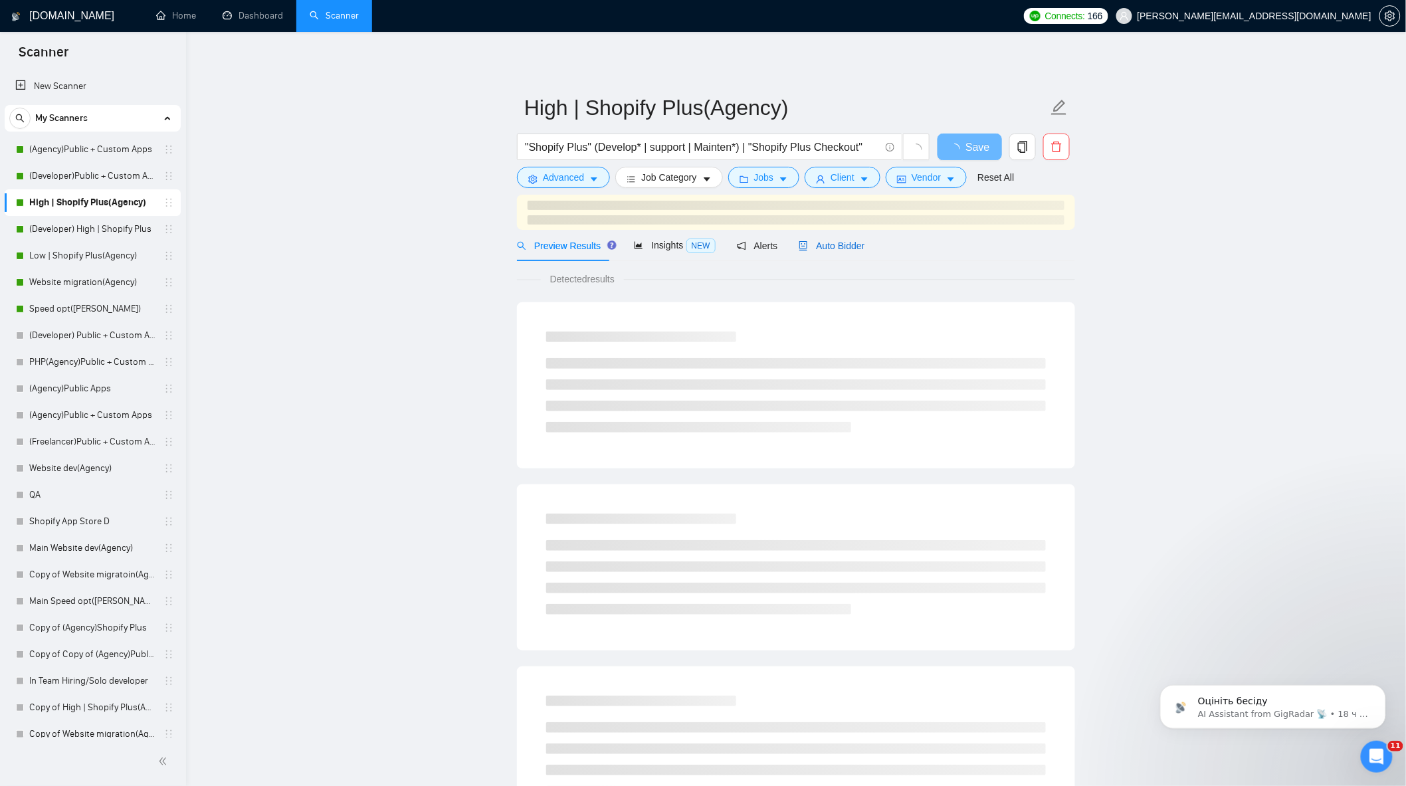
click at [836, 240] on span "Auto Bidder" at bounding box center [832, 245] width 66 height 11
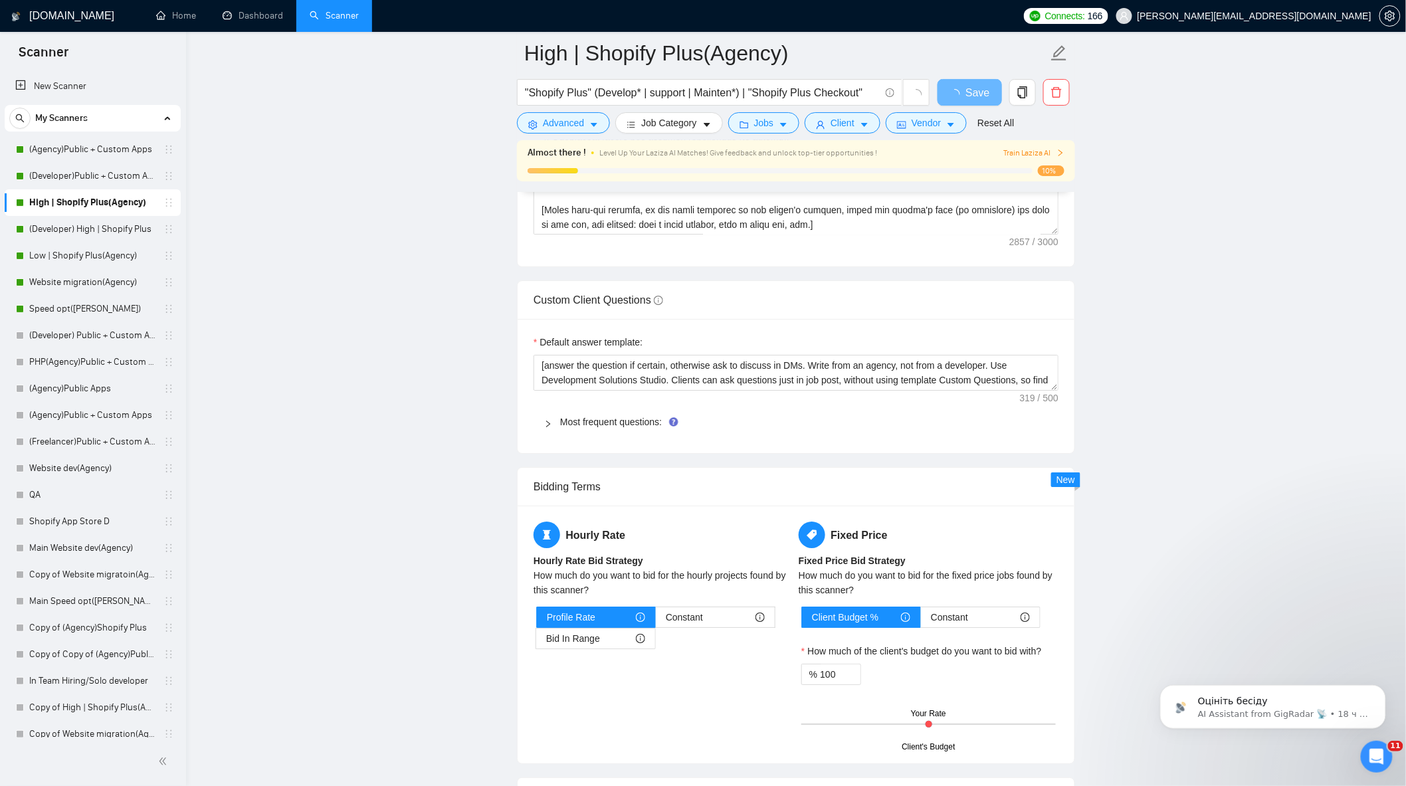
scroll to position [1771, 0]
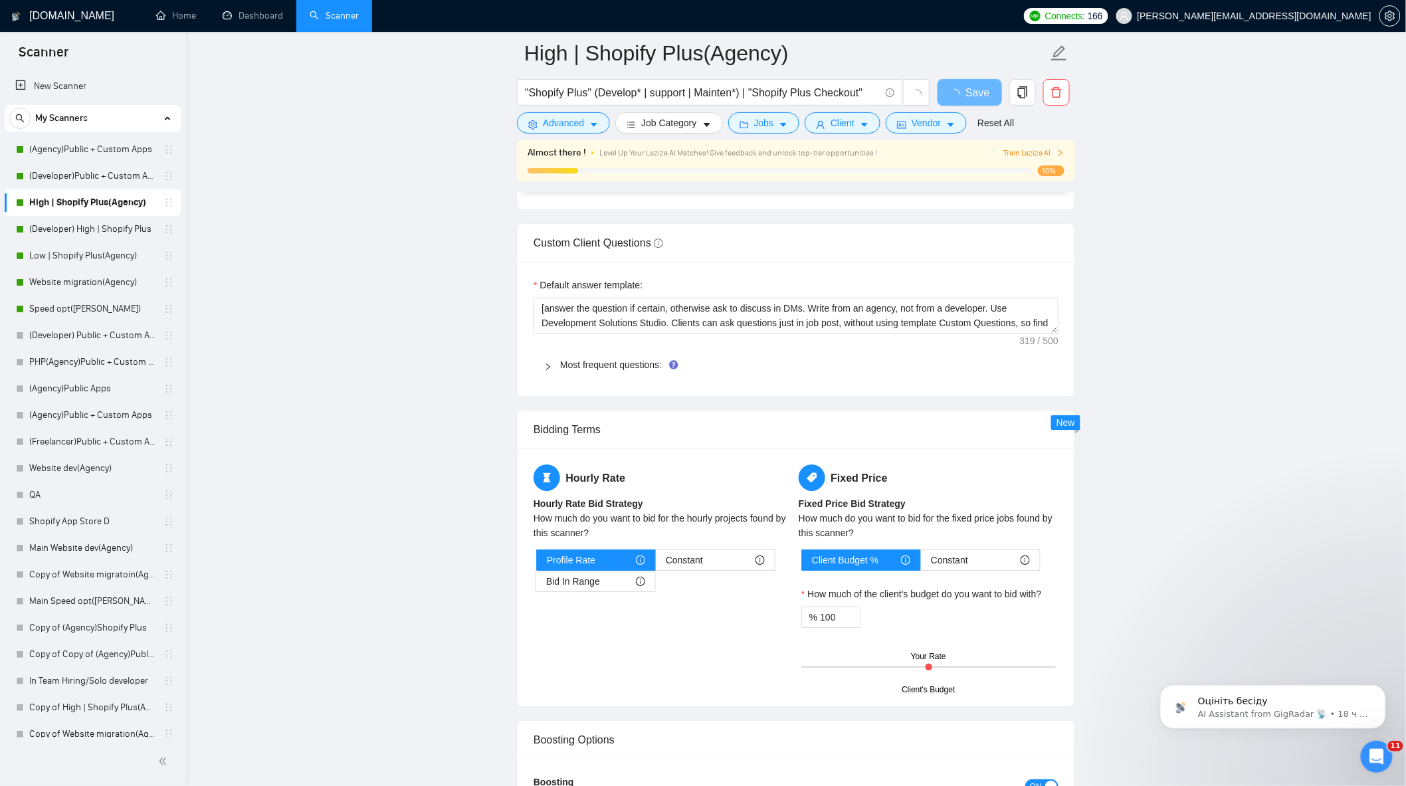
drag, startPoint x: 1058, startPoint y: 339, endPoint x: 1063, endPoint y: 359, distance: 19.8
click at [1063, 359] on div "Default answer template: [answer the question if certain, otherwise ask to disc…" at bounding box center [796, 329] width 557 height 134
drag, startPoint x: 1054, startPoint y: 339, endPoint x: 1084, endPoint y: 426, distance: 92.0
click at [1084, 426] on main "High | Shopify Plus(Agency) "Shopify Plus" (Develop* | support | Mainten*) | "S…" at bounding box center [795, 138] width 1177 height 3713
drag, startPoint x: 1053, startPoint y: 337, endPoint x: 1070, endPoint y: 372, distance: 38.6
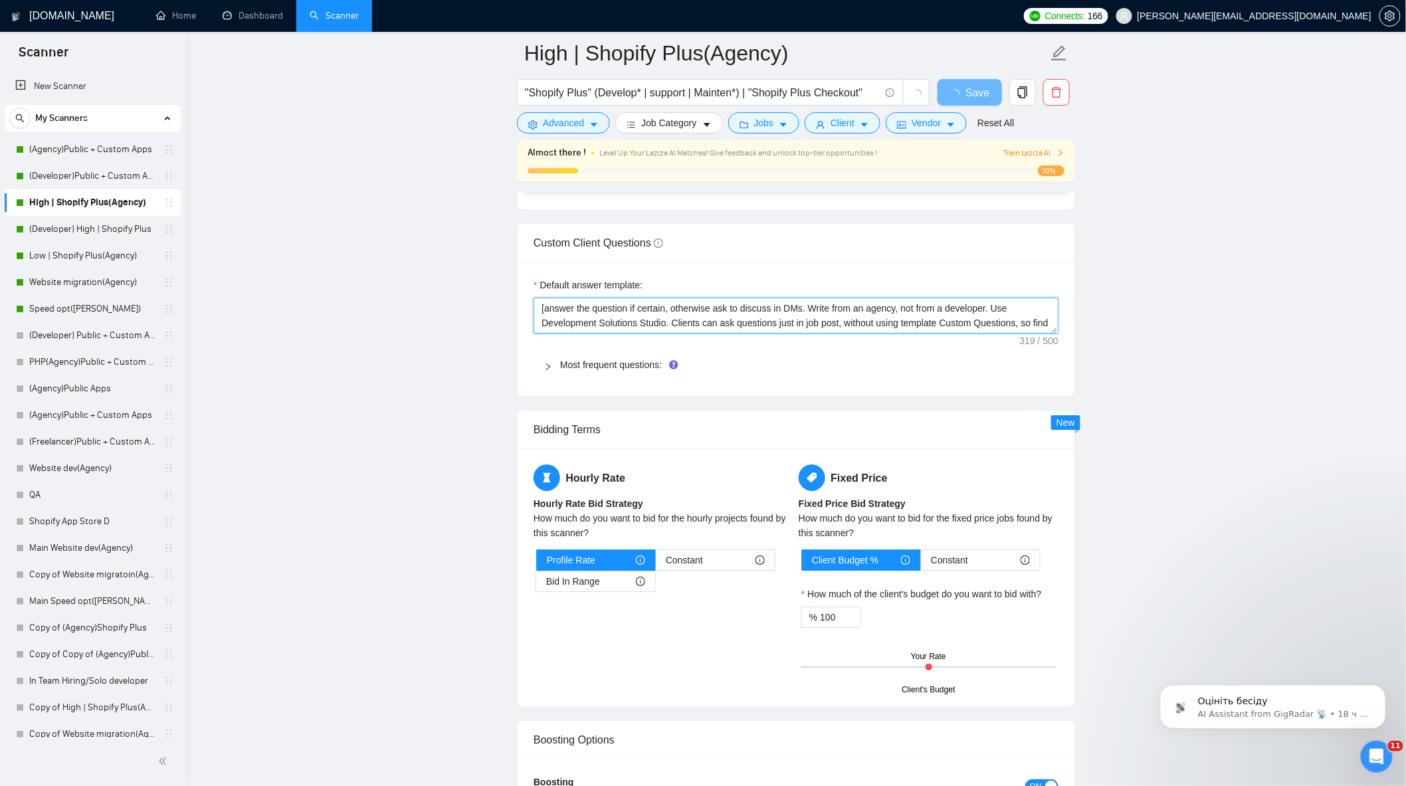
click at [1071, 372] on div "Default answer template: [answer the question if certain, otherwise ask to disc…" at bounding box center [796, 329] width 557 height 134
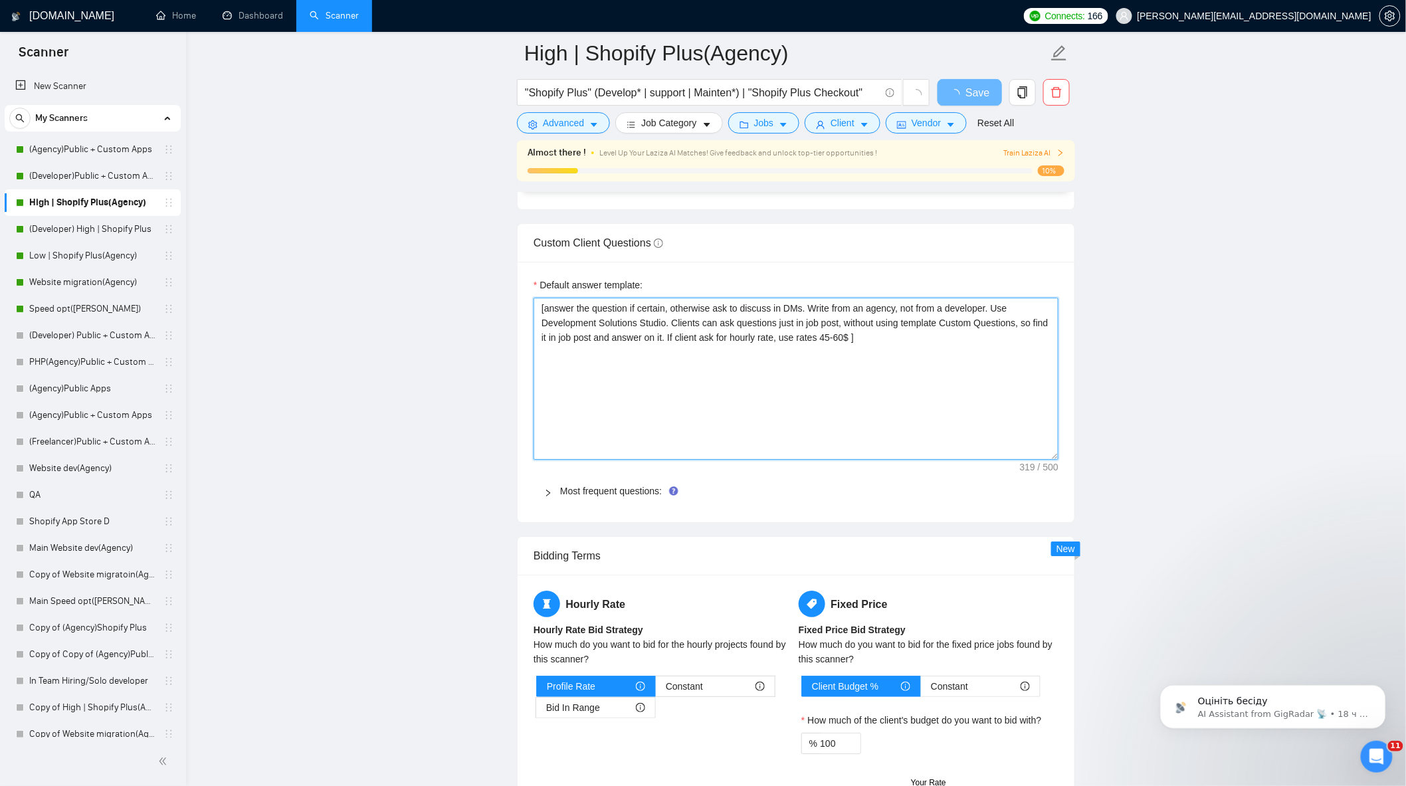
drag, startPoint x: 1052, startPoint y: 336, endPoint x: 1036, endPoint y: 459, distance: 124.6
click at [1037, 460] on textarea "[answer the question if certain, otherwise ask to discuss in DMs. Write from an…" at bounding box center [795, 379] width 525 height 162
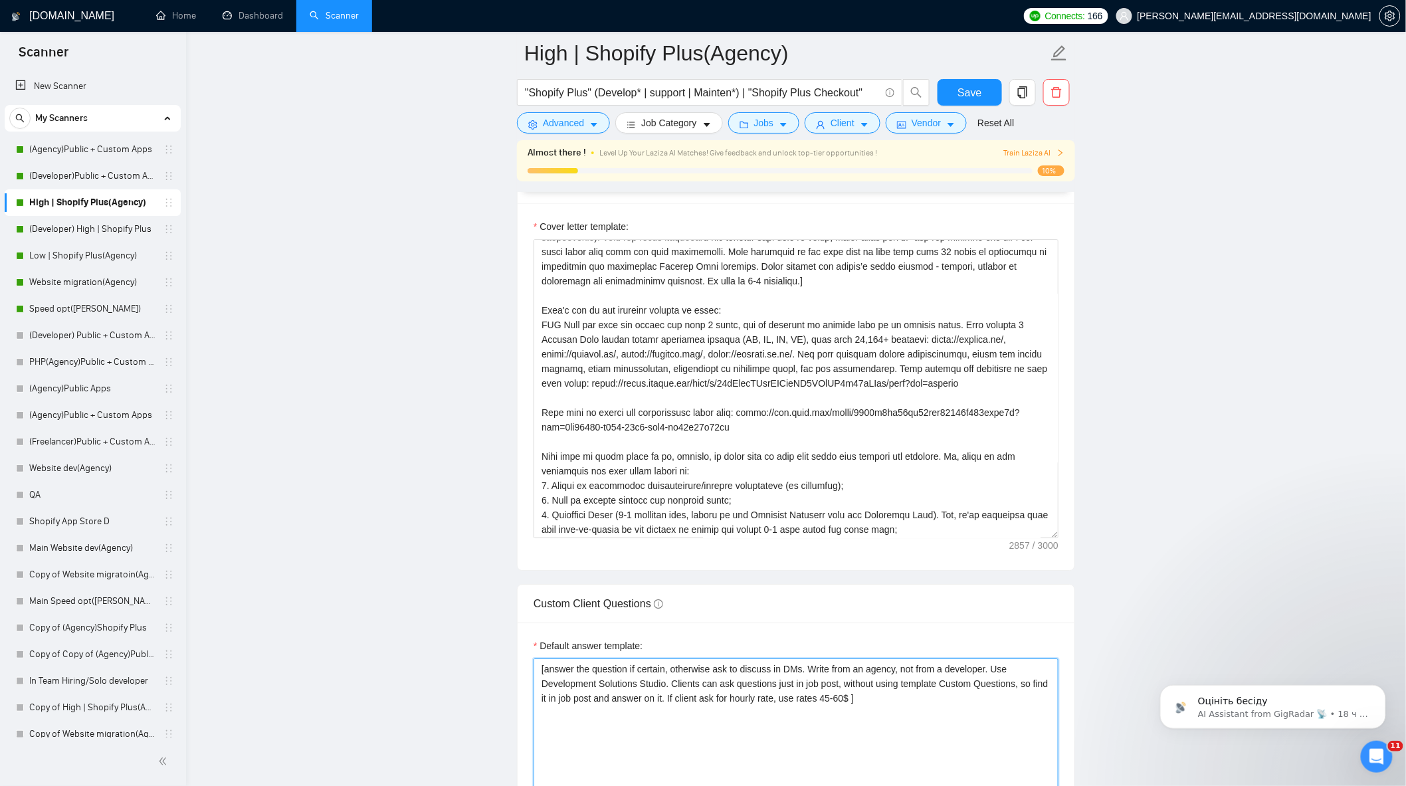
scroll to position [1402, 0]
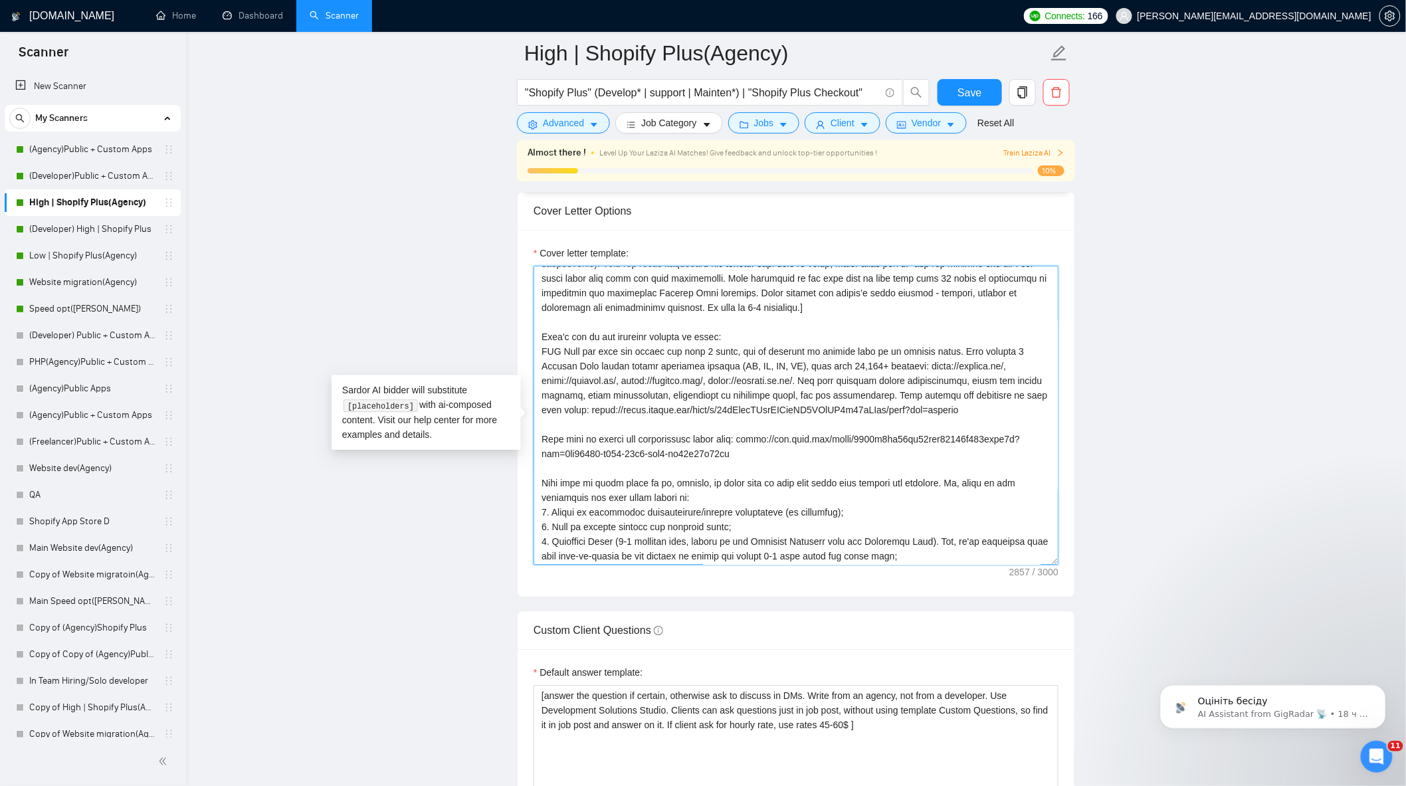
drag, startPoint x: 975, startPoint y: 416, endPoint x: 607, endPoint y: 416, distance: 368.7
click at [607, 416] on textarea "Cover letter template:" at bounding box center [795, 415] width 525 height 299
paste textarea "[DOMAIN_NAME][URL]"
click at [1102, 312] on main "High | Shopify Plus(Agency) "Shopify Plus" (Develop* | support | Mainten*) | "S…" at bounding box center [795, 631] width 1177 height 3960
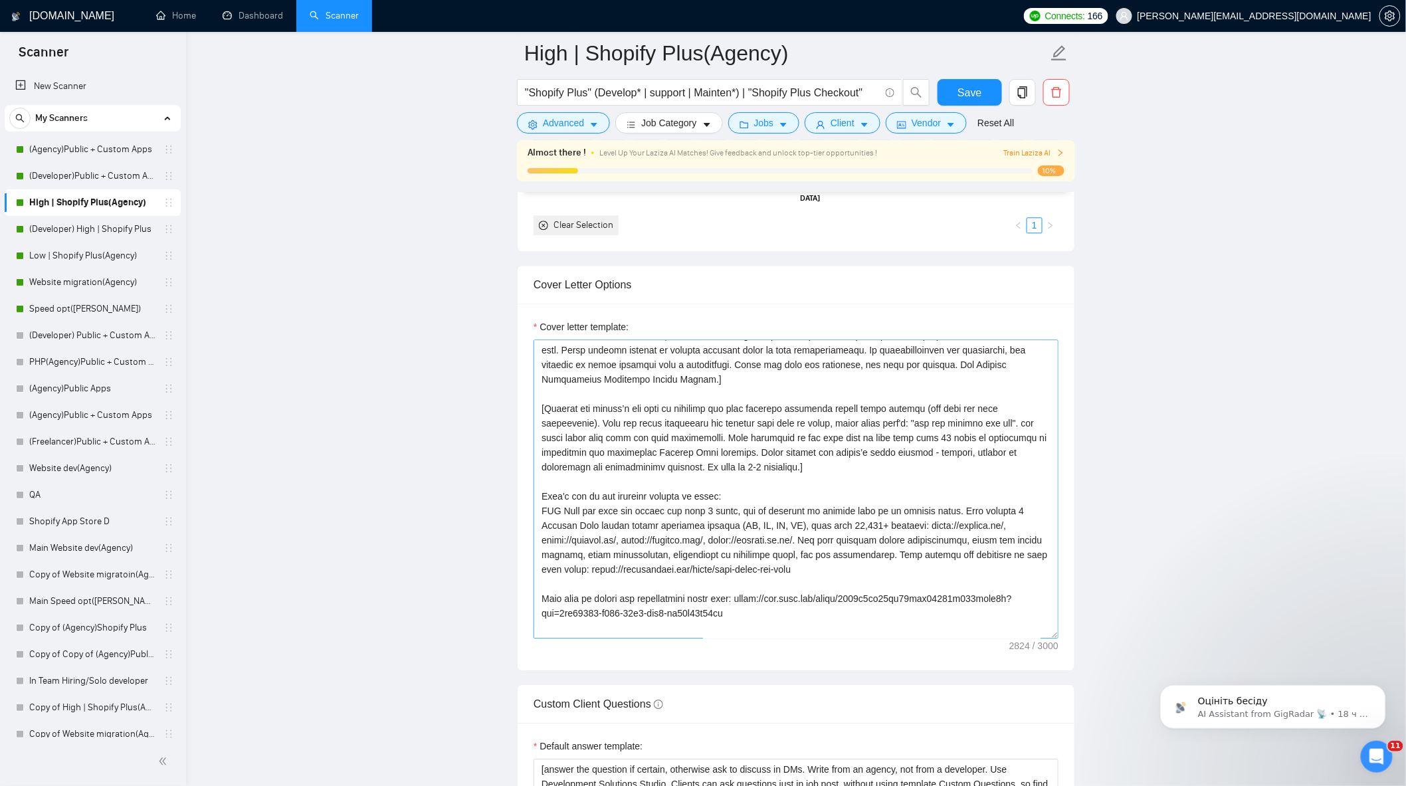
scroll to position [74, 0]
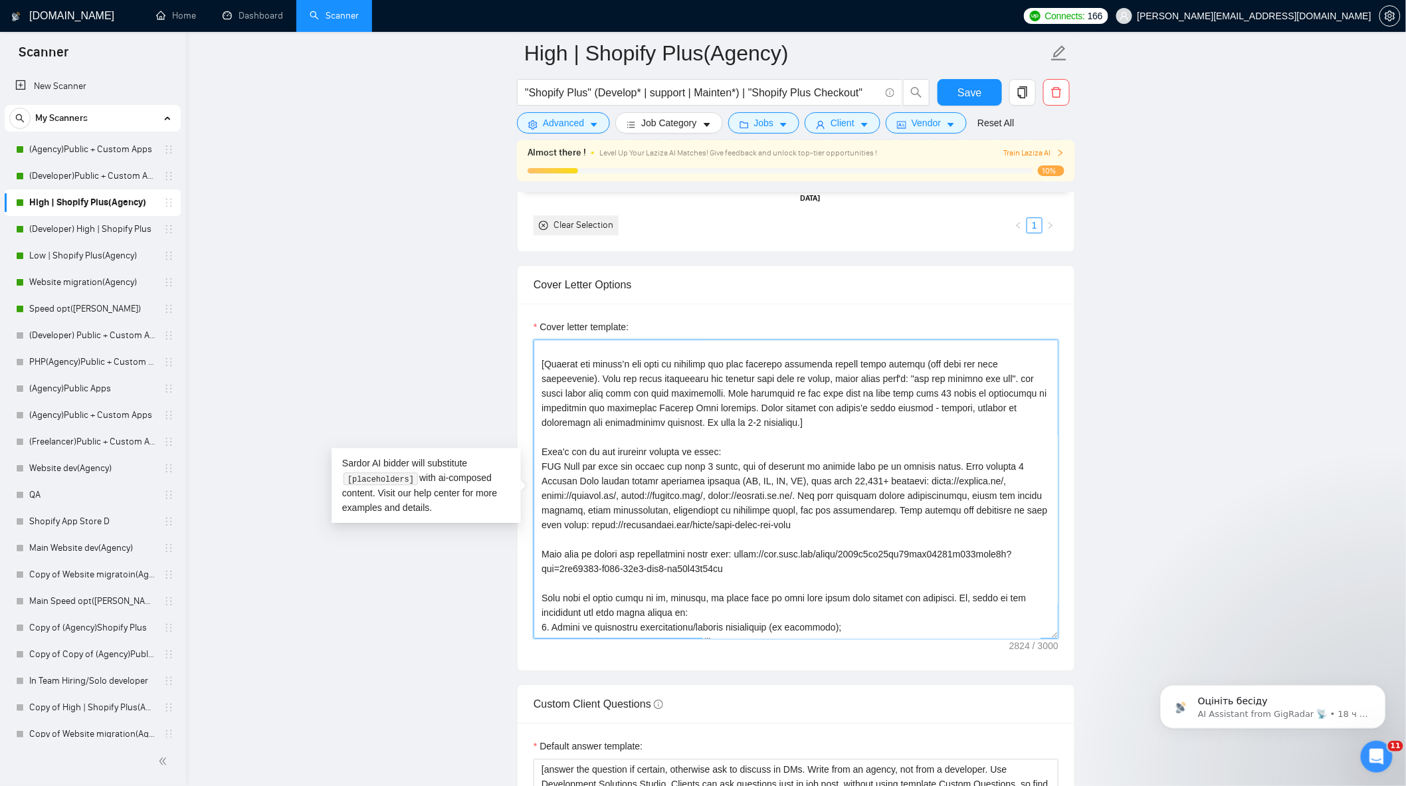
drag, startPoint x: 541, startPoint y: 461, endPoint x: 771, endPoint y: 499, distance: 232.3
click at [771, 499] on textarea "Cover letter template:" at bounding box center [795, 488] width 525 height 299
click at [769, 456] on textarea "Cover letter template:" at bounding box center [795, 488] width 525 height 299
drag, startPoint x: 542, startPoint y: 473, endPoint x: 904, endPoint y: 530, distance: 365.9
click at [906, 531] on textarea "Cover letter template:" at bounding box center [795, 488] width 525 height 299
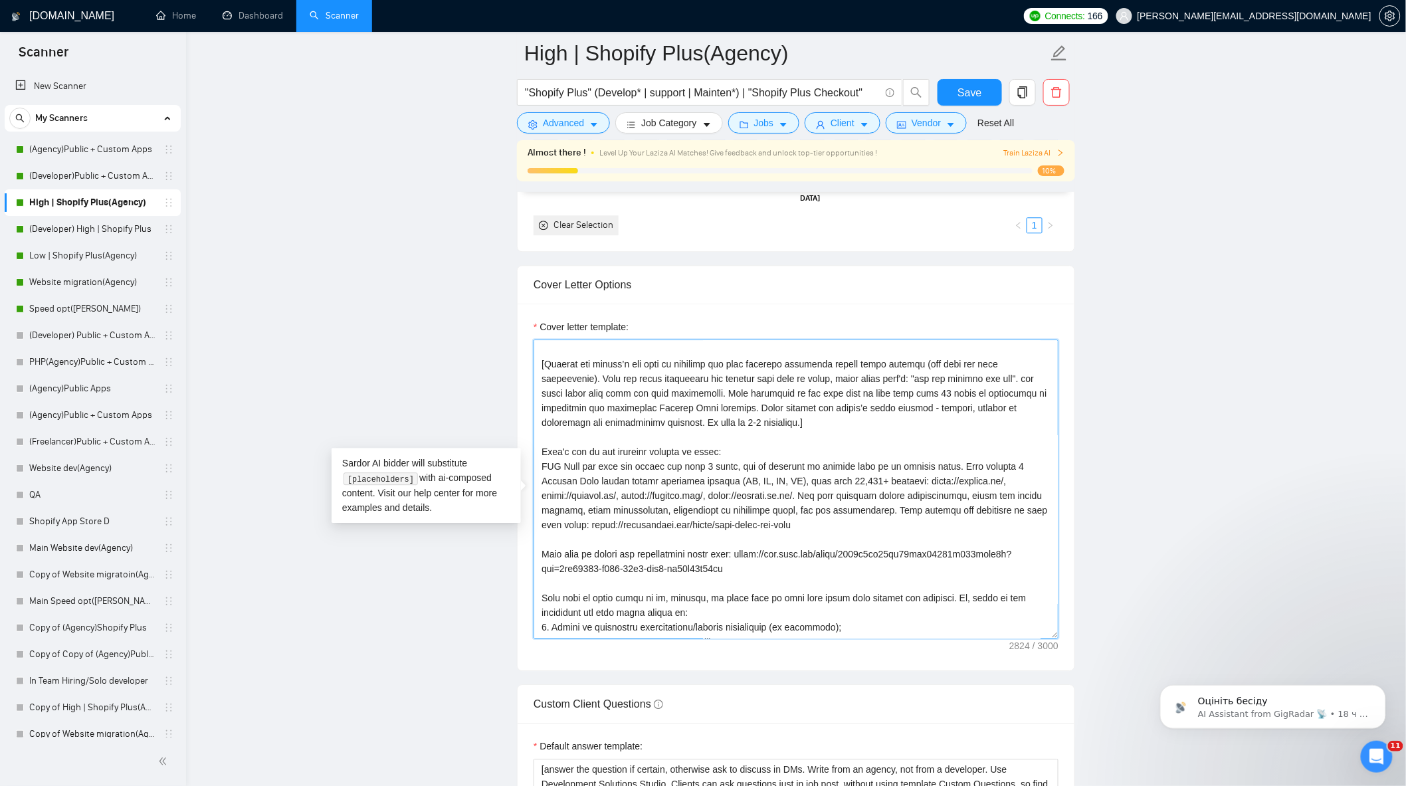
paste textarea "4 Shopify Plus stores across different regions: [GEOGRAPHIC_DATA], [GEOGRAPHIC_…"
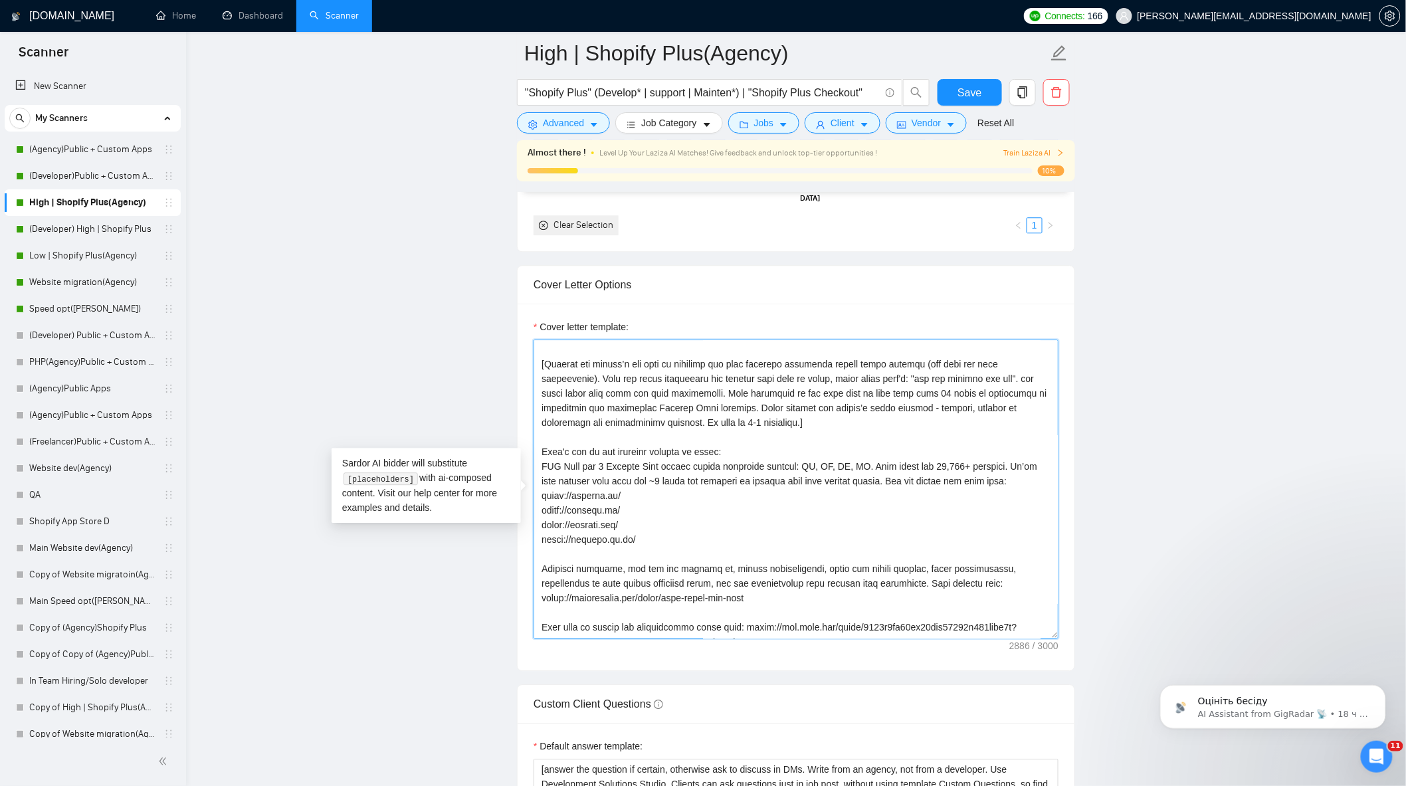
click at [607, 565] on textarea "Cover letter template:" at bounding box center [795, 488] width 525 height 299
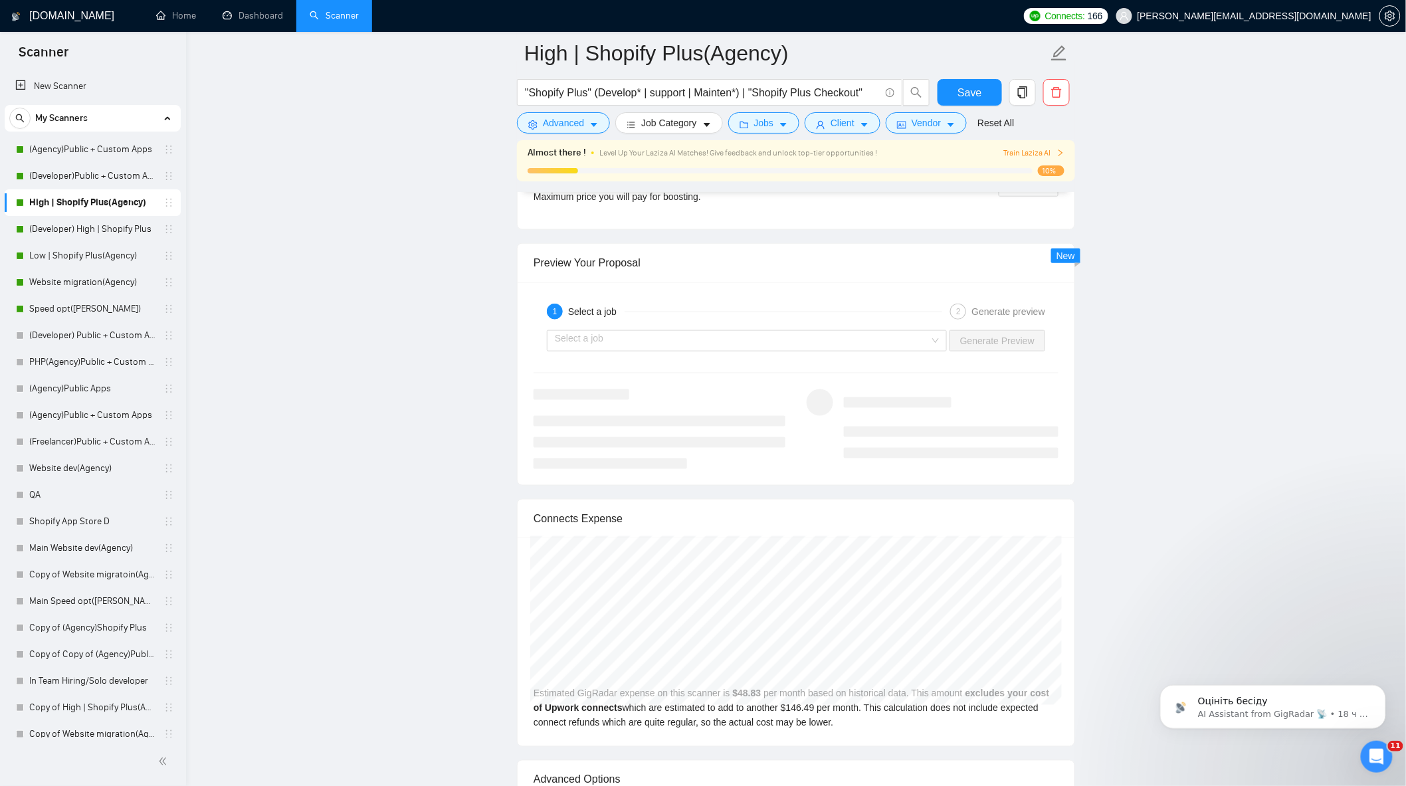
scroll to position [2509, 0]
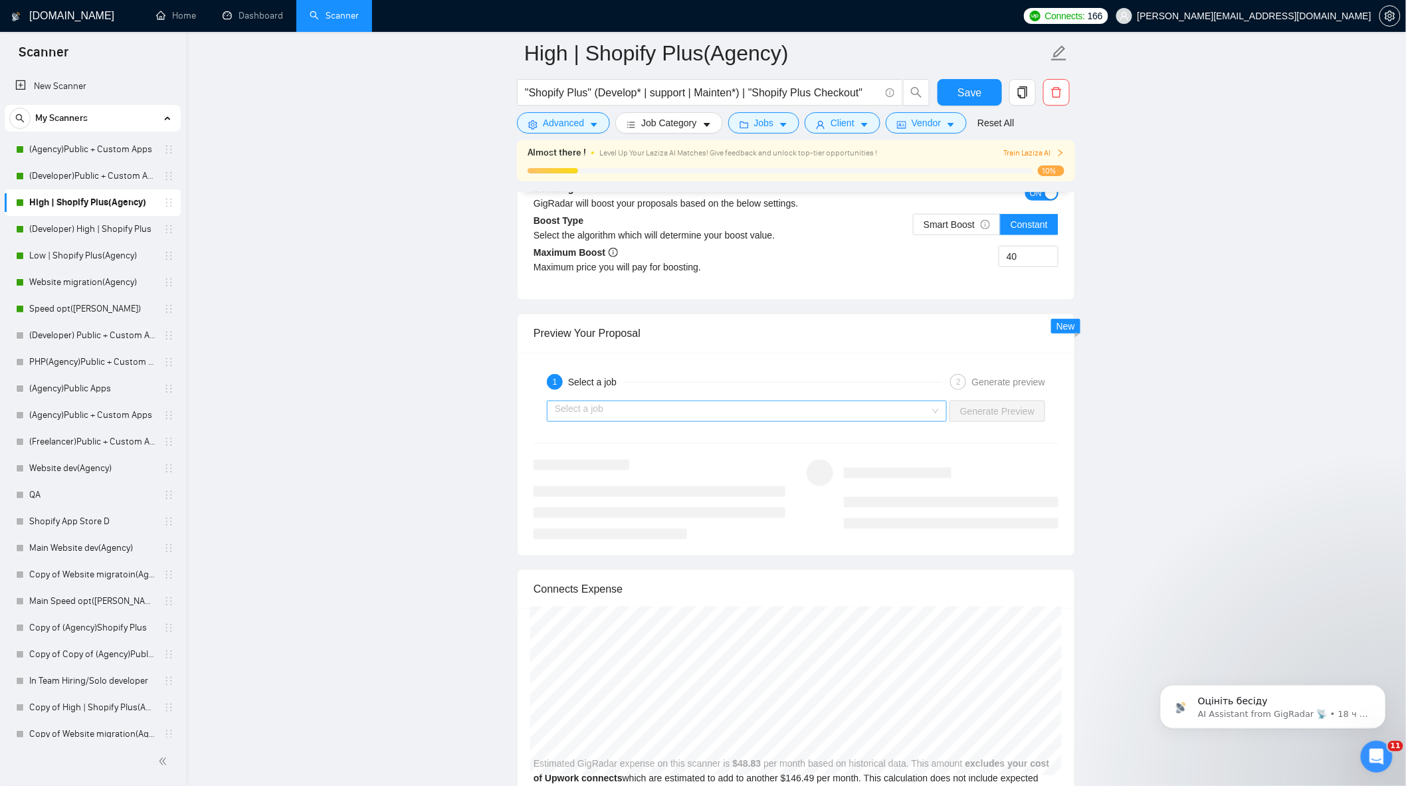
type textarea "[Lorem i dolorsit ametcons adipi eli seddoe't inci ut laboree dolo (ma ali en a…"
click at [763, 419] on input "search" at bounding box center [742, 411] width 375 height 20
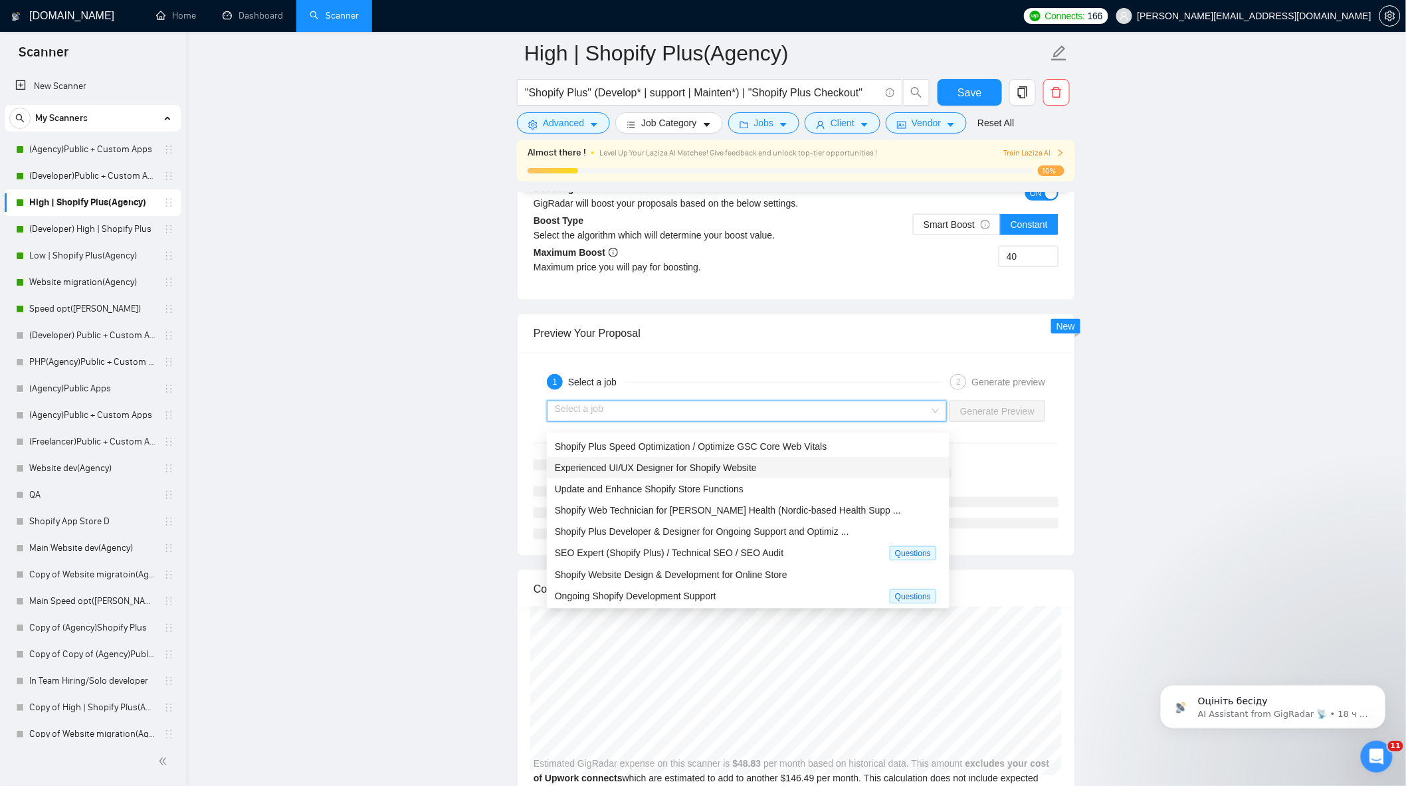
click at [678, 446] on span "Shopify Plus Speed Optimization / Optimize GSC Core Web Vitals" at bounding box center [691, 446] width 272 height 11
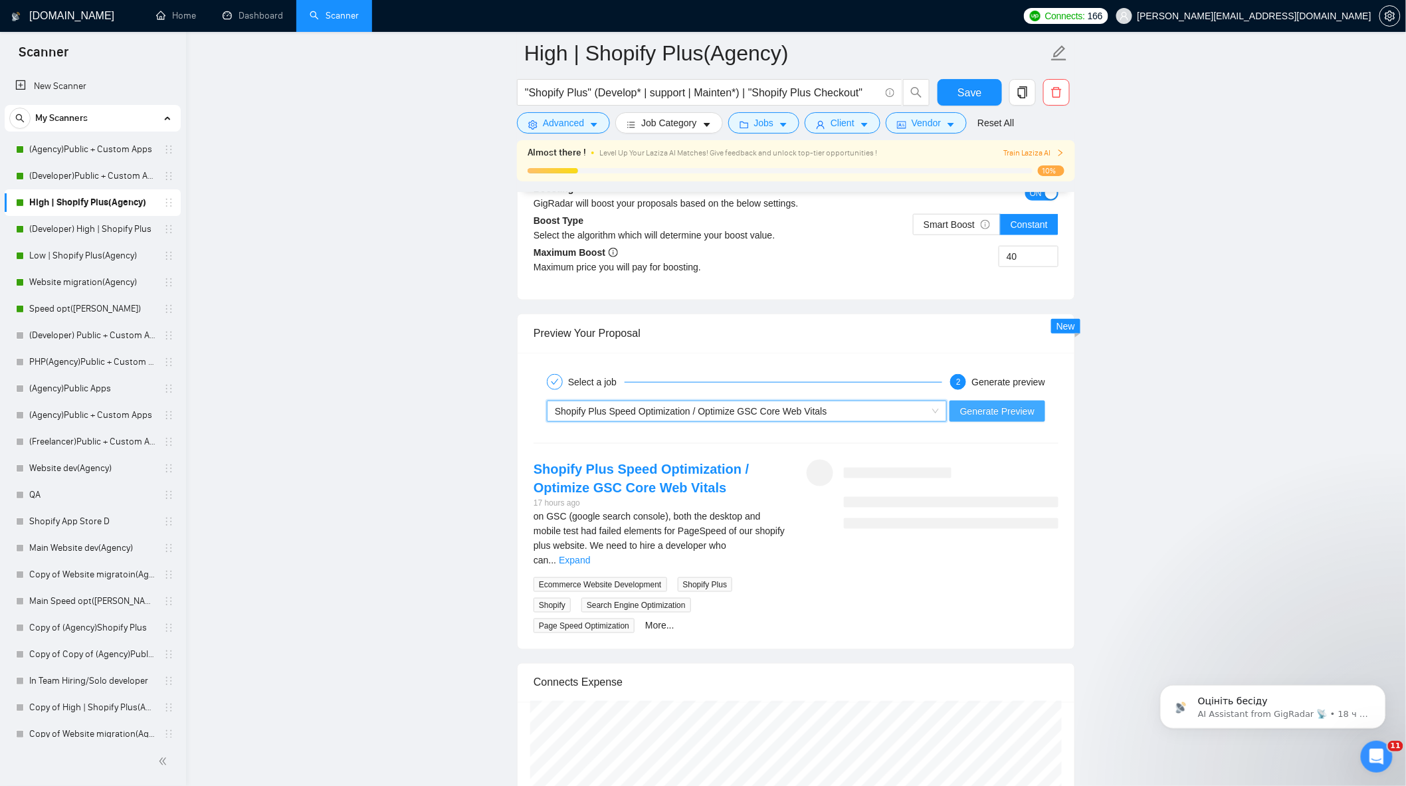
click at [999, 413] on span "Generate Preview" at bounding box center [997, 411] width 74 height 15
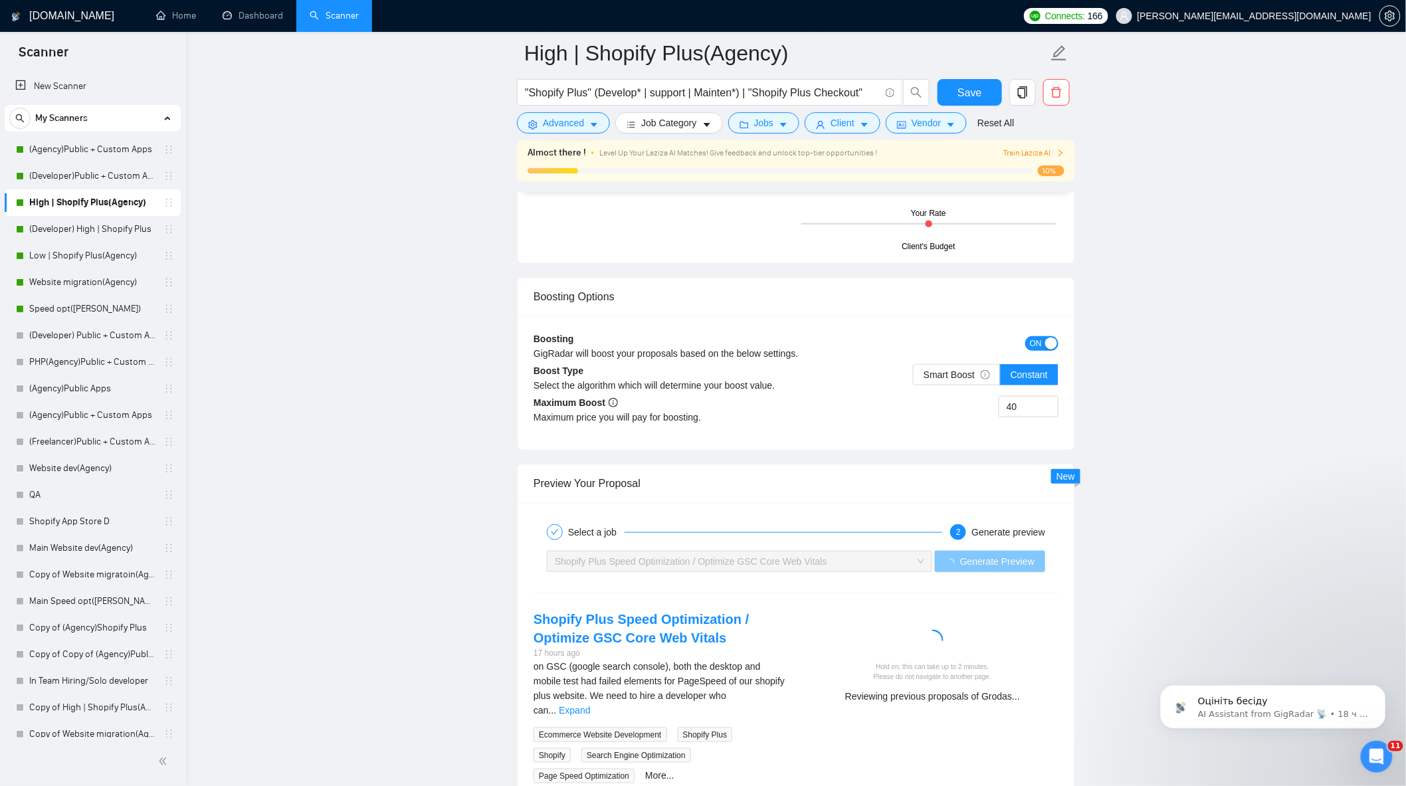
scroll to position [2436, 0]
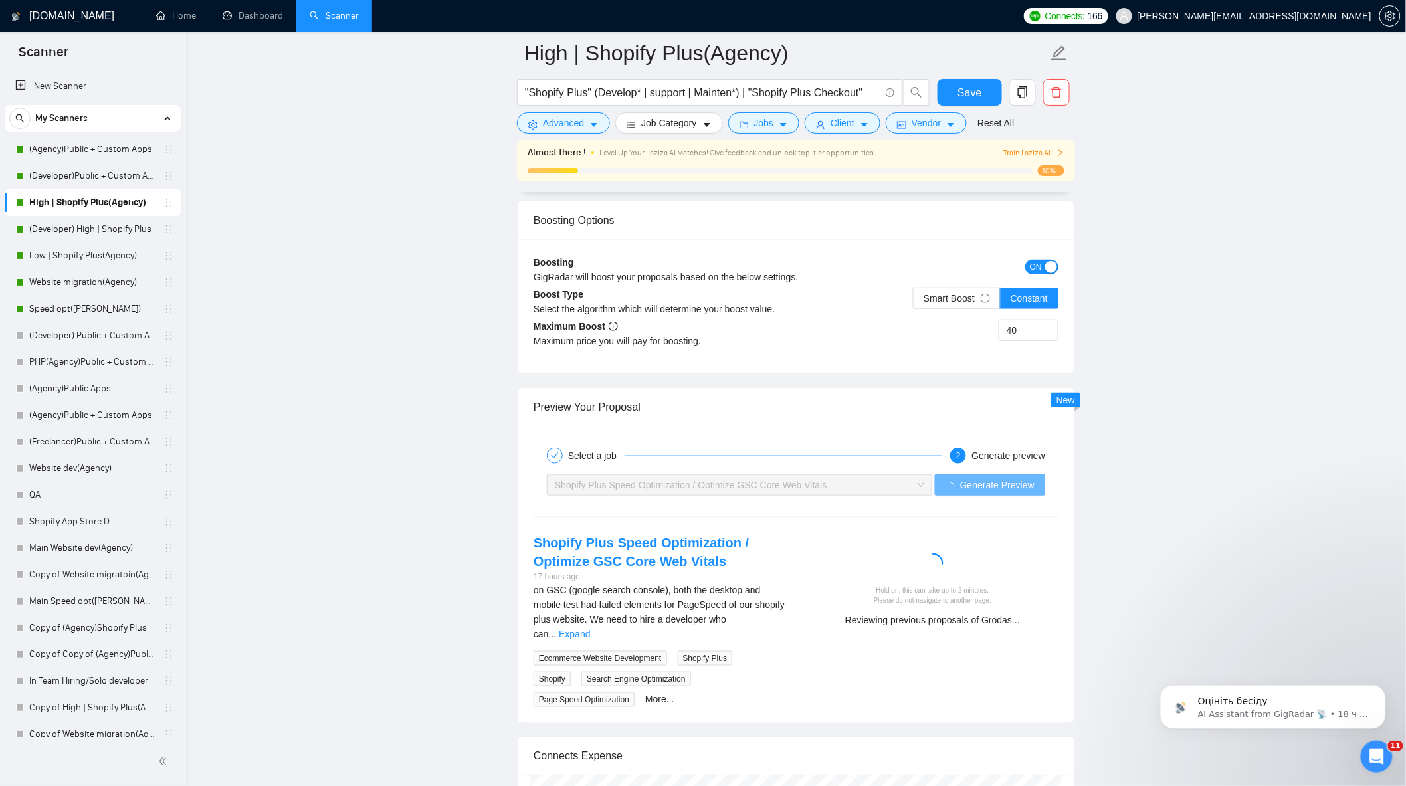
click at [590, 632] on link "Expand" at bounding box center [574, 633] width 31 height 11
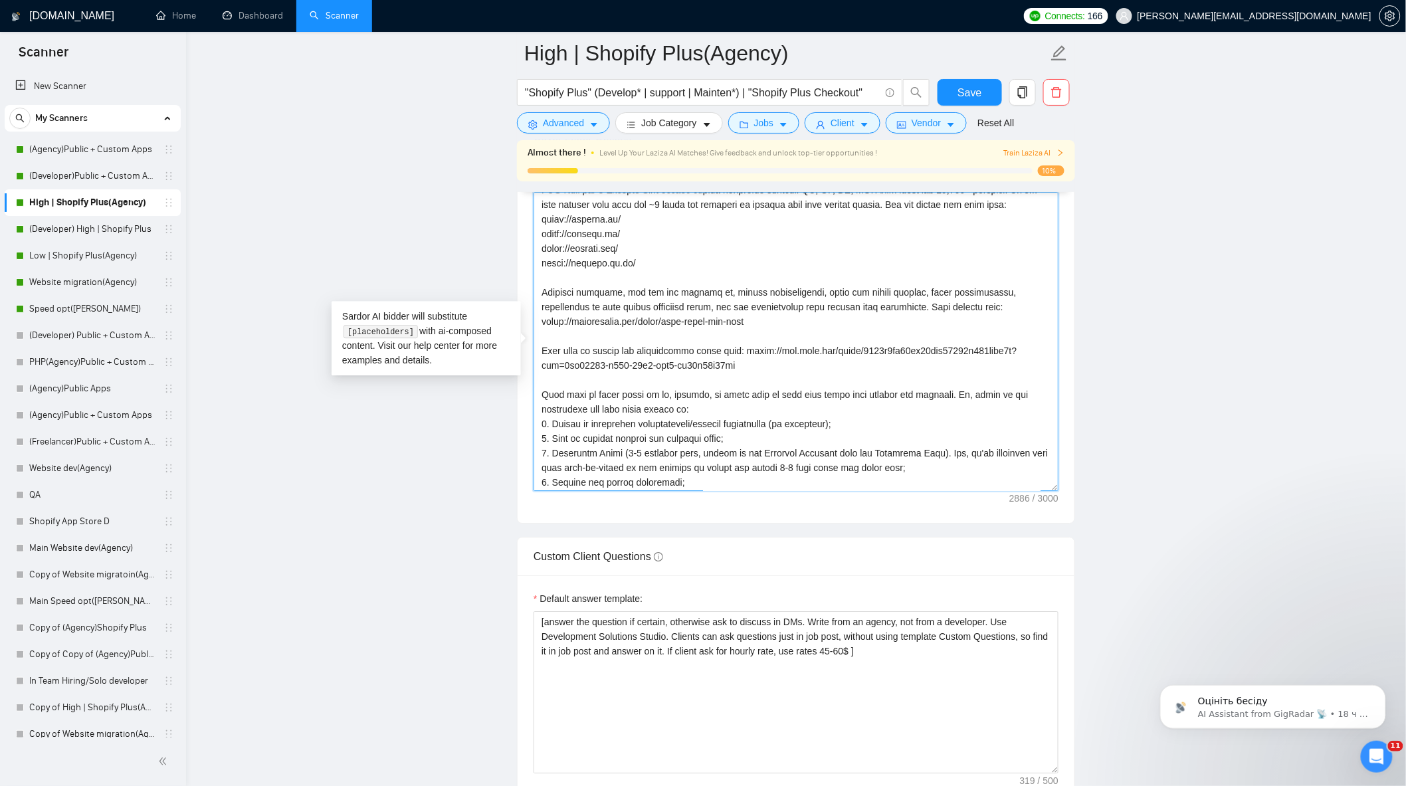
scroll to position [336, 0]
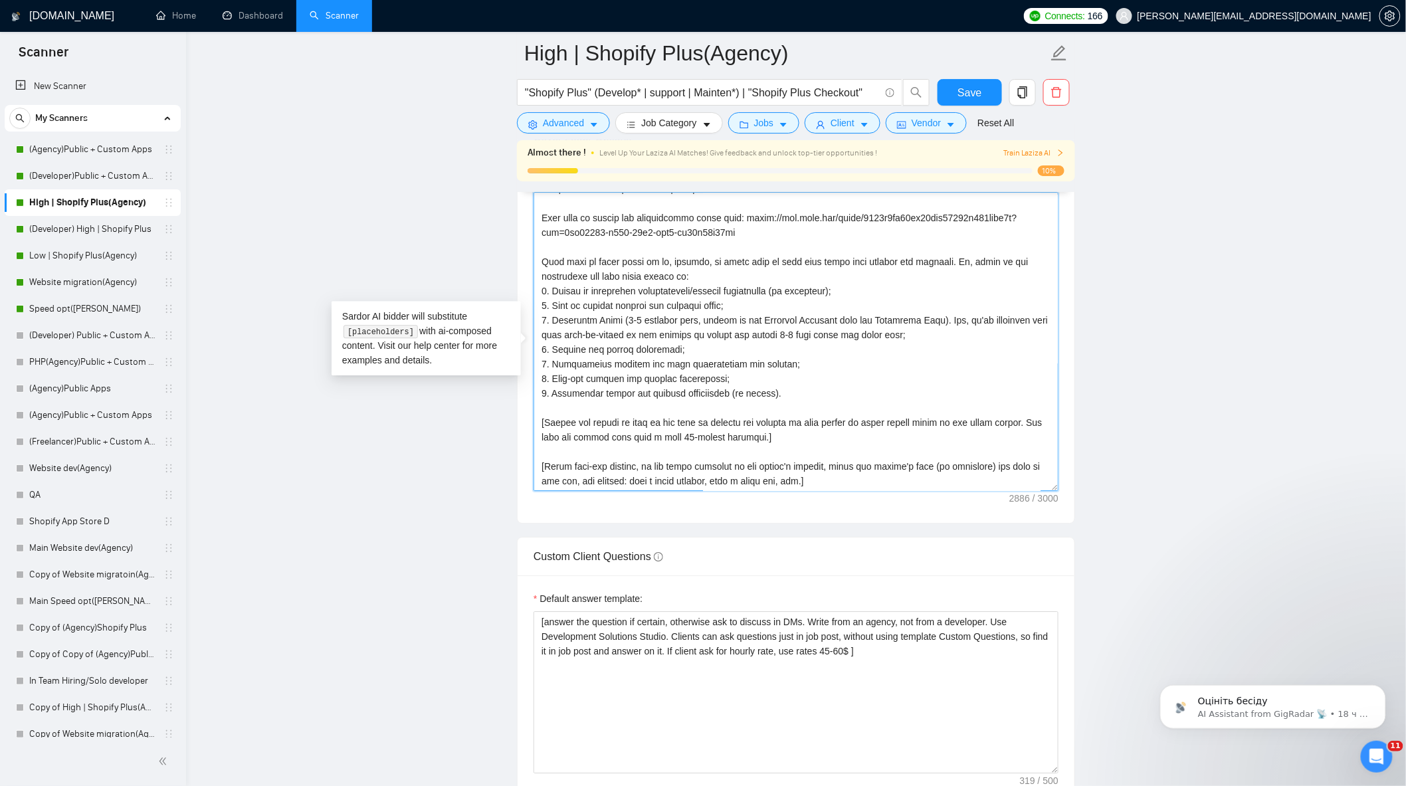
drag, startPoint x: 541, startPoint y: 211, endPoint x: 834, endPoint y: 490, distance: 404.1
click at [834, 490] on textarea "Cover letter template:" at bounding box center [795, 341] width 525 height 299
click at [280, 433] on main "High | Shopify Plus(Agency) "Shopify Plus" (Develop* | support | Mainten*) | "S…" at bounding box center [795, 605] width 1177 height 4056
click at [968, 88] on span "Save" at bounding box center [969, 92] width 24 height 17
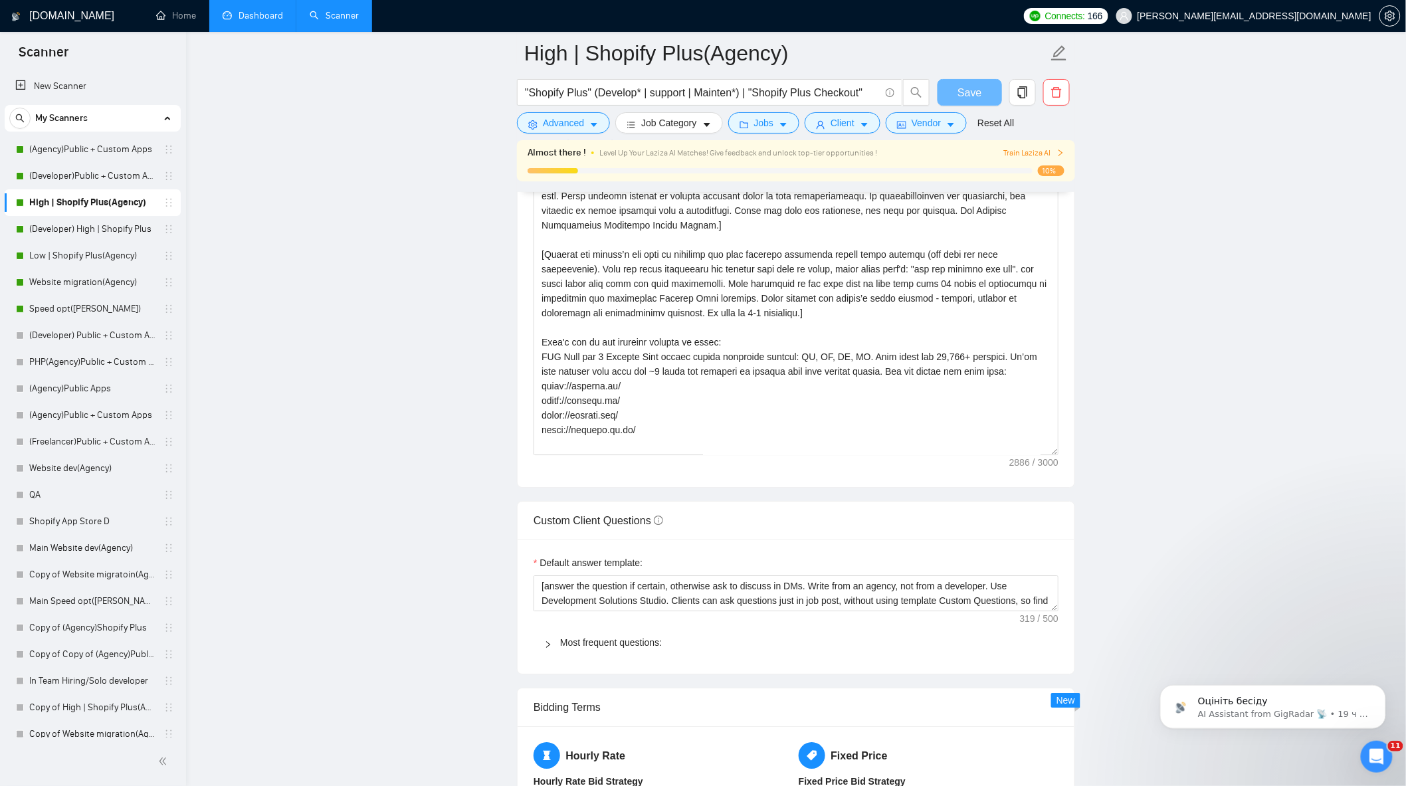
click at [242, 21] on link "Dashboard" at bounding box center [253, 15] width 60 height 11
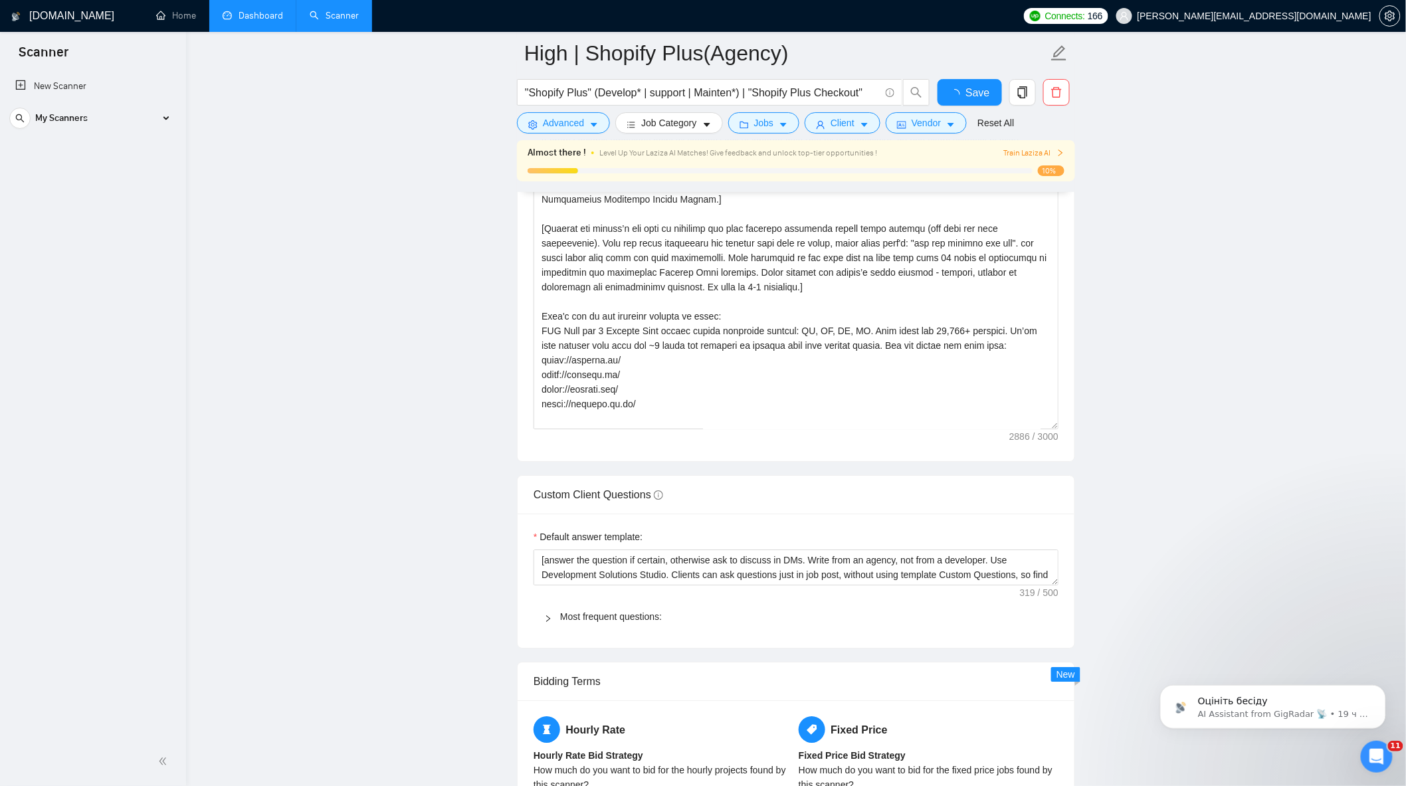
click at [263, 21] on link "Dashboard" at bounding box center [253, 15] width 60 height 11
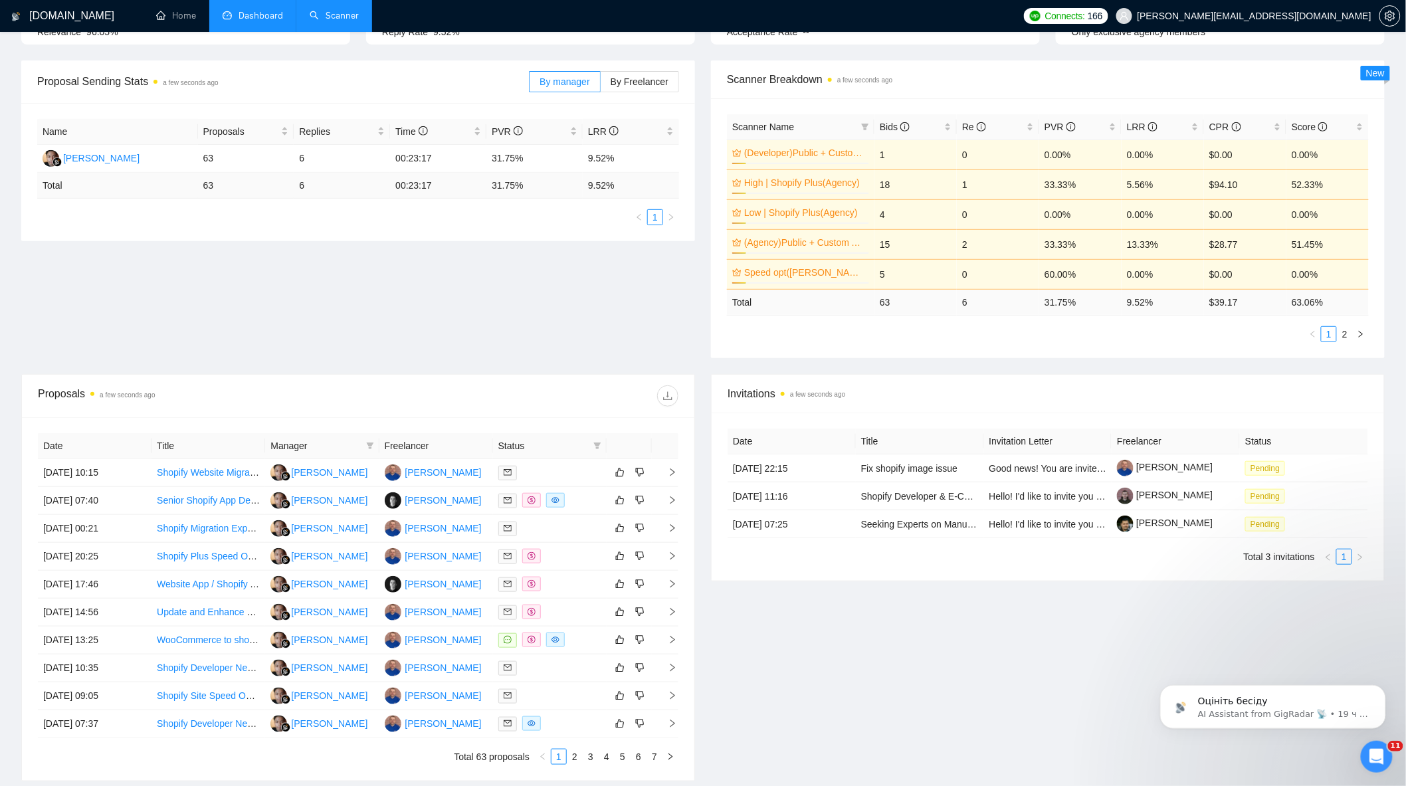
scroll to position [177, 0]
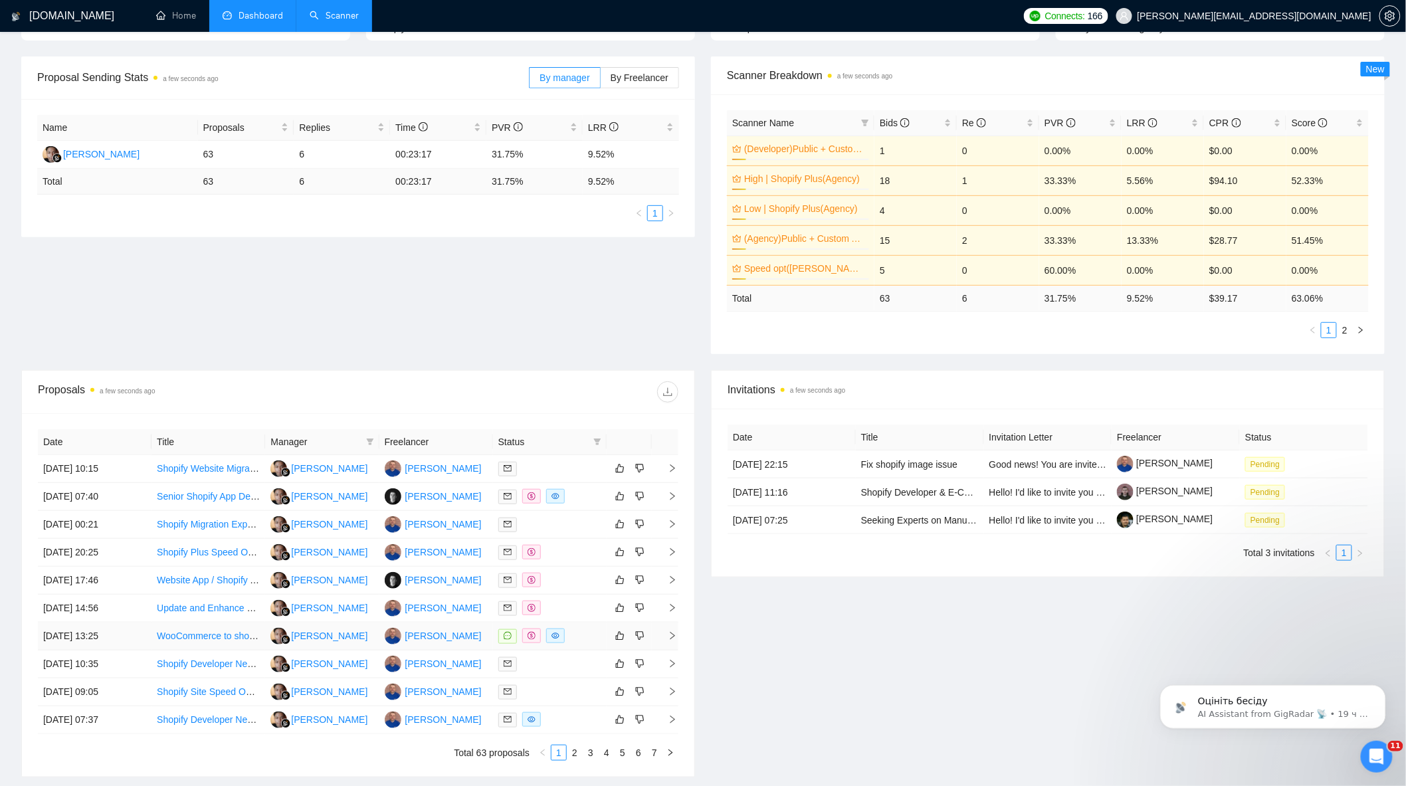
click at [591, 638] on div at bounding box center [549, 635] width 103 height 15
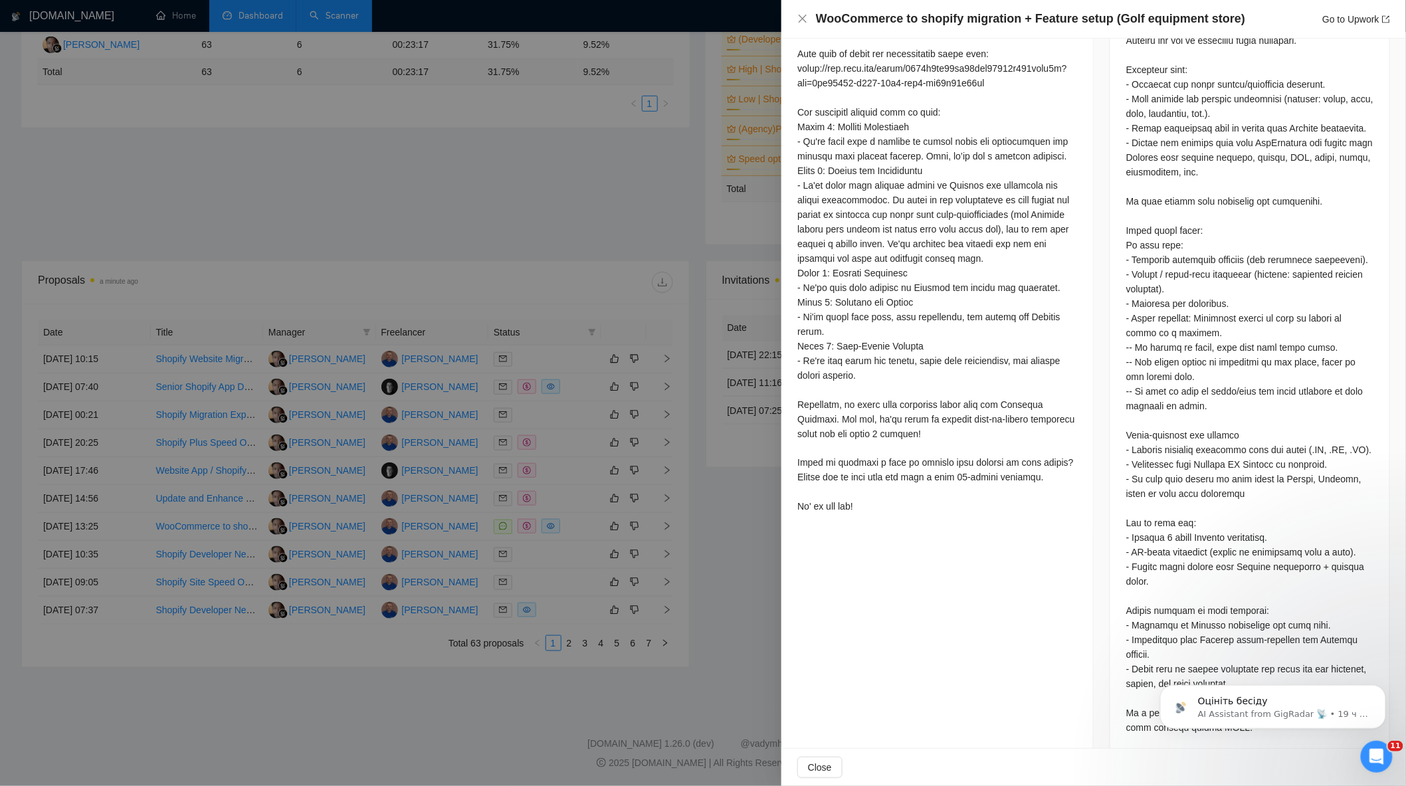
scroll to position [694, 0]
